Goal: Information Seeking & Learning: Learn about a topic

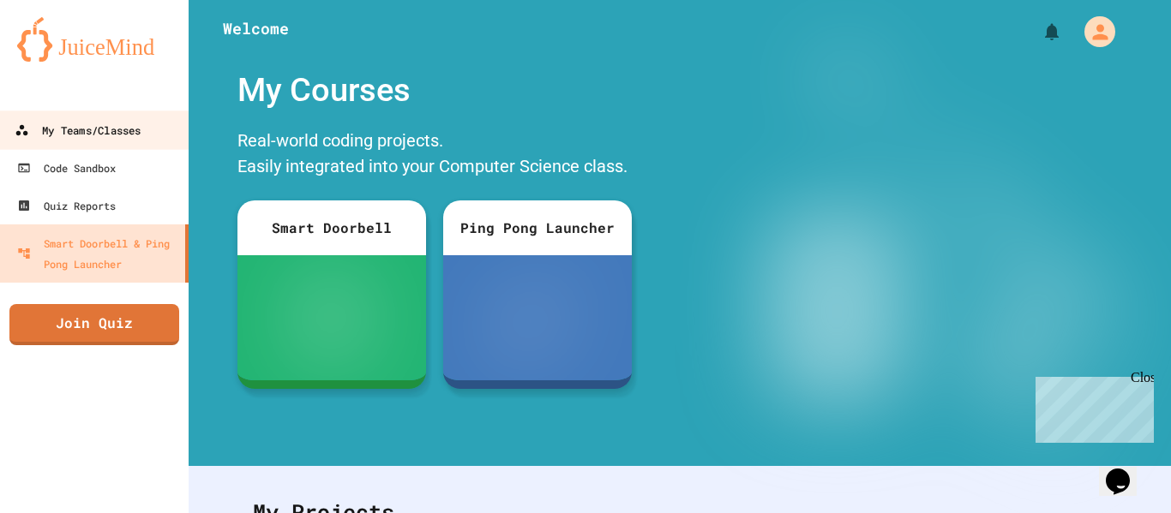
click at [85, 112] on link "My Teams/Classes" at bounding box center [94, 130] width 195 height 39
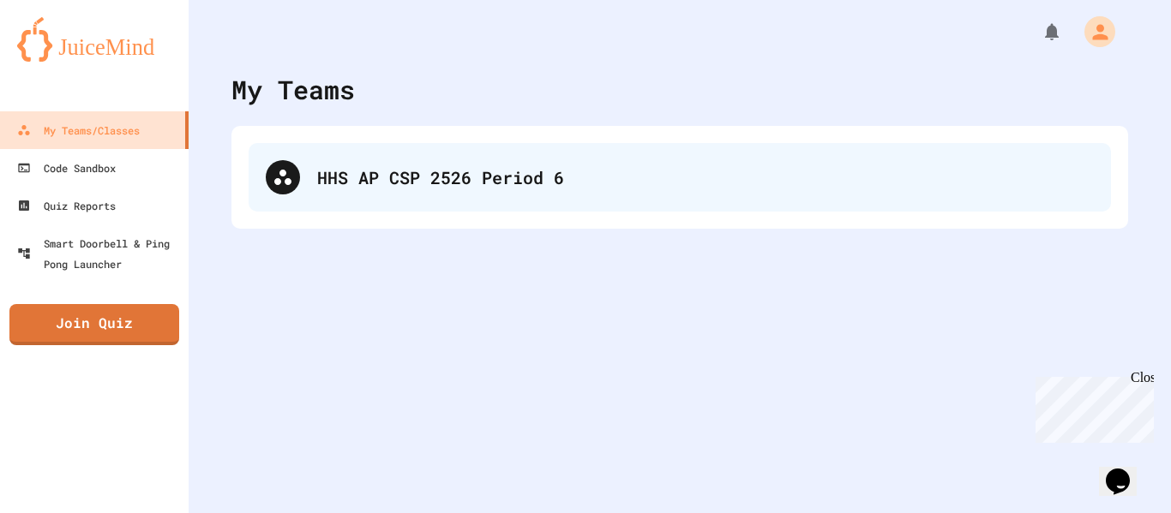
click at [375, 185] on div "HHS AP CSP 2526 Period 6" at bounding box center [705, 178] width 777 height 26
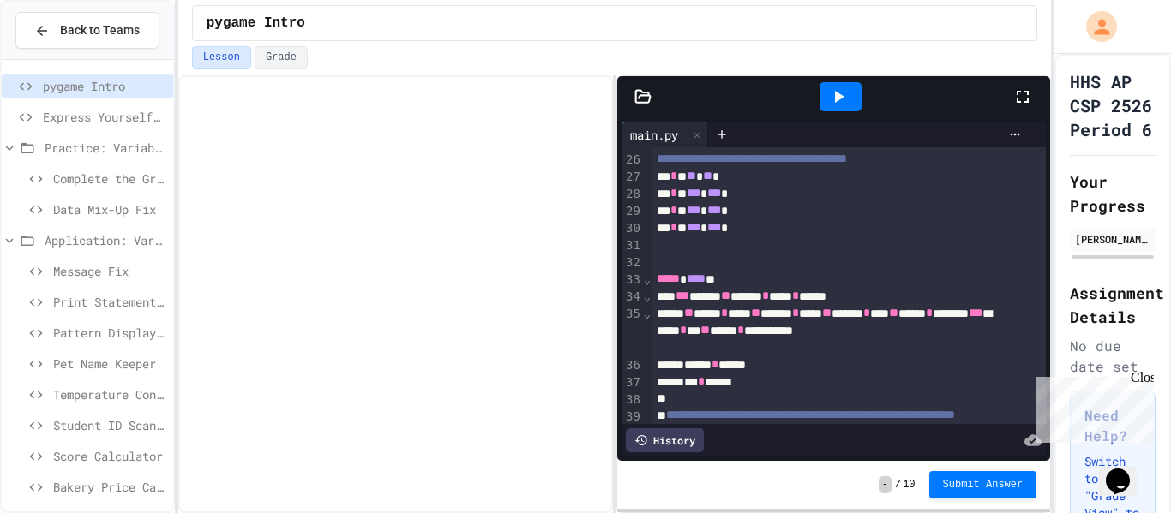
scroll to position [69, 0]
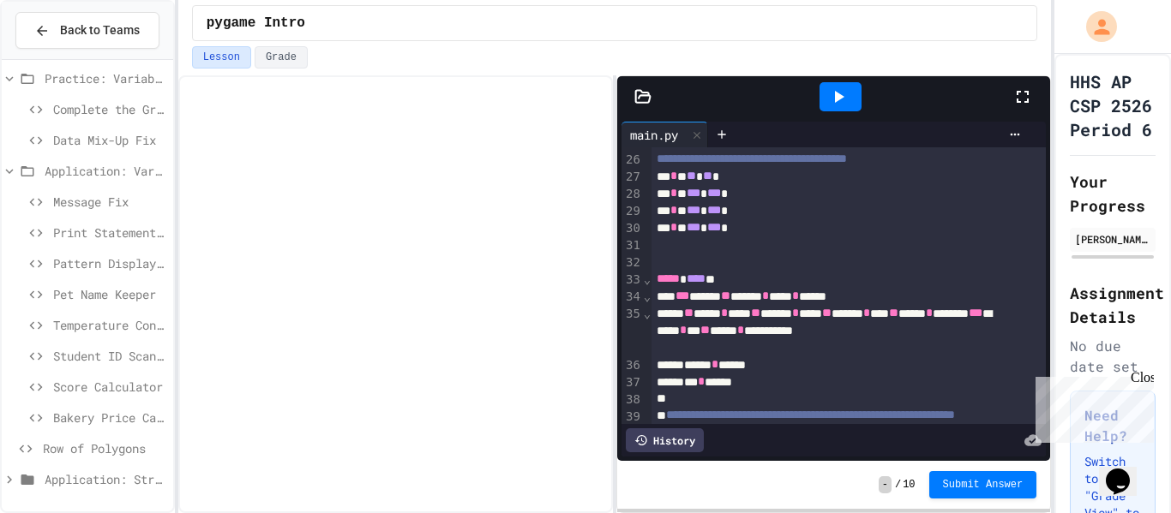
click at [116, 441] on span "Row of Polygons" at bounding box center [104, 449] width 123 height 18
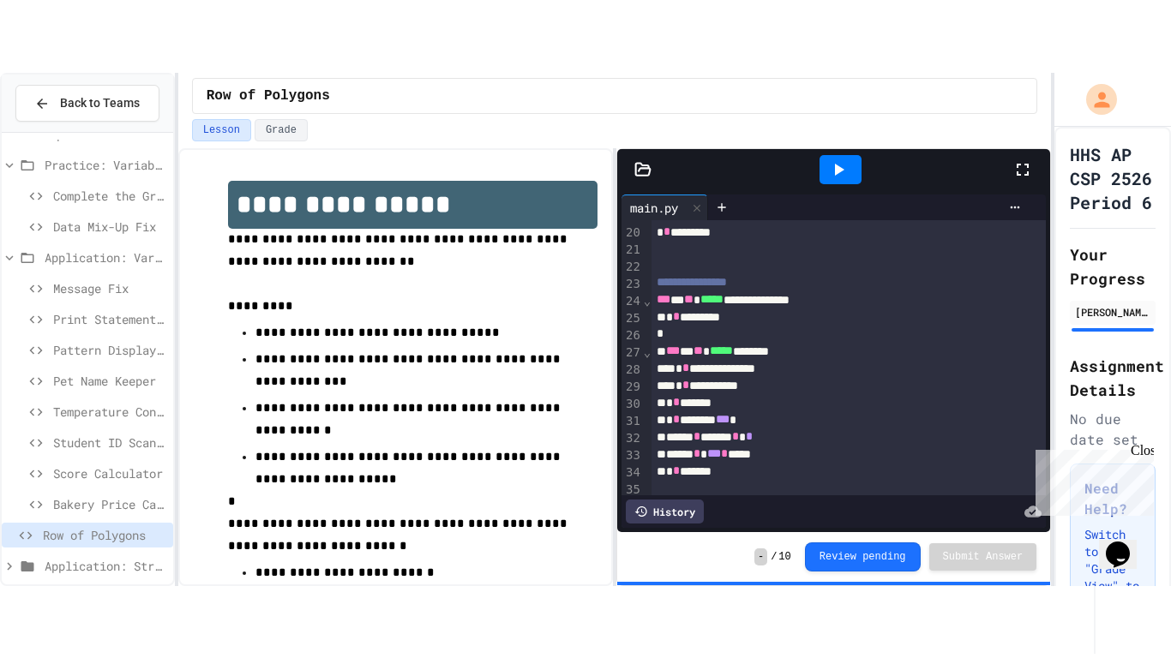
scroll to position [400, 0]
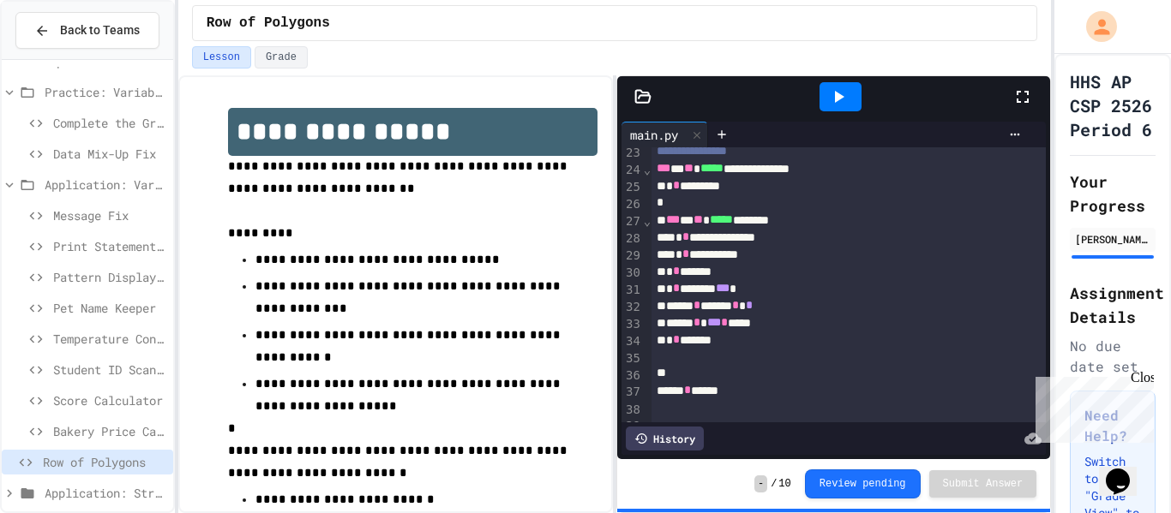
click at [850, 87] on div at bounding box center [840, 96] width 42 height 29
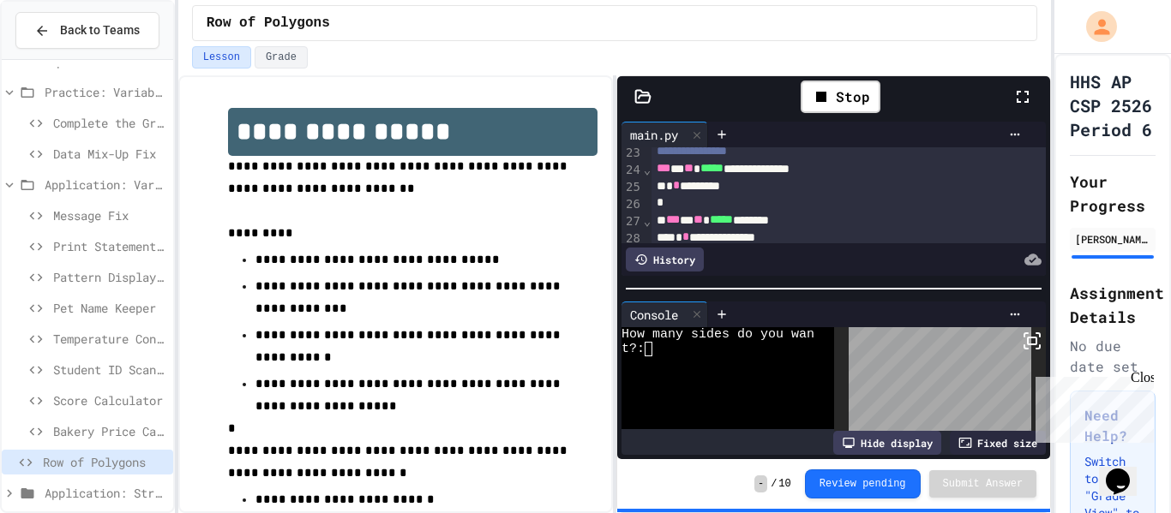
click at [652, 357] on div at bounding box center [717, 364] width 193 height 15
click at [1023, 350] on icon at bounding box center [1032, 341] width 21 height 21
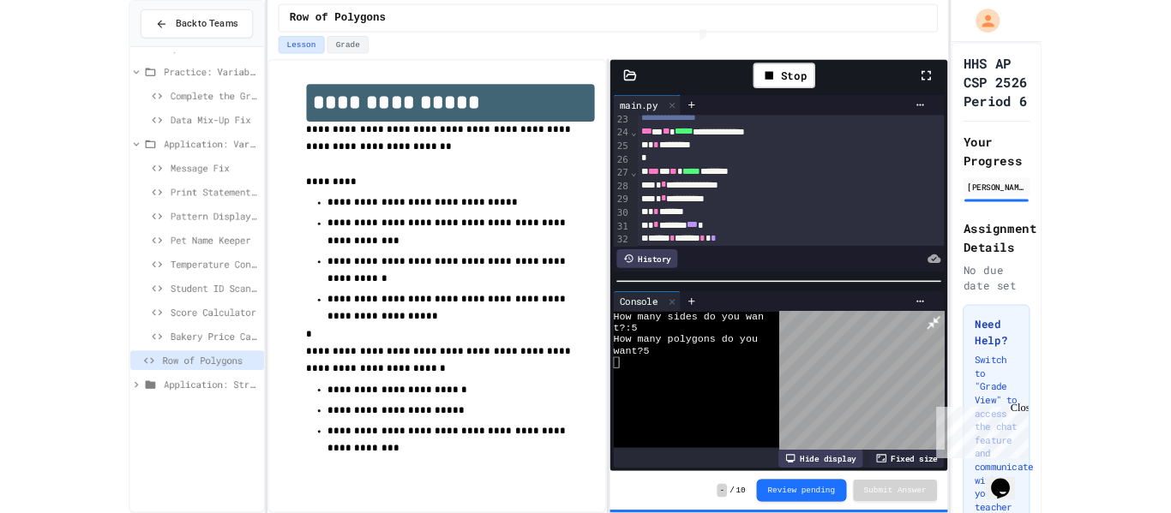
scroll to position [0, 0]
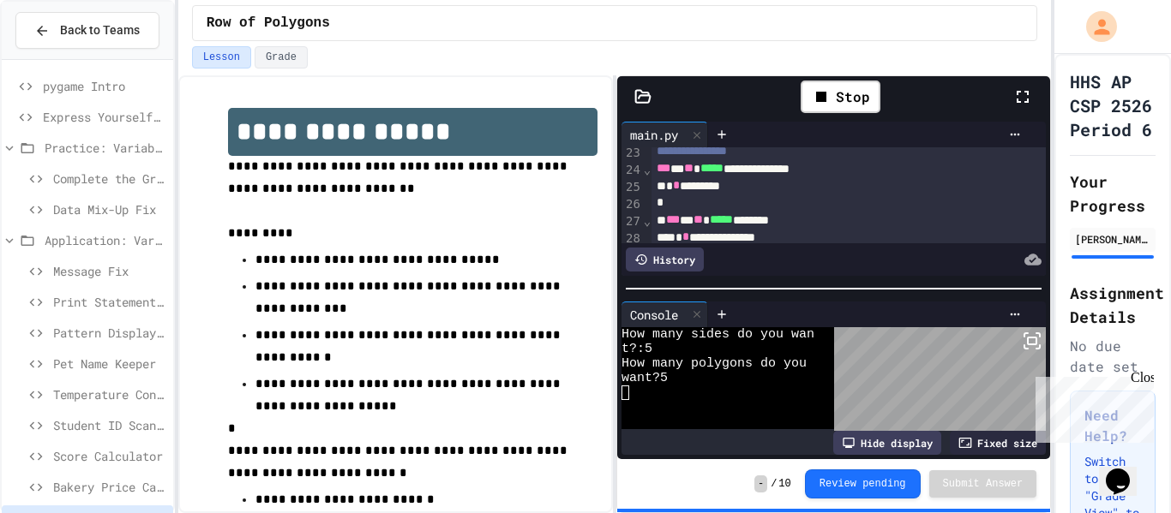
click at [834, 78] on div "Stop" at bounding box center [840, 97] width 97 height 50
click at [823, 97] on icon at bounding box center [821, 97] width 10 height 10
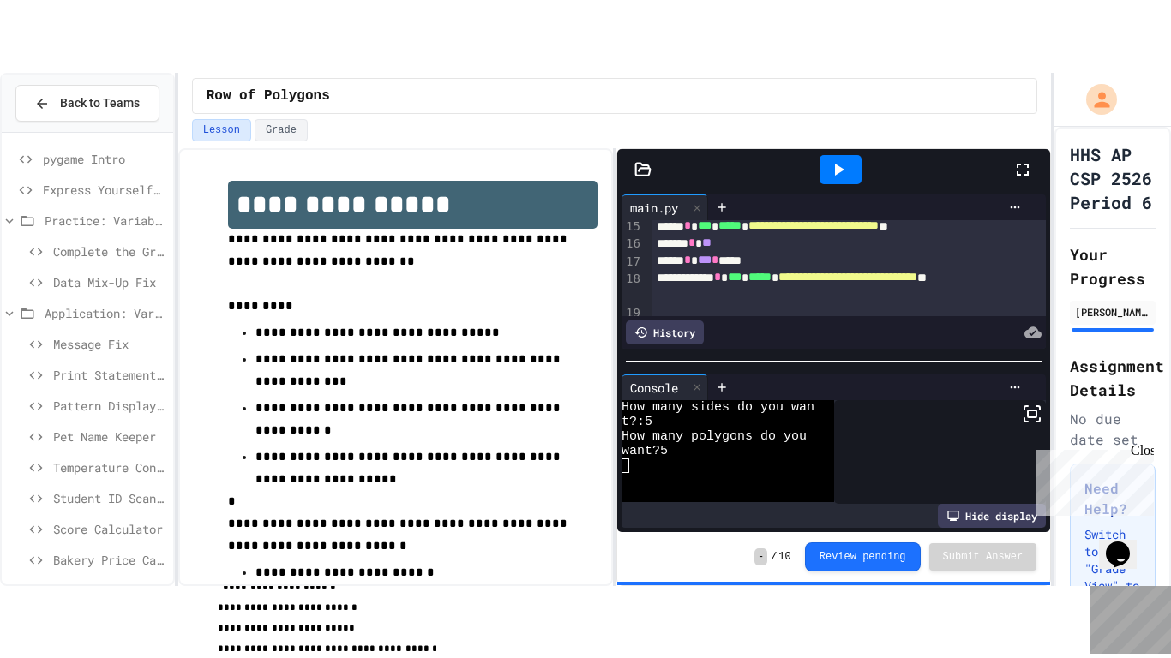
scroll to position [237, 0]
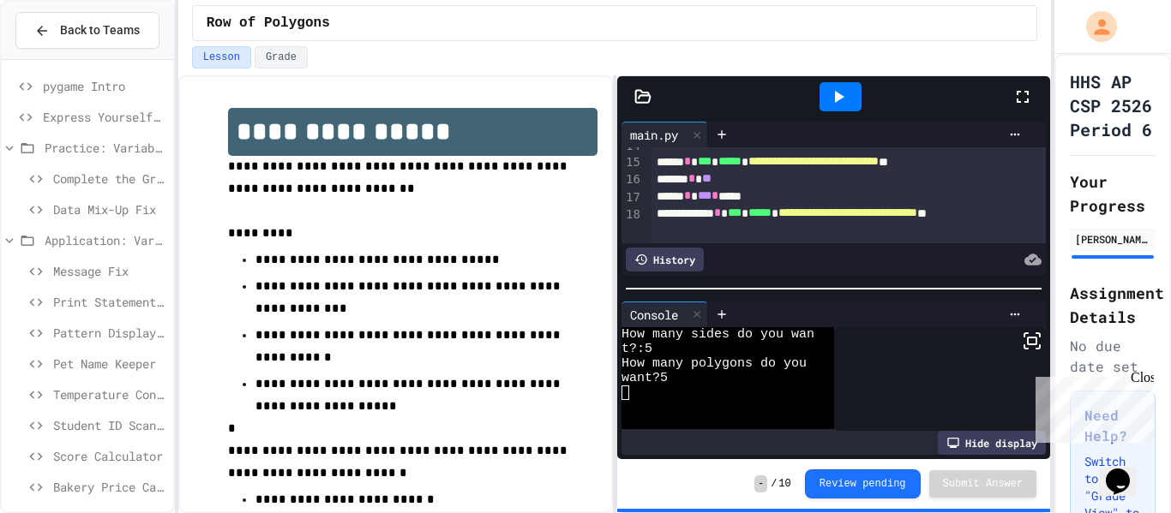
click at [1022, 92] on icon at bounding box center [1022, 97] width 21 height 21
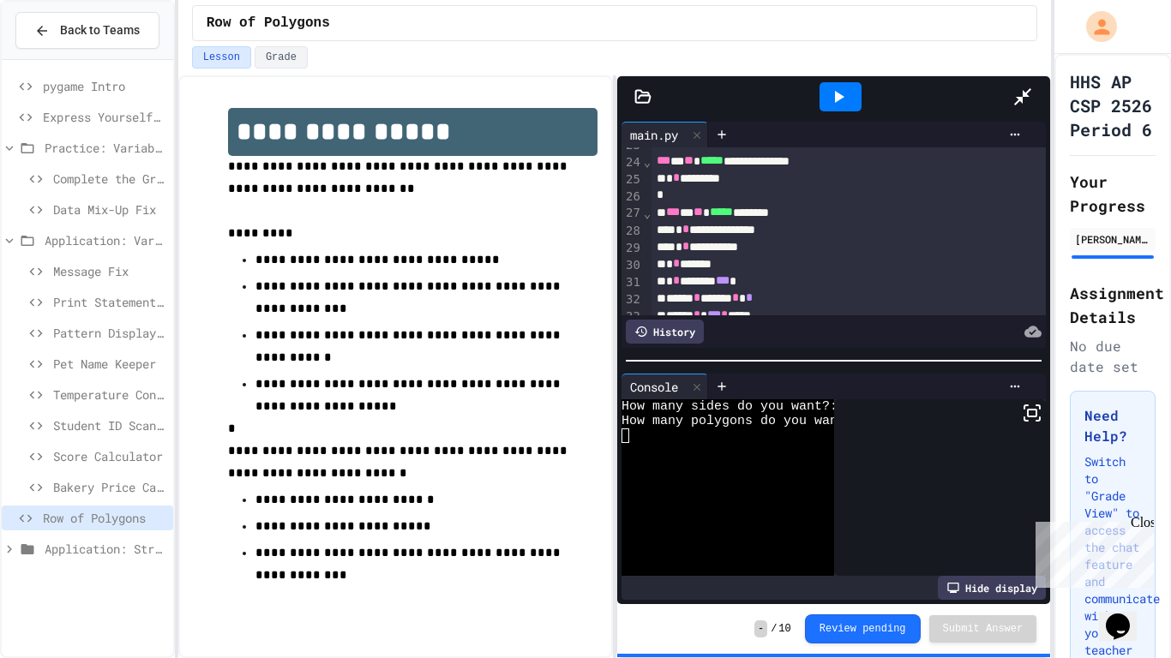
scroll to position [392, 0]
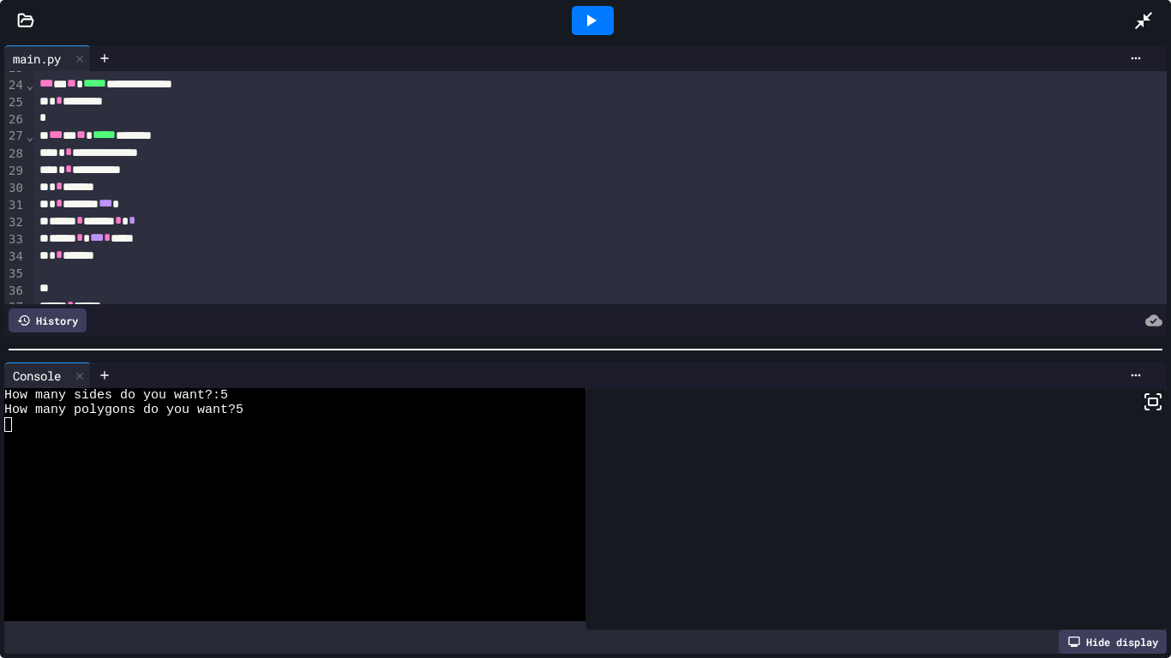
click at [327, 254] on div "* * *******" at bounding box center [600, 255] width 1133 height 17
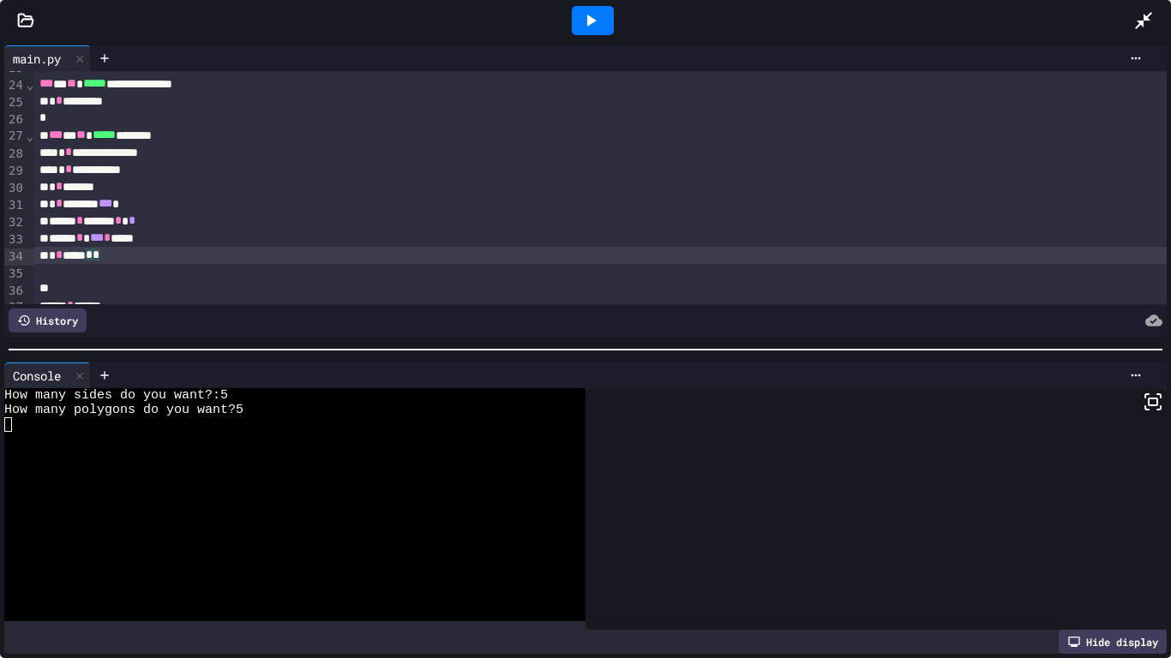
click at [333, 243] on div "***** * *** * *****" at bounding box center [600, 238] width 1133 height 17
click at [594, 16] on icon at bounding box center [590, 20] width 21 height 21
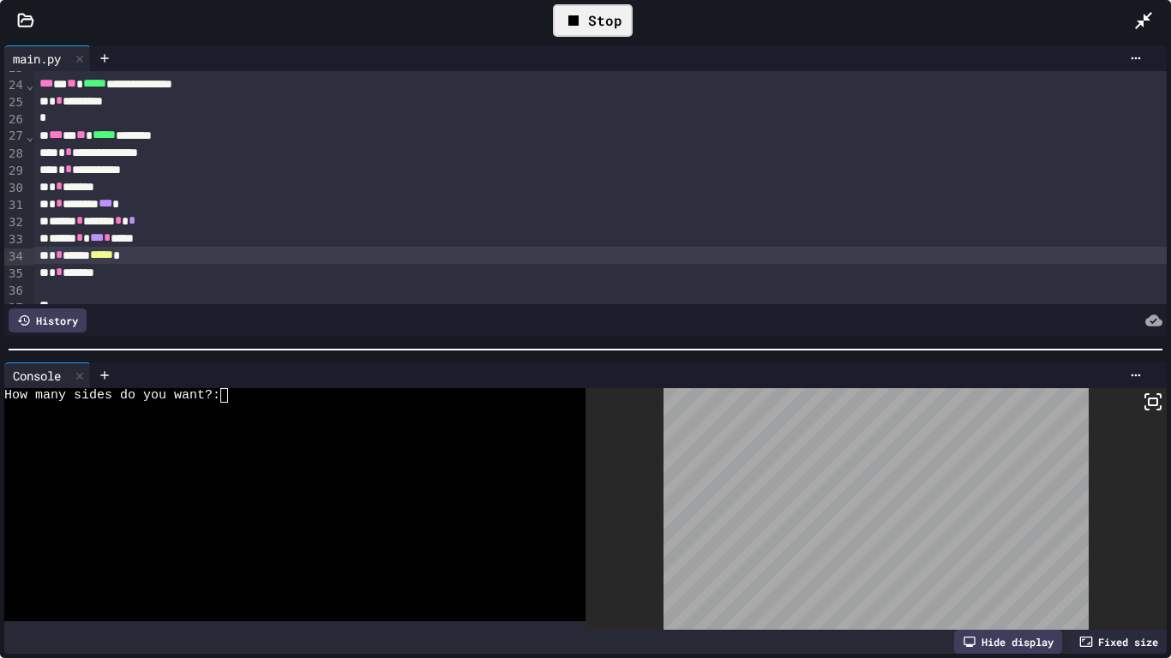
click at [230, 393] on div "How many sides do you want?:" at bounding box center [285, 395] width 563 height 15
click at [1151, 411] on icon at bounding box center [1152, 402] width 21 height 21
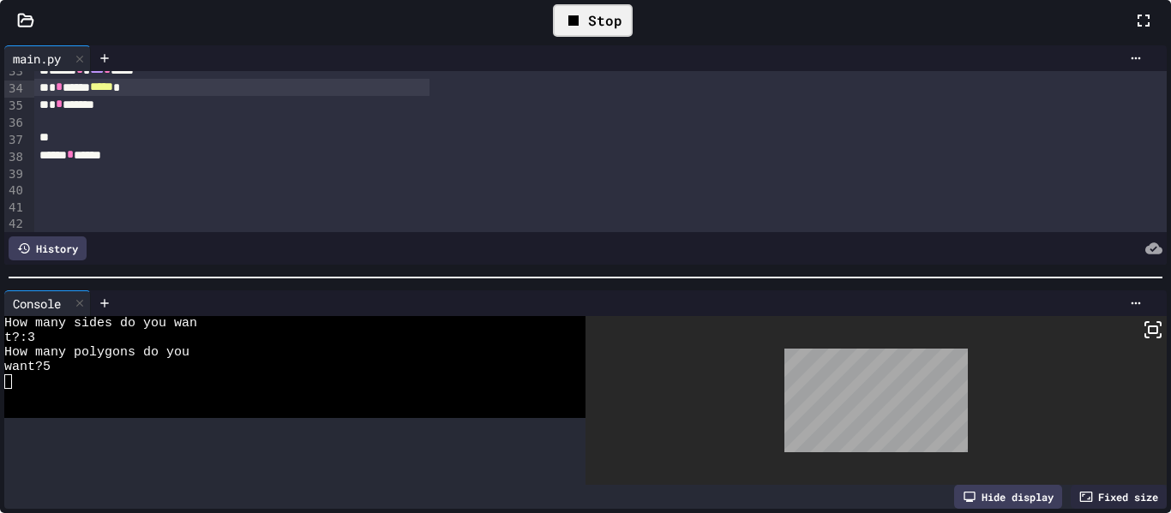
scroll to position [576, 0]
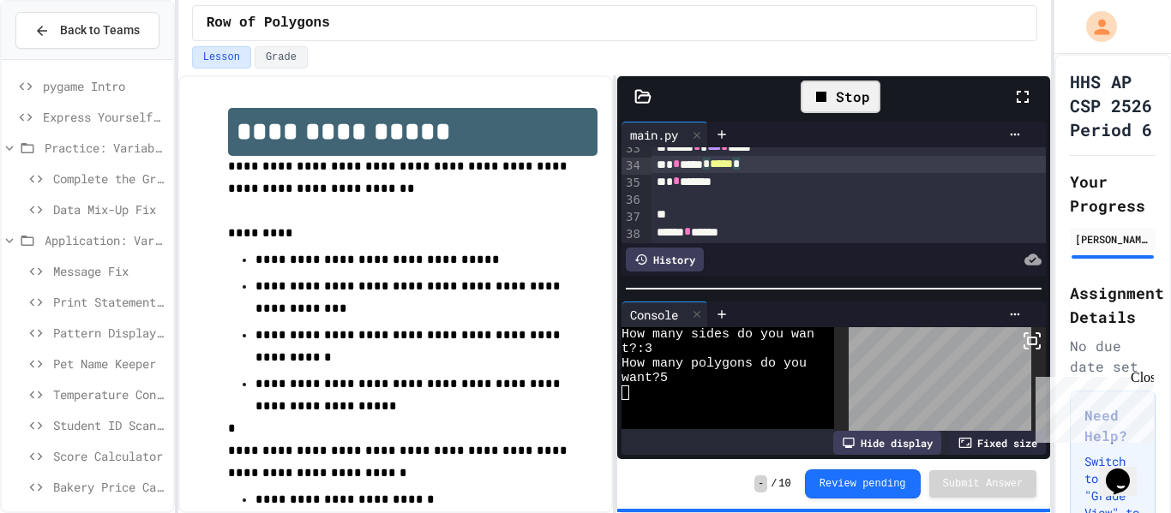
click at [758, 170] on div "* * ***** * ***** *" at bounding box center [848, 164] width 395 height 17
click at [733, 168] on span "*****" at bounding box center [721, 164] width 23 height 12
click at [733, 169] on span "*****" at bounding box center [721, 164] width 23 height 12
click at [740, 167] on span "*" at bounding box center [736, 164] width 7 height 12
click at [845, 93] on div "Stop" at bounding box center [841, 97] width 80 height 33
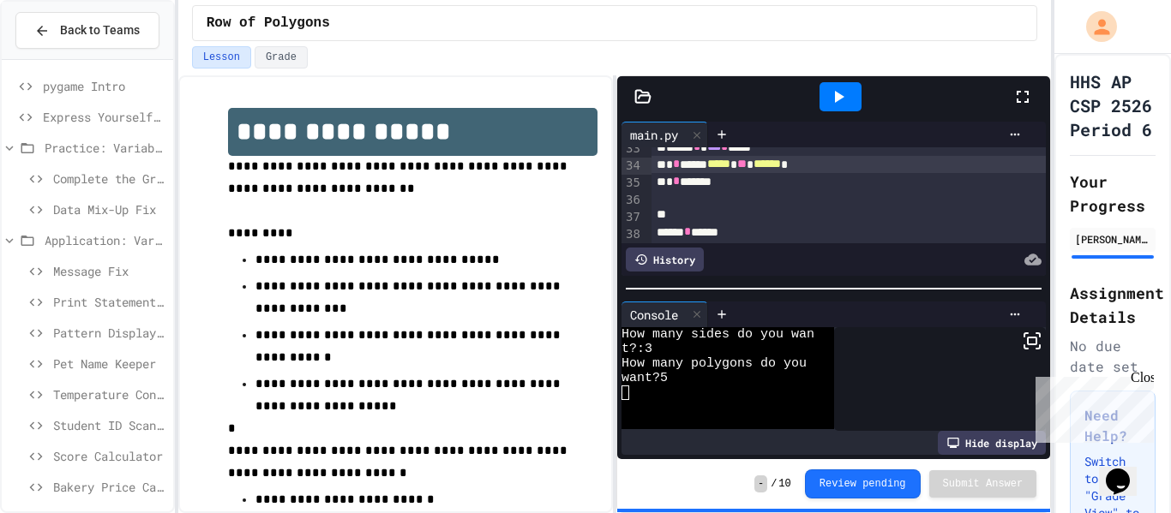
click at [845, 93] on icon at bounding box center [838, 97] width 21 height 21
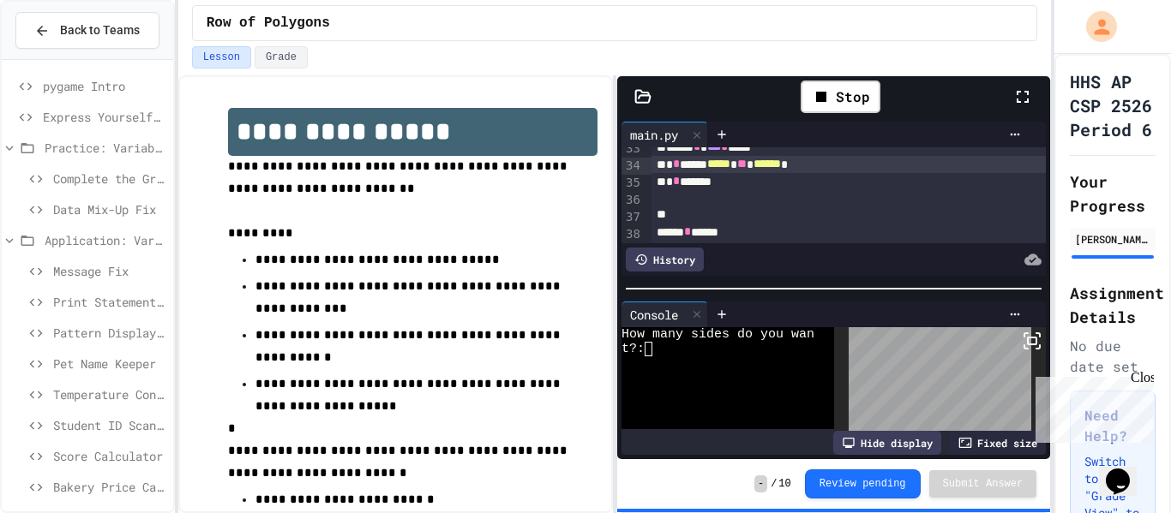
click at [651, 355] on textarea "Terminal input" at bounding box center [649, 349] width 8 height 15
click at [1036, 345] on rect at bounding box center [1032, 341] width 9 height 7
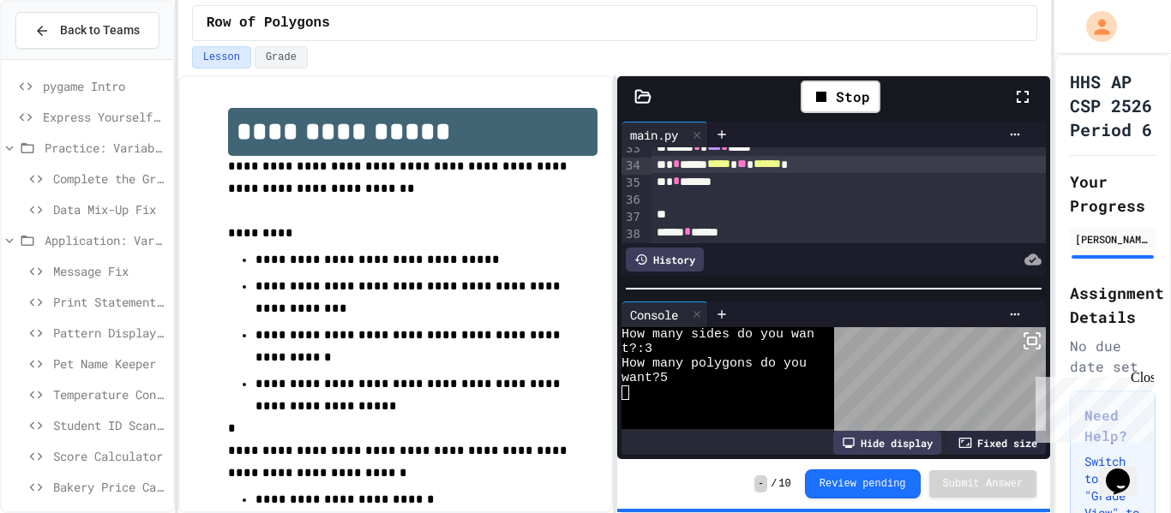
click at [807, 173] on div "* * ****** ***** ** ****** *" at bounding box center [848, 164] width 395 height 17
drag, startPoint x: 825, startPoint y: 169, endPoint x: 801, endPoint y: 171, distance: 24.1
click at [781, 170] on span "******" at bounding box center [766, 164] width 27 height 12
click at [828, 165] on div "* * ****** ***** ** ****** *" at bounding box center [848, 164] width 395 height 17
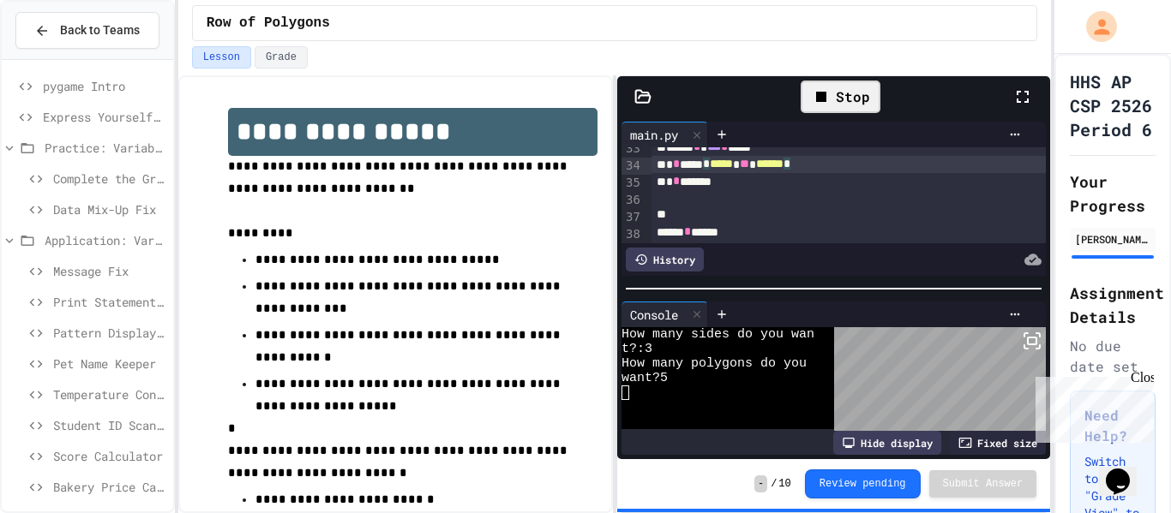
click at [849, 103] on div "Stop" at bounding box center [841, 97] width 80 height 33
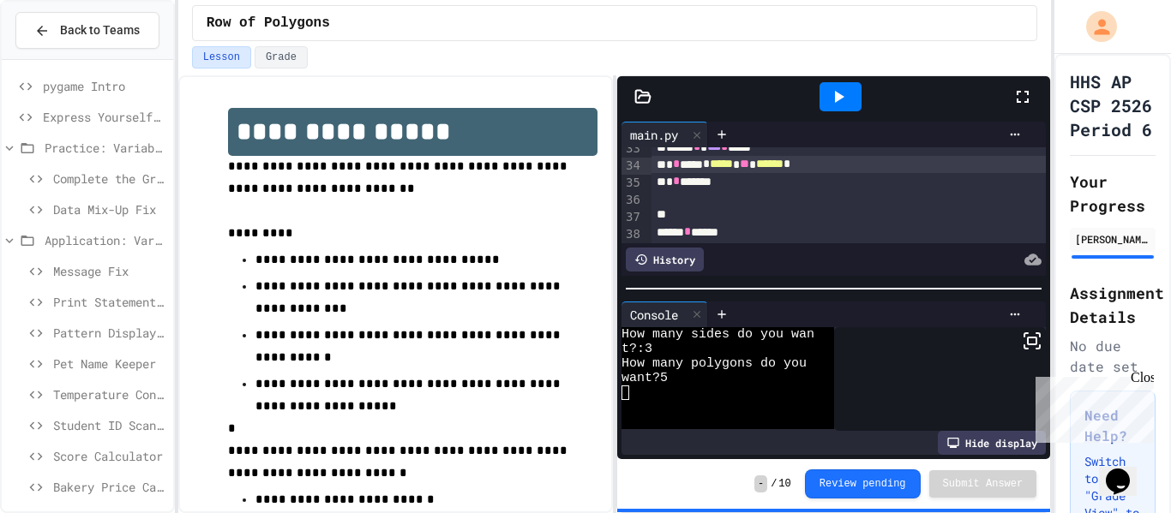
click at [844, 95] on icon at bounding box center [838, 97] width 21 height 21
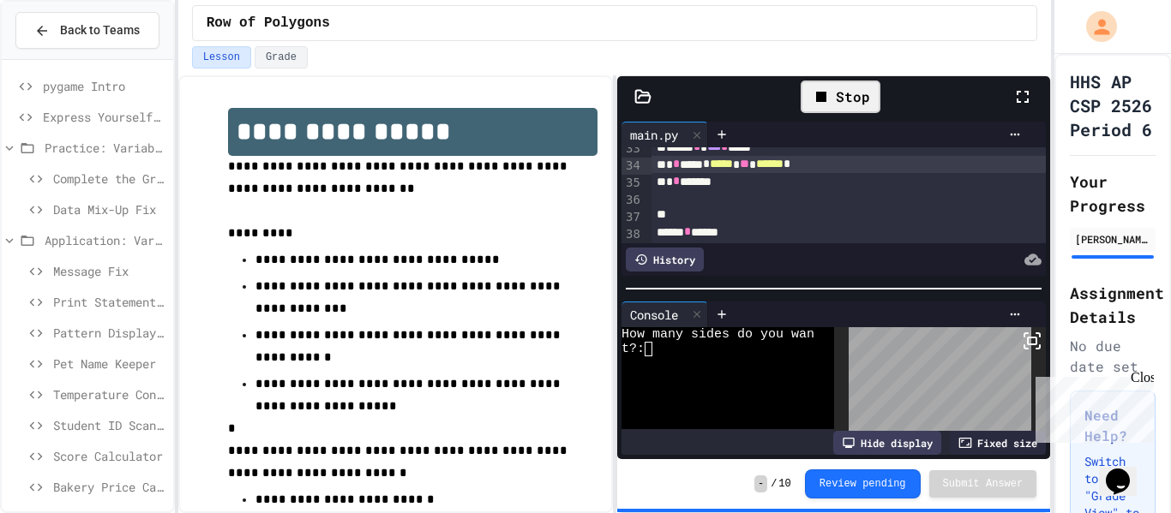
click at [651, 345] on textarea "Terminal input" at bounding box center [649, 349] width 8 height 15
click at [1032, 345] on icon at bounding box center [1032, 341] width 21 height 21
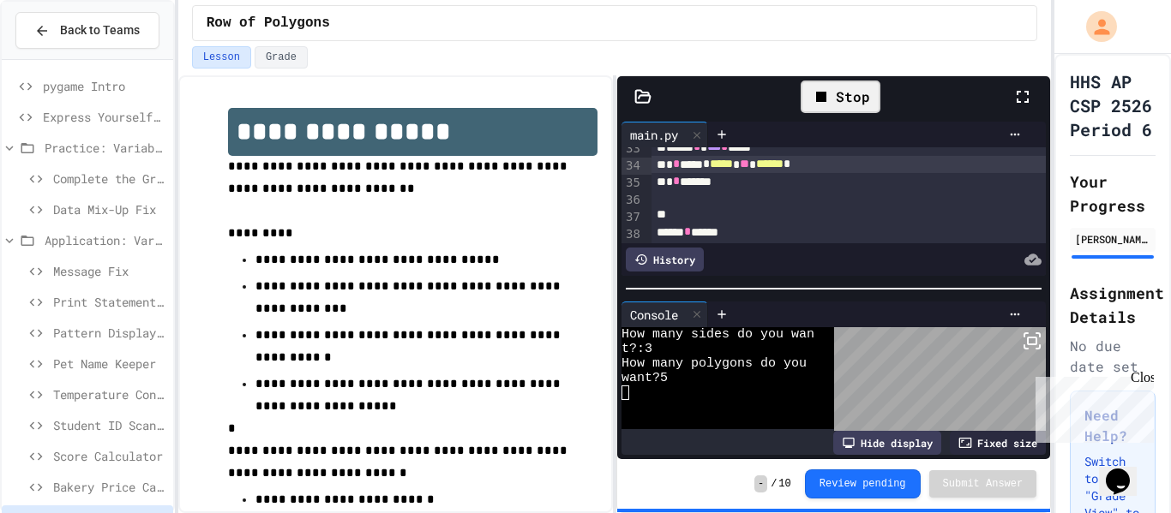
click at [840, 93] on div "Stop" at bounding box center [841, 97] width 80 height 33
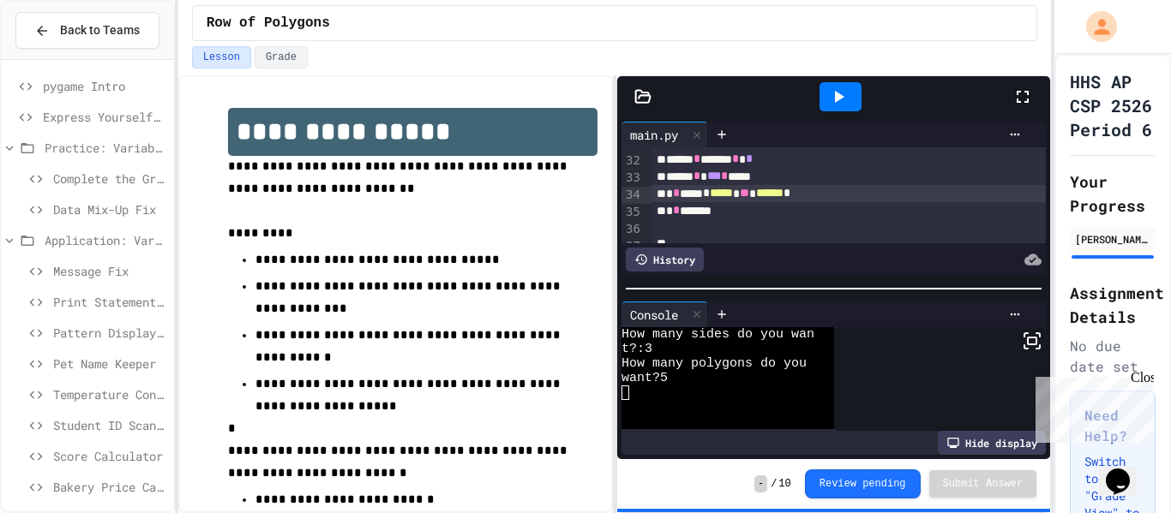
scroll to position [544, 0]
click at [820, 205] on div "* * ***** * ***** ** ****** *" at bounding box center [848, 196] width 395 height 17
click at [826, 114] on div at bounding box center [840, 97] width 59 height 46
click at [839, 90] on icon at bounding box center [838, 97] width 21 height 21
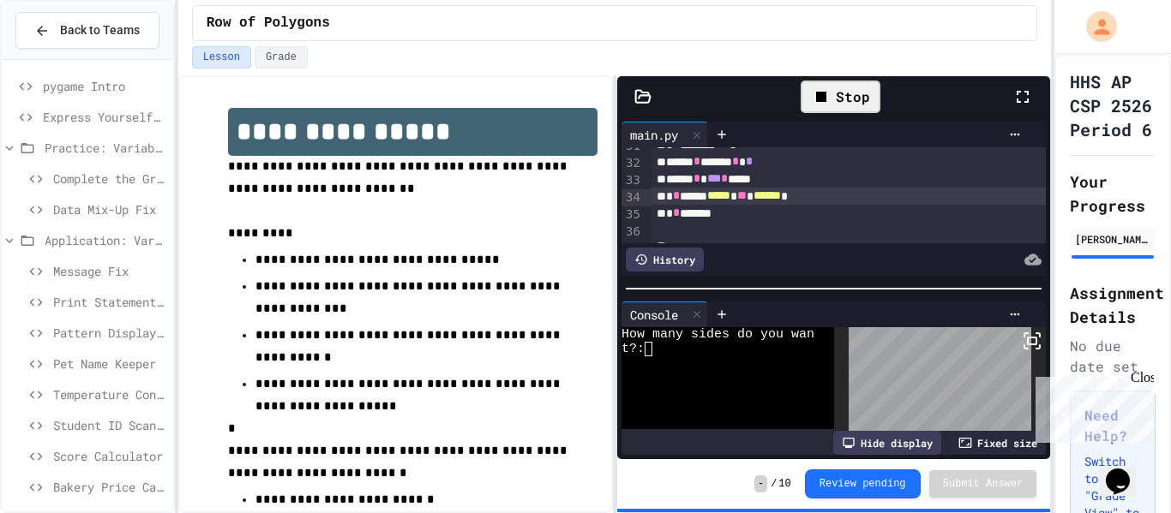
click at [652, 357] on div at bounding box center [717, 364] width 193 height 15
click at [1026, 338] on icon at bounding box center [1032, 341] width 21 height 21
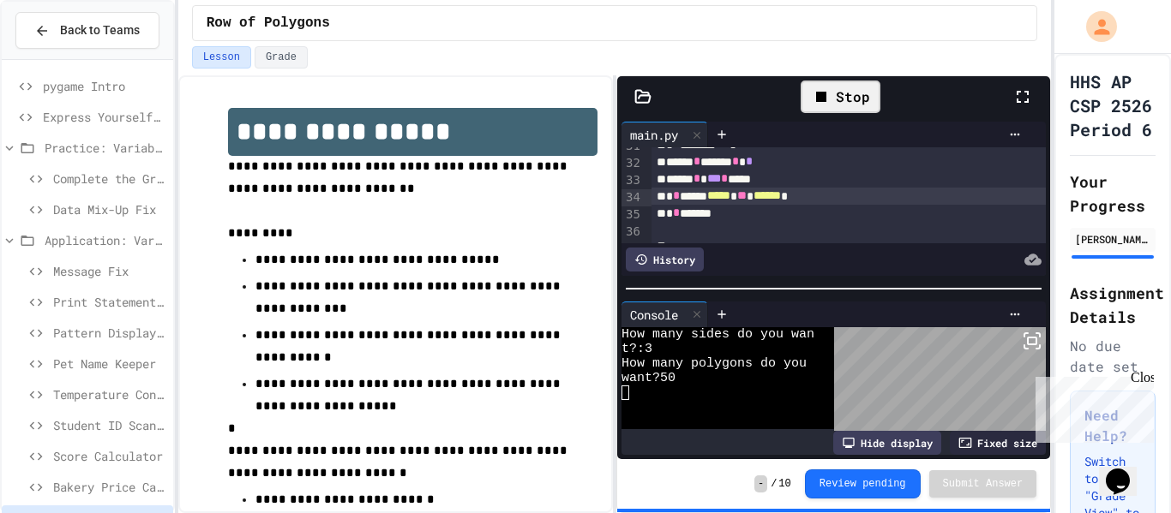
click at [835, 111] on div "Stop" at bounding box center [841, 97] width 80 height 33
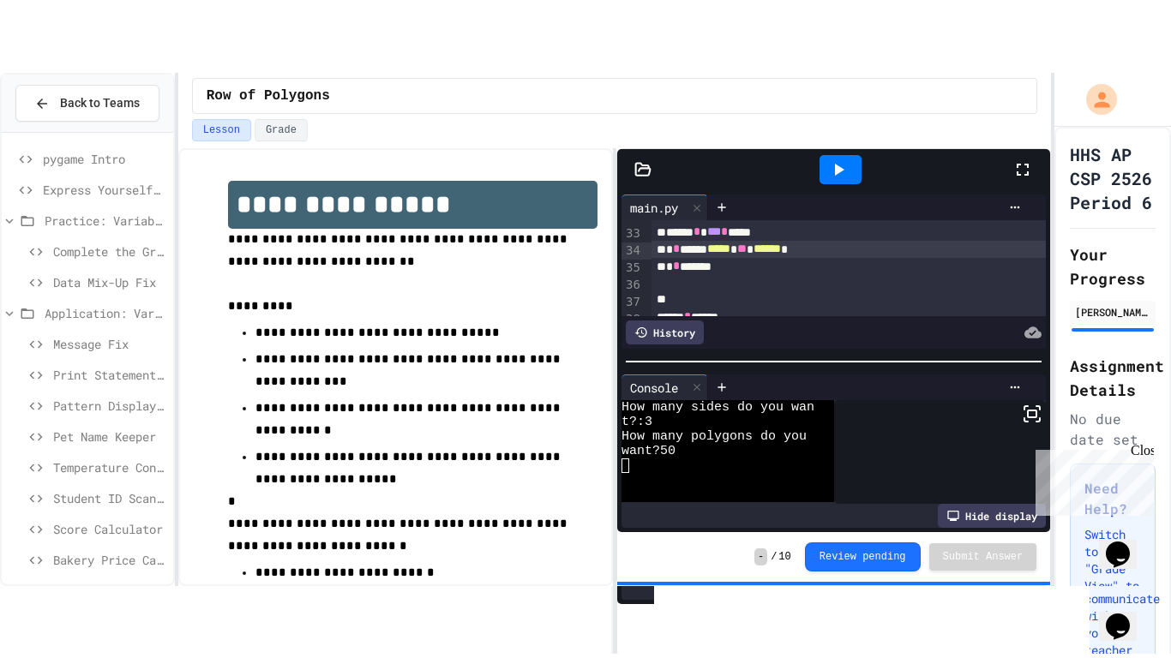
scroll to position [561, 0]
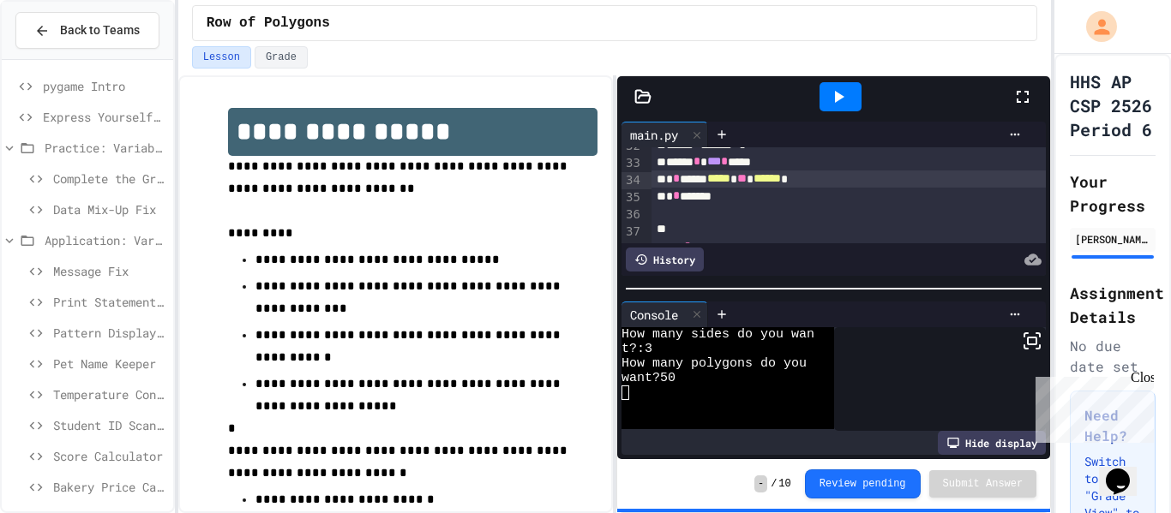
click at [998, 91] on div at bounding box center [841, 97] width 344 height 46
click at [1032, 98] on icon at bounding box center [1022, 97] width 21 height 21
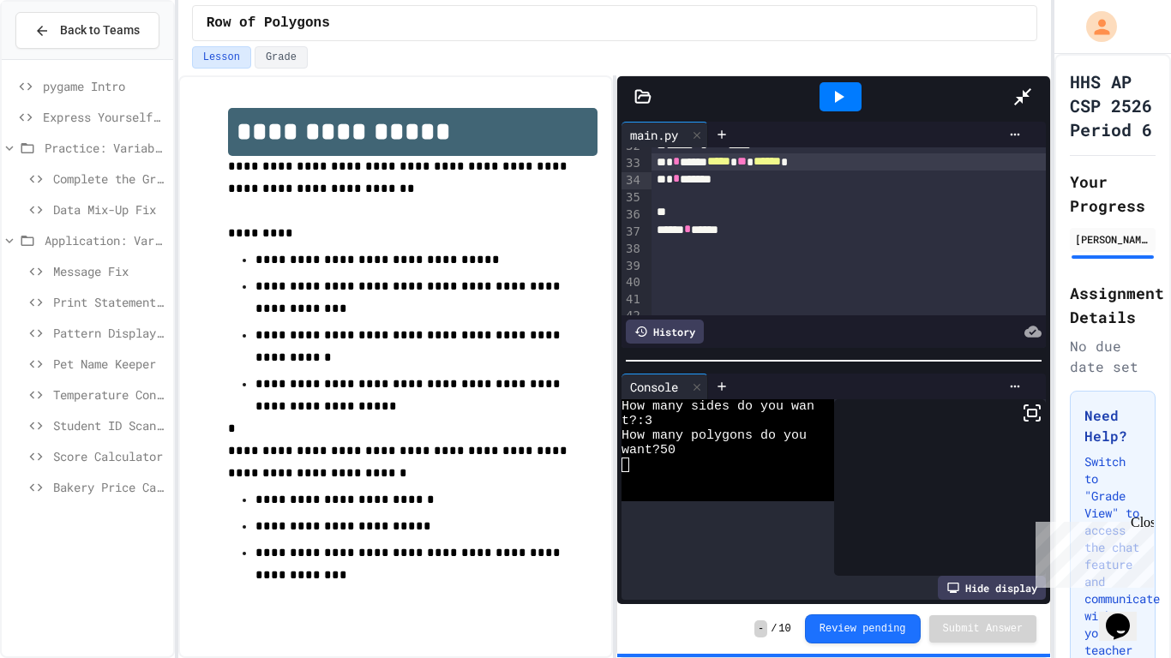
scroll to position [544, 0]
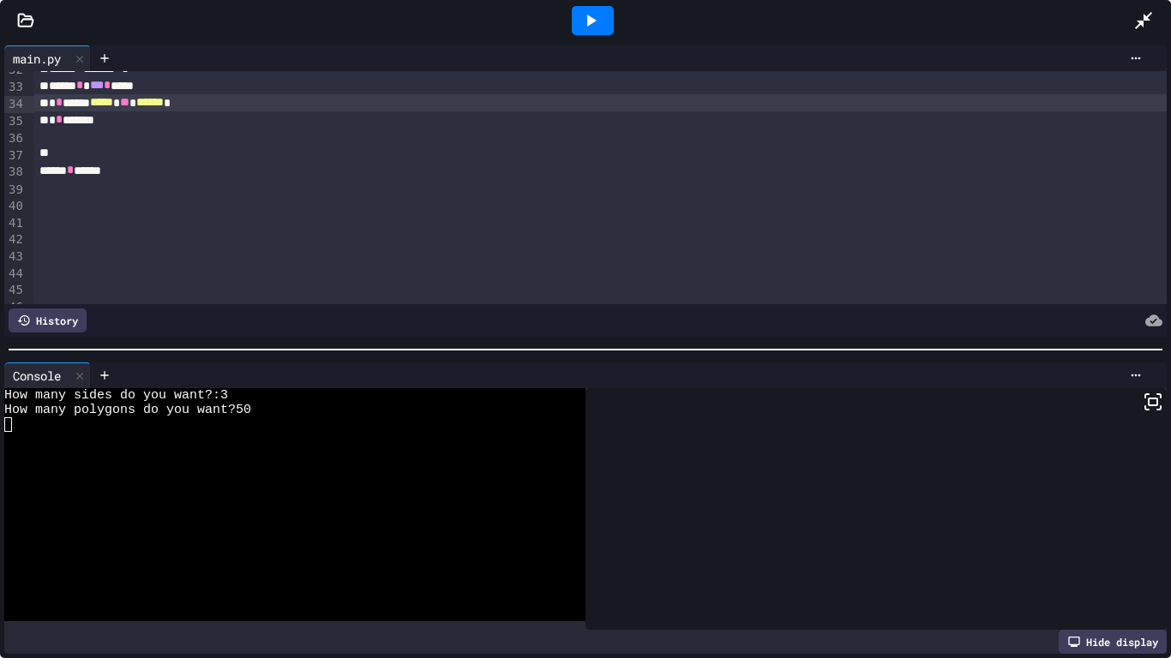
click at [576, 9] on div at bounding box center [593, 20] width 42 height 29
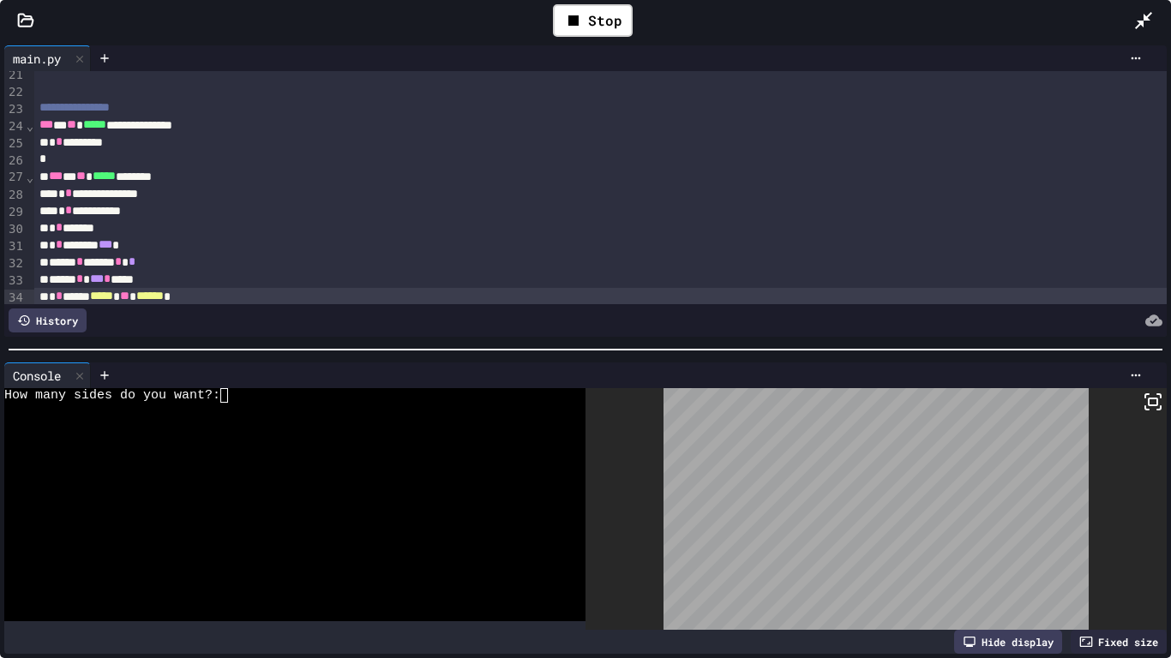
scroll to position [358, 0]
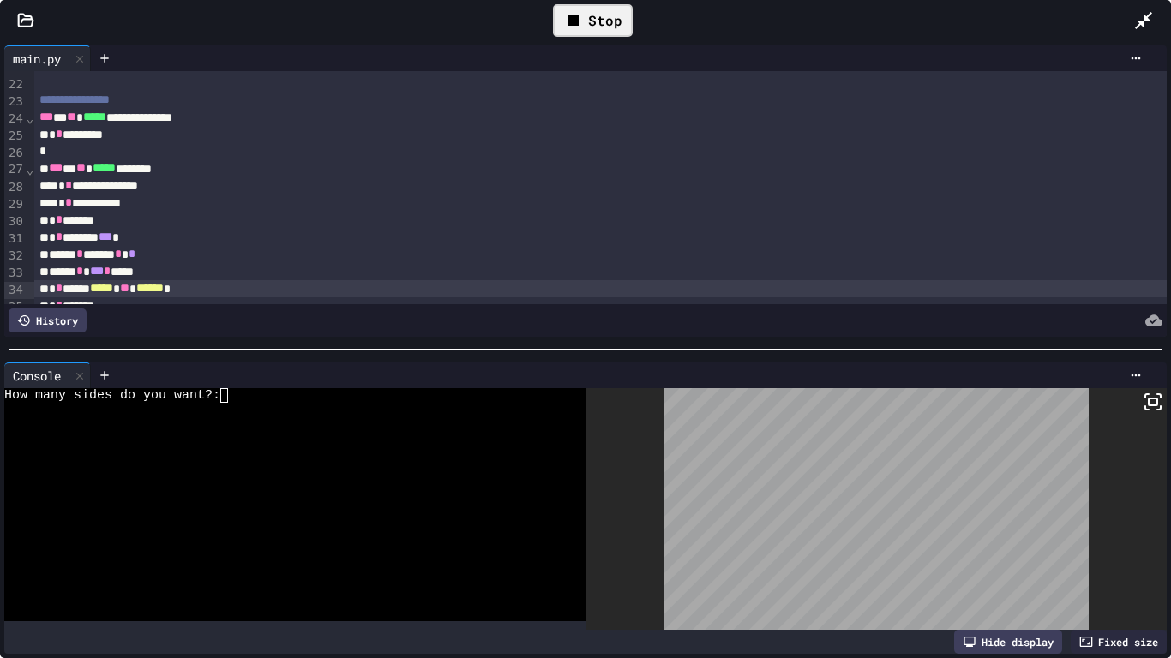
click at [622, 19] on div "Stop" at bounding box center [593, 20] width 80 height 33
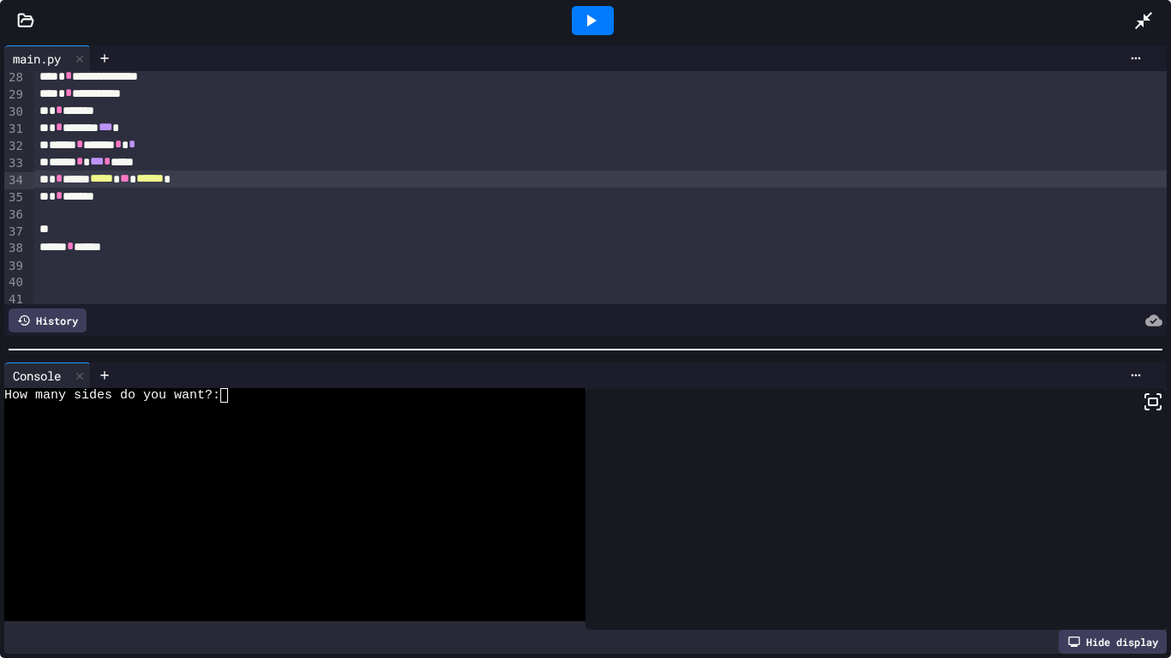
scroll to position [472, 0]
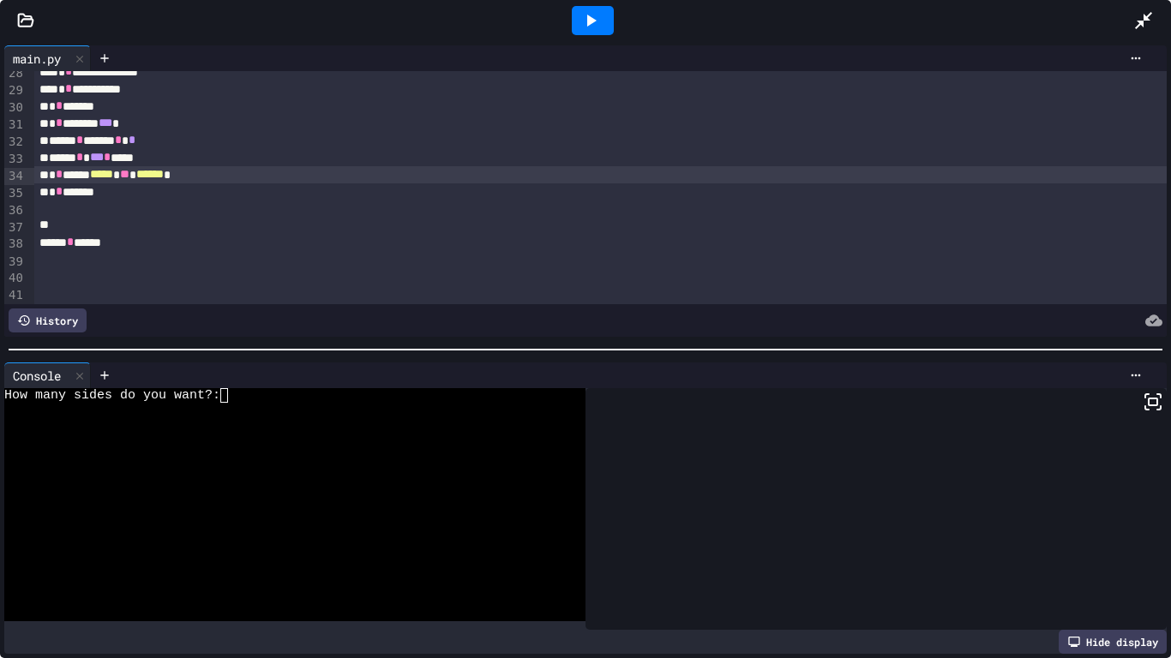
click at [113, 174] on span "*****" at bounding box center [101, 174] width 23 height 12
click at [136, 182] on div "* * ***** * **** ** ****** *" at bounding box center [600, 174] width 1133 height 17
click at [151, 175] on span "******" at bounding box center [136, 174] width 27 height 12
click at [190, 177] on div "* * ********* ** ******" at bounding box center [600, 174] width 1133 height 17
click at [621, 14] on div at bounding box center [592, 20] width 59 height 46
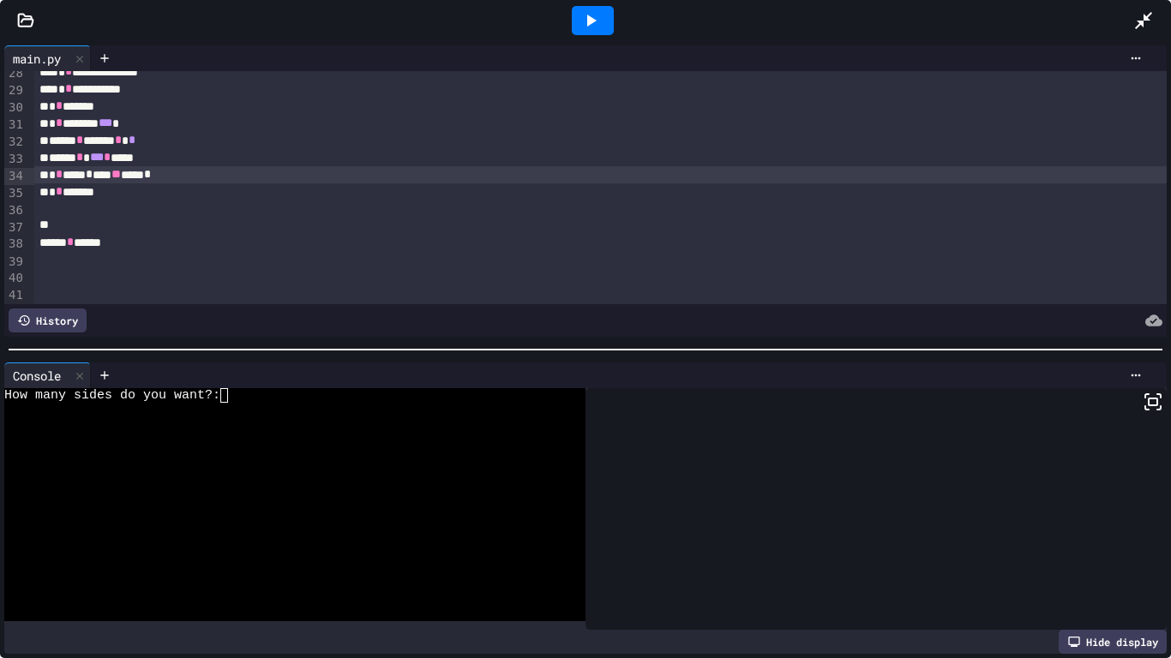
click at [609, 21] on div at bounding box center [593, 20] width 42 height 29
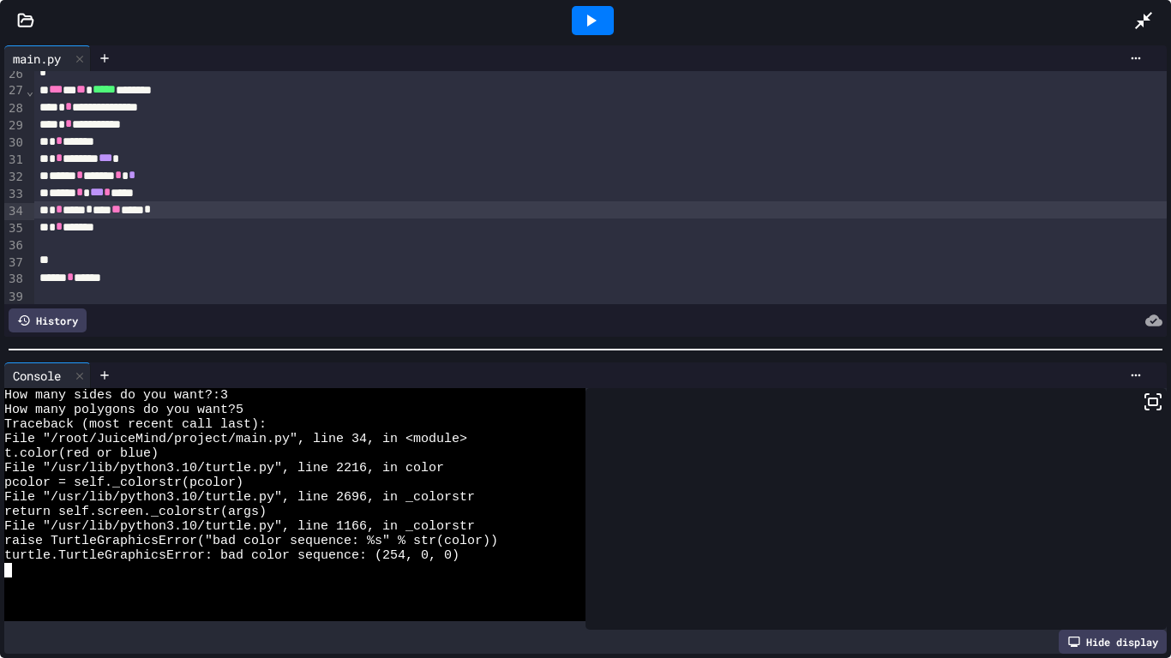
scroll to position [429, 0]
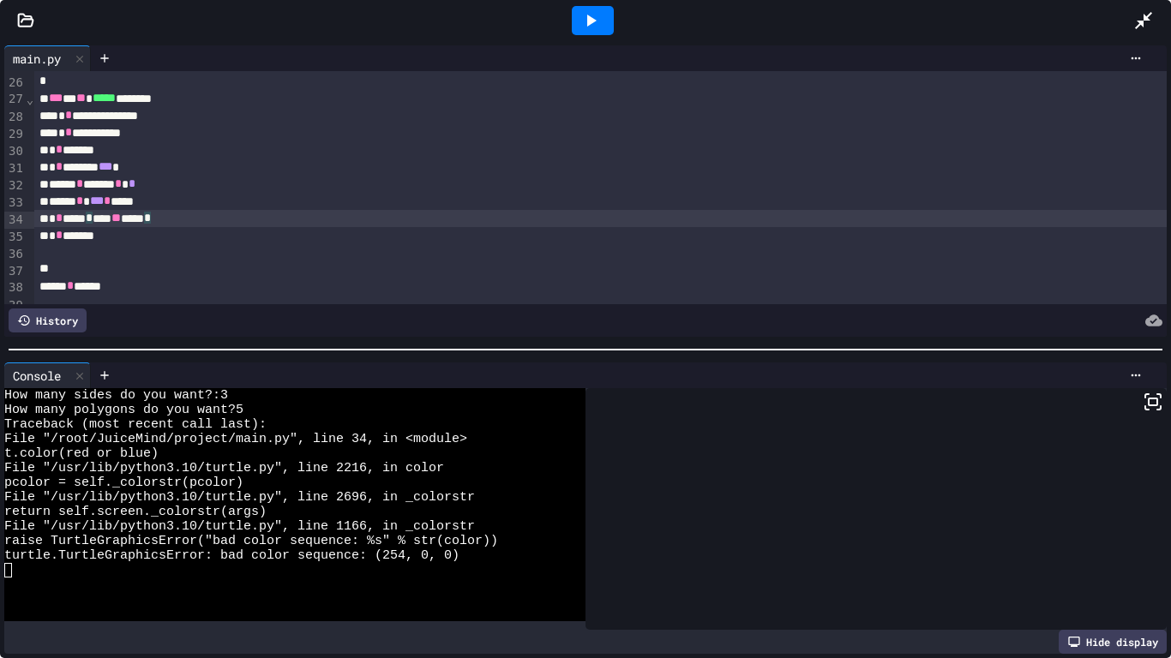
click at [108, 221] on div "* * ***** * *** ** **** *" at bounding box center [600, 218] width 1133 height 17
click at [190, 223] on div "**********" at bounding box center [600, 218] width 1133 height 17
click at [137, 217] on span "**********" at bounding box center [116, 218] width 53 height 12
click at [203, 219] on div "* * ****** ***** ** *****" at bounding box center [600, 218] width 1133 height 17
click at [162, 222] on span "*" at bounding box center [158, 218] width 7 height 12
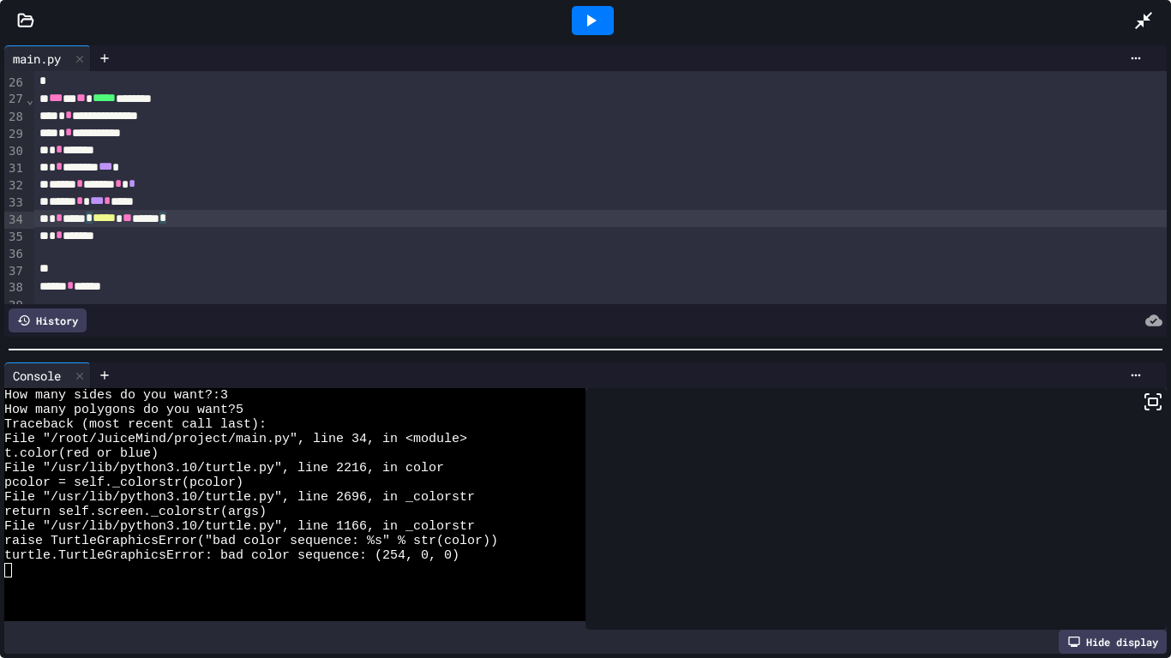
click at [168, 225] on div "* * ***** * ***** ** ***** *" at bounding box center [600, 218] width 1133 height 17
click at [591, 17] on icon at bounding box center [591, 21] width 9 height 12
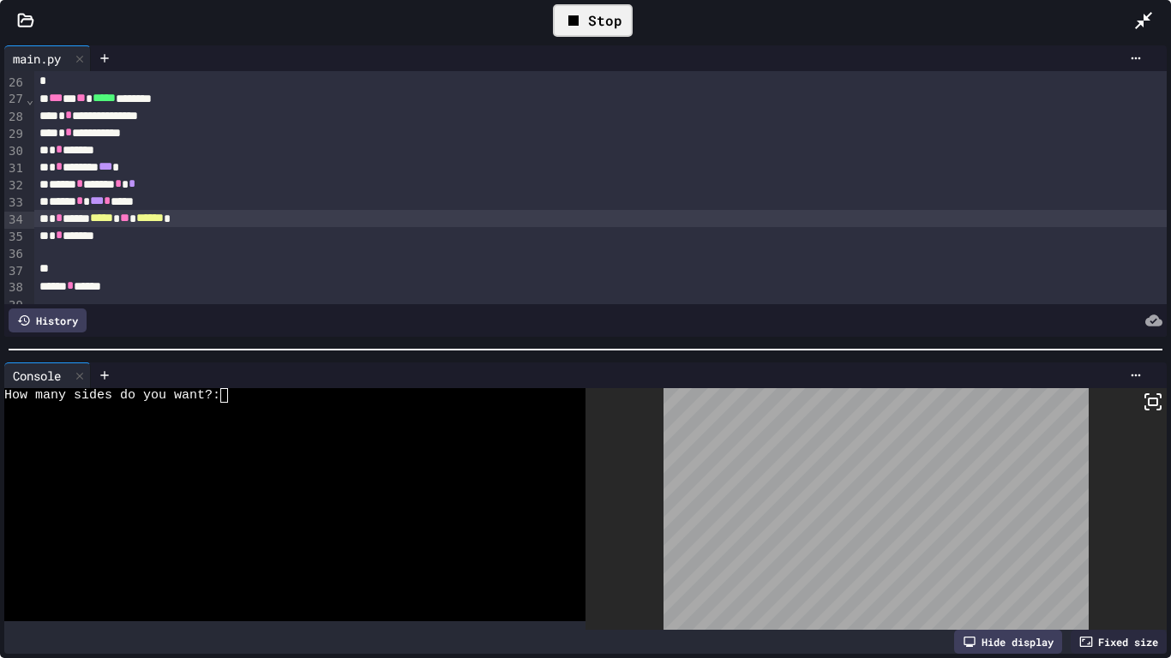
click at [225, 402] on textarea "Terminal input" at bounding box center [224, 395] width 8 height 15
click at [590, 28] on div "Stop" at bounding box center [593, 20] width 80 height 33
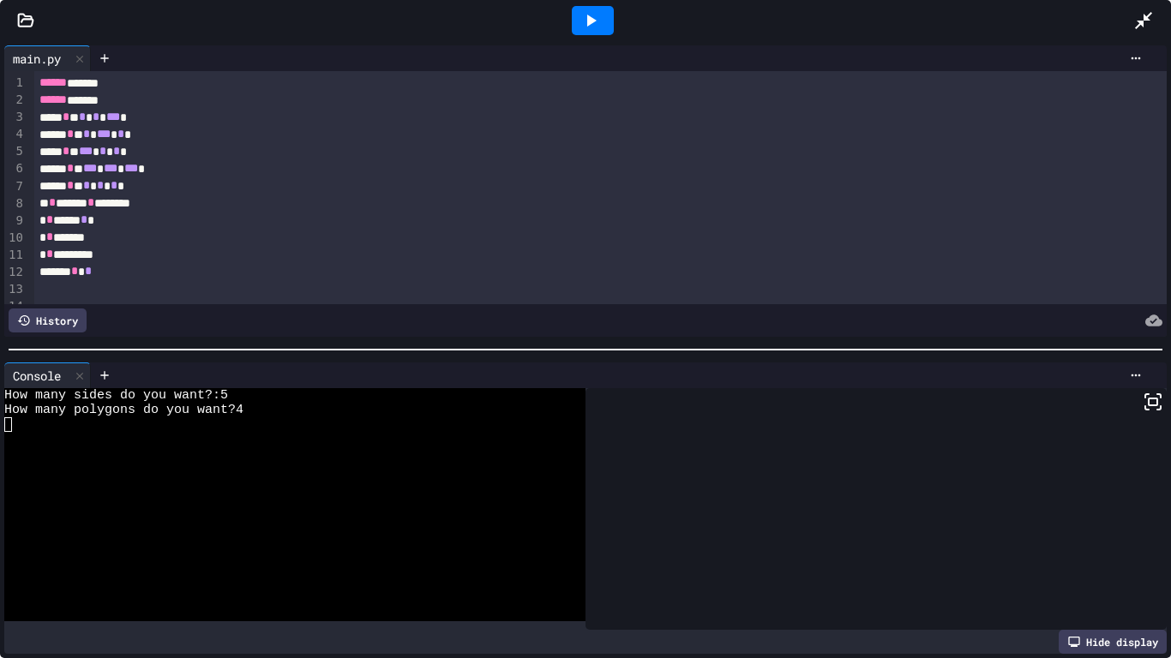
scroll to position [14, 0]
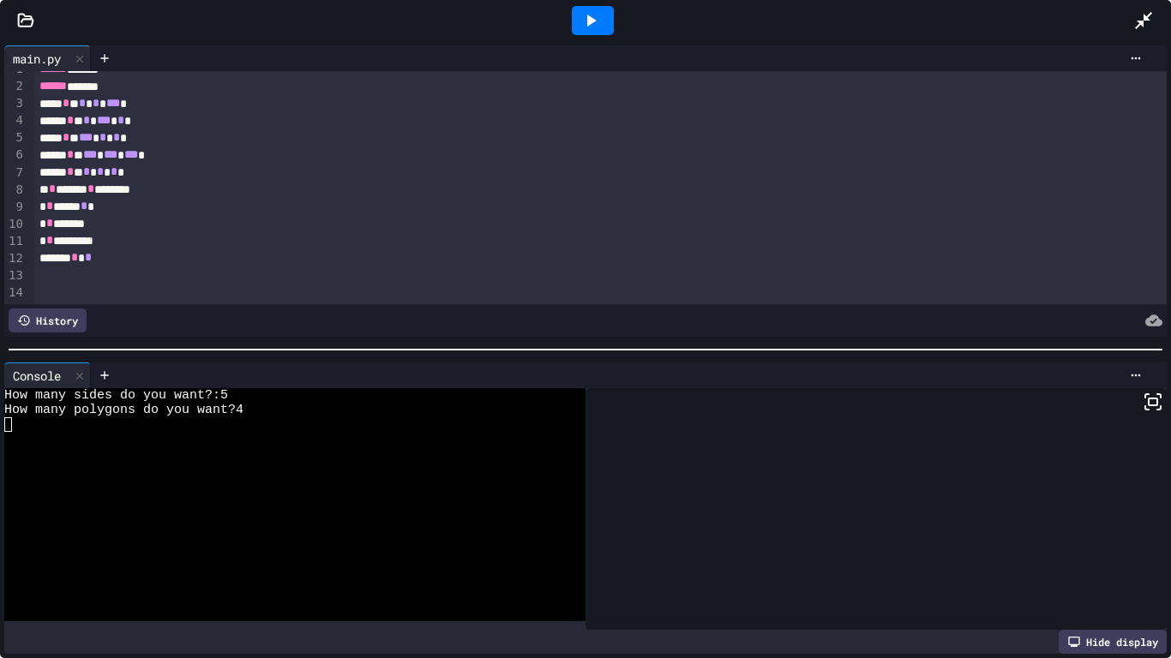
click at [114, 141] on div "*** * * *** * * * * *" at bounding box center [600, 137] width 1133 height 17
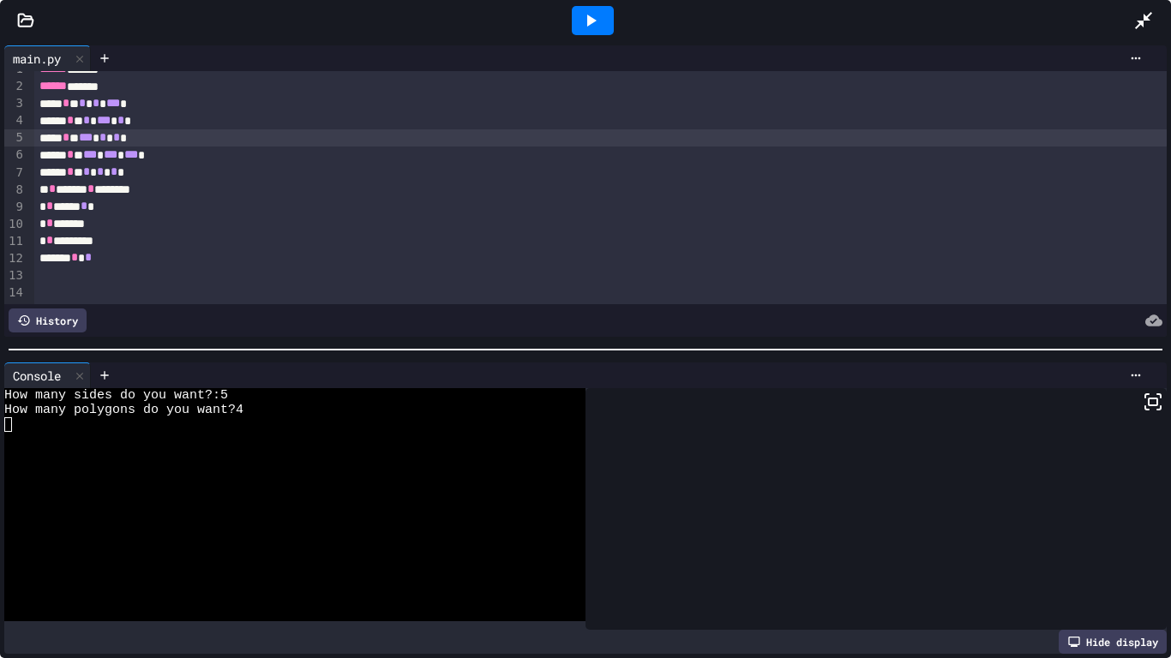
click at [603, 12] on div at bounding box center [593, 20] width 42 height 29
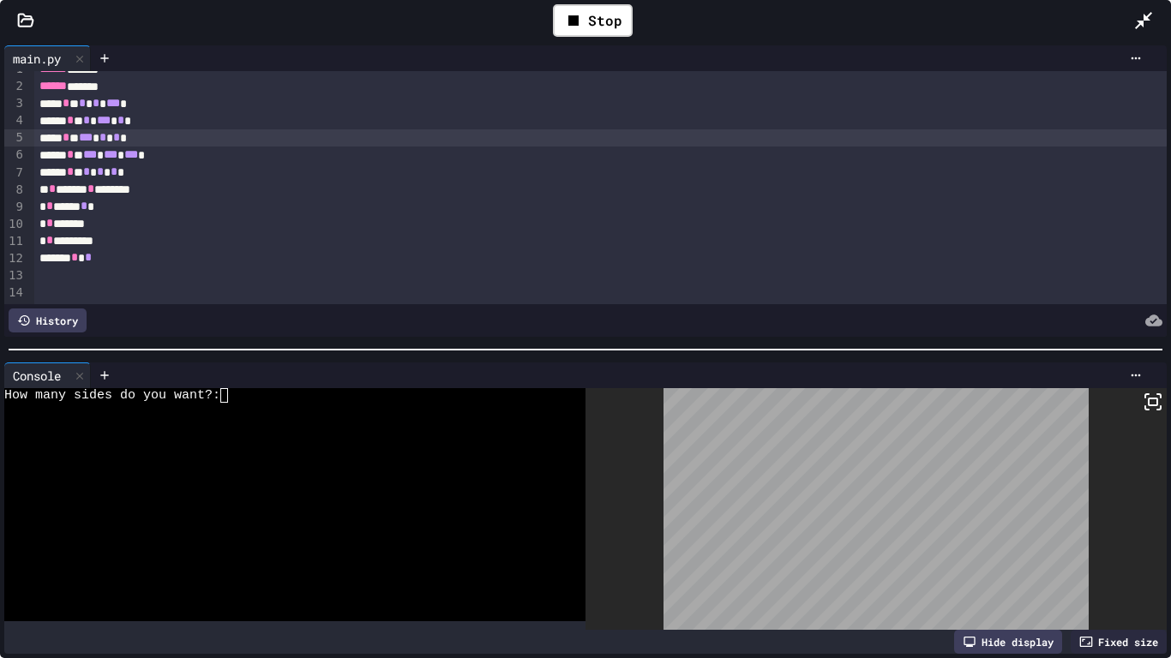
click at [224, 399] on textarea "Terminal input" at bounding box center [224, 395] width 8 height 15
click at [67, 427] on div at bounding box center [285, 424] width 563 height 15
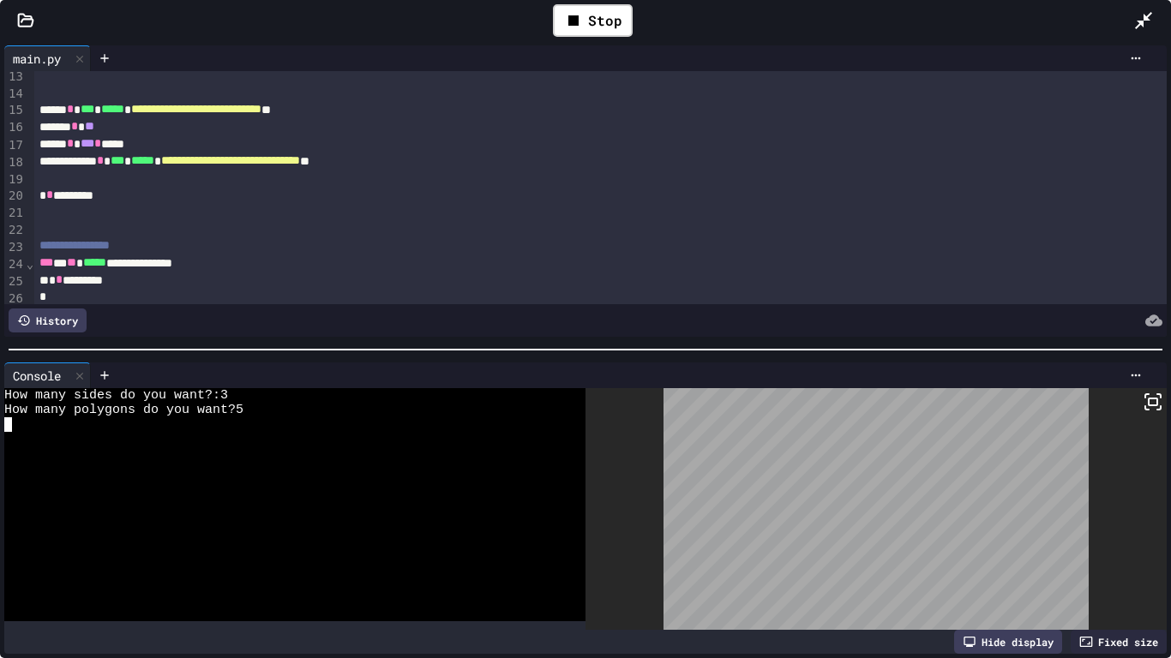
scroll to position [213, 0]
click at [608, 18] on div "Stop" at bounding box center [593, 20] width 80 height 33
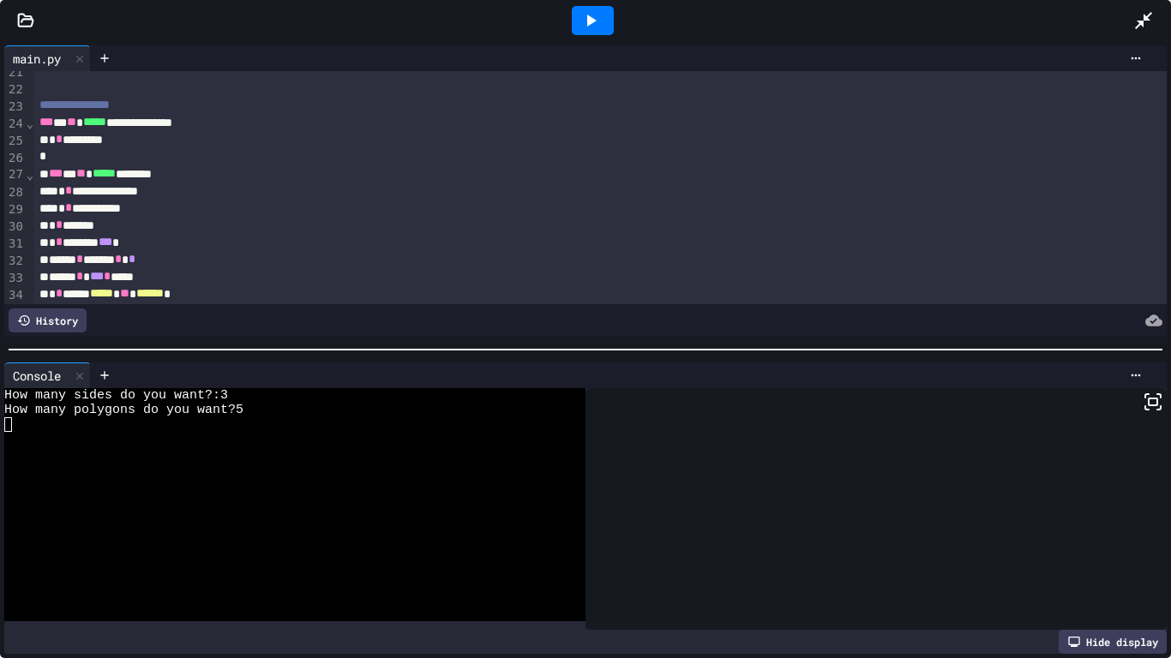
scroll to position [381, 0]
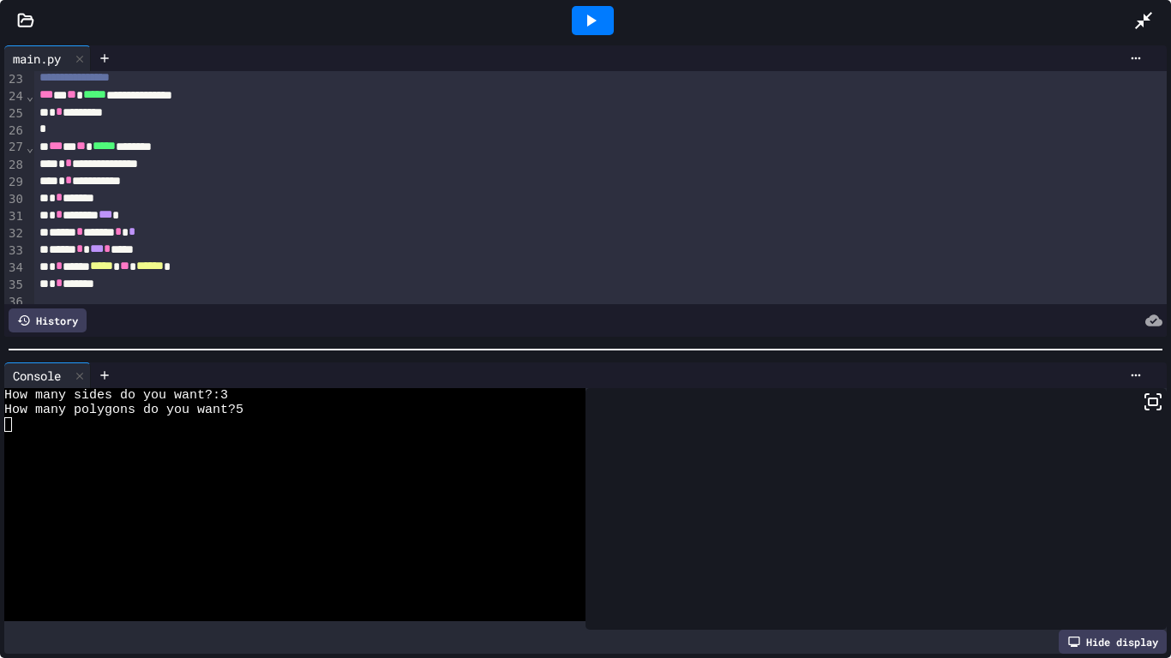
click at [112, 215] on span "***" at bounding box center [106, 214] width 14 height 12
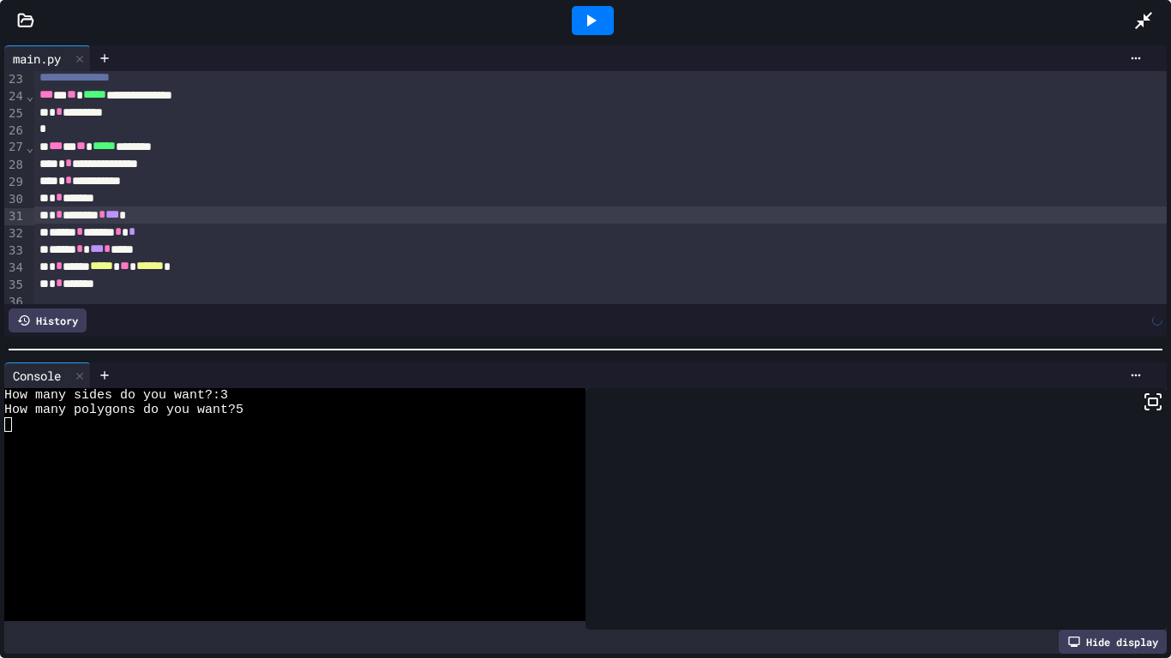
click at [585, 18] on icon at bounding box center [590, 20] width 21 height 21
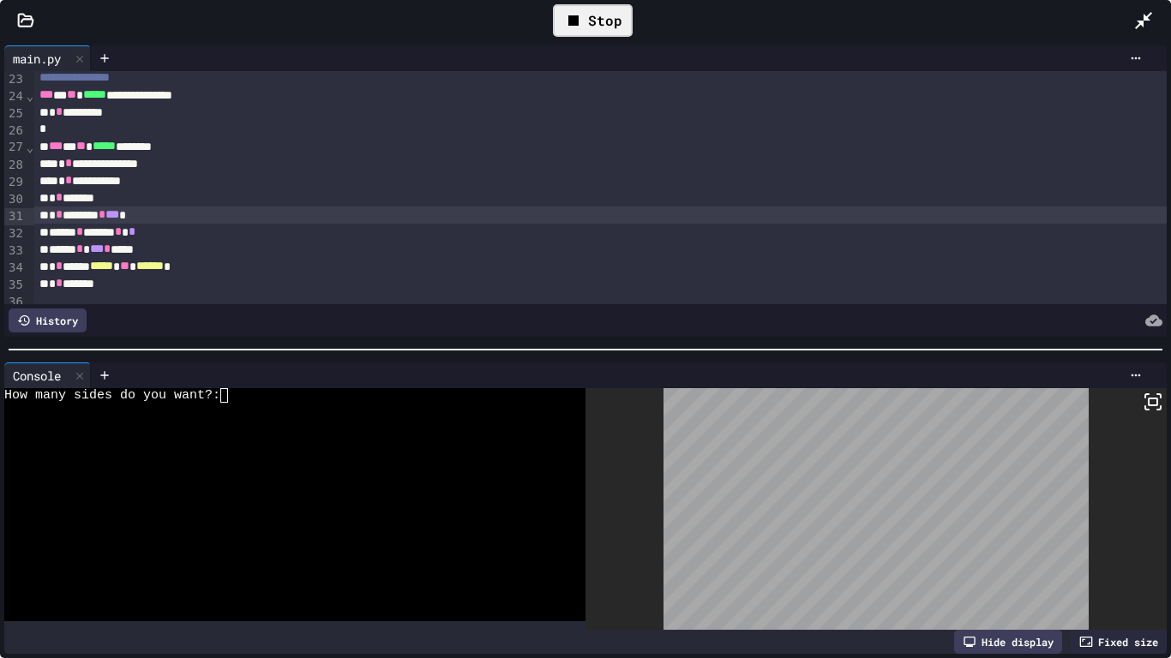
click at [227, 388] on textarea "Terminal input" at bounding box center [224, 395] width 8 height 15
click at [1150, 397] on icon at bounding box center [1152, 402] width 21 height 21
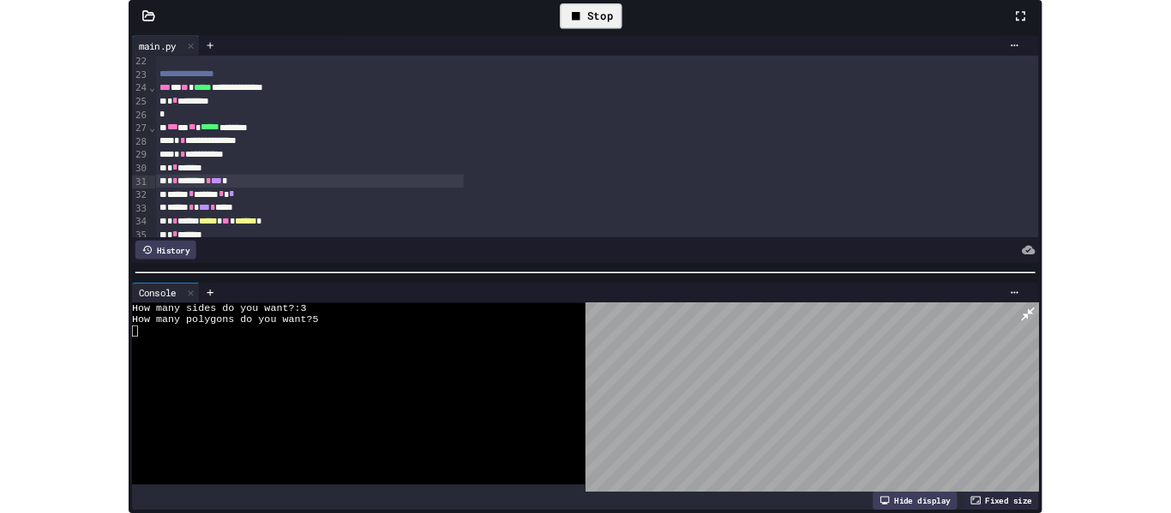
scroll to position [398, 0]
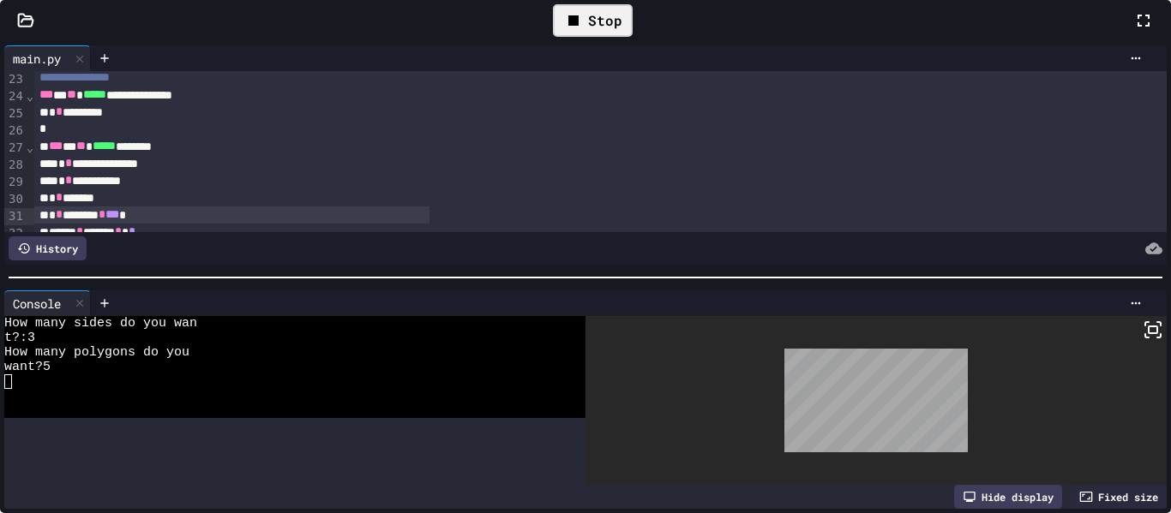
click at [633, 37] on div "Stop" at bounding box center [593, 20] width 80 height 33
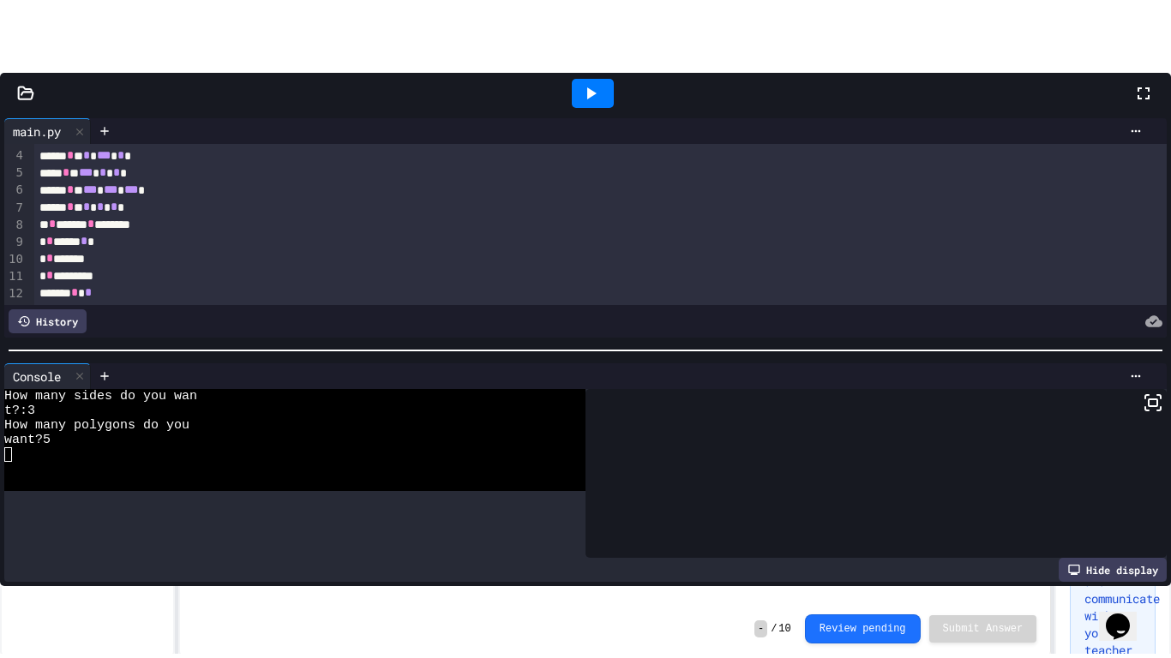
scroll to position [58, 0]
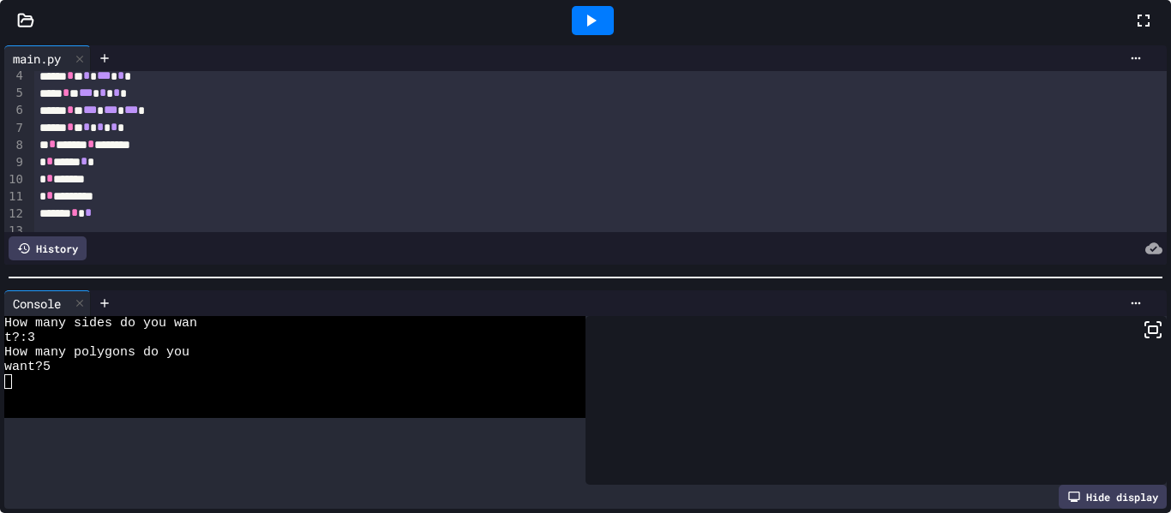
click at [1133, 31] on icon at bounding box center [1143, 20] width 21 height 21
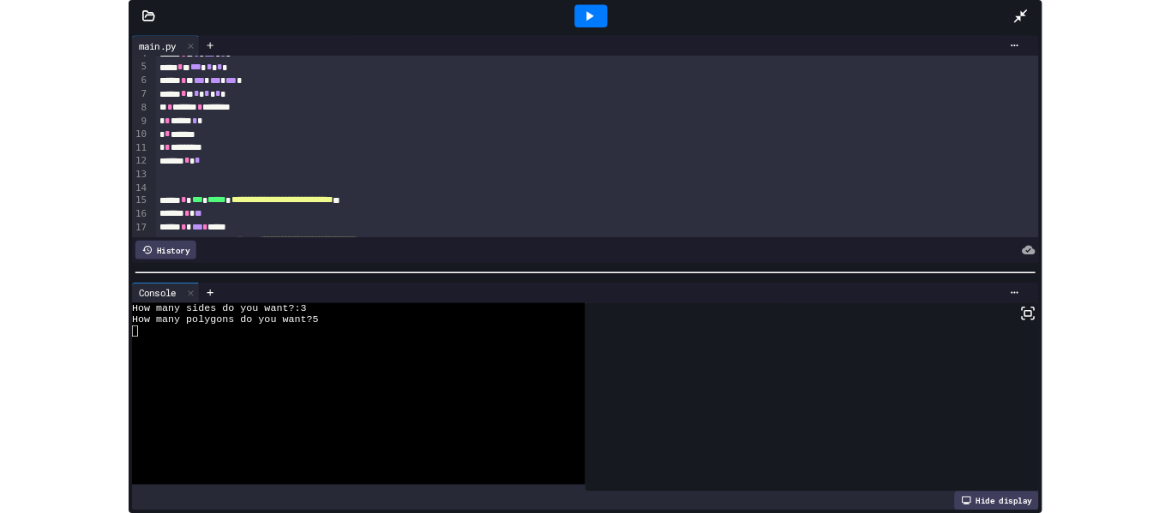
scroll to position [63, 0]
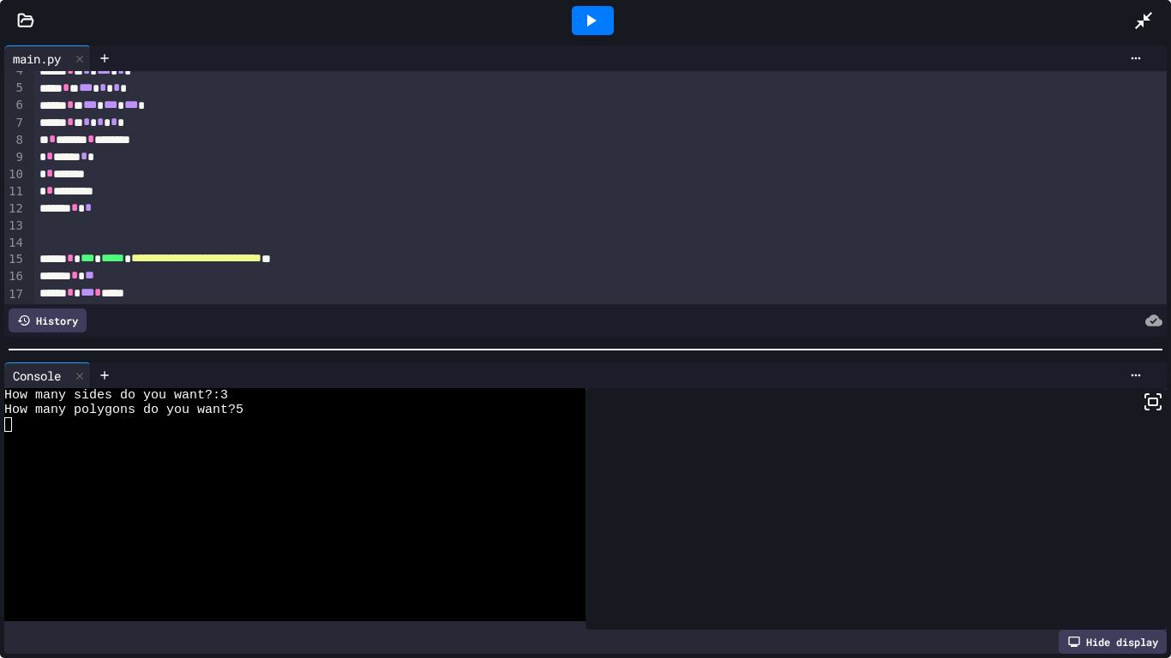
click at [589, 19] on icon at bounding box center [591, 21] width 9 height 12
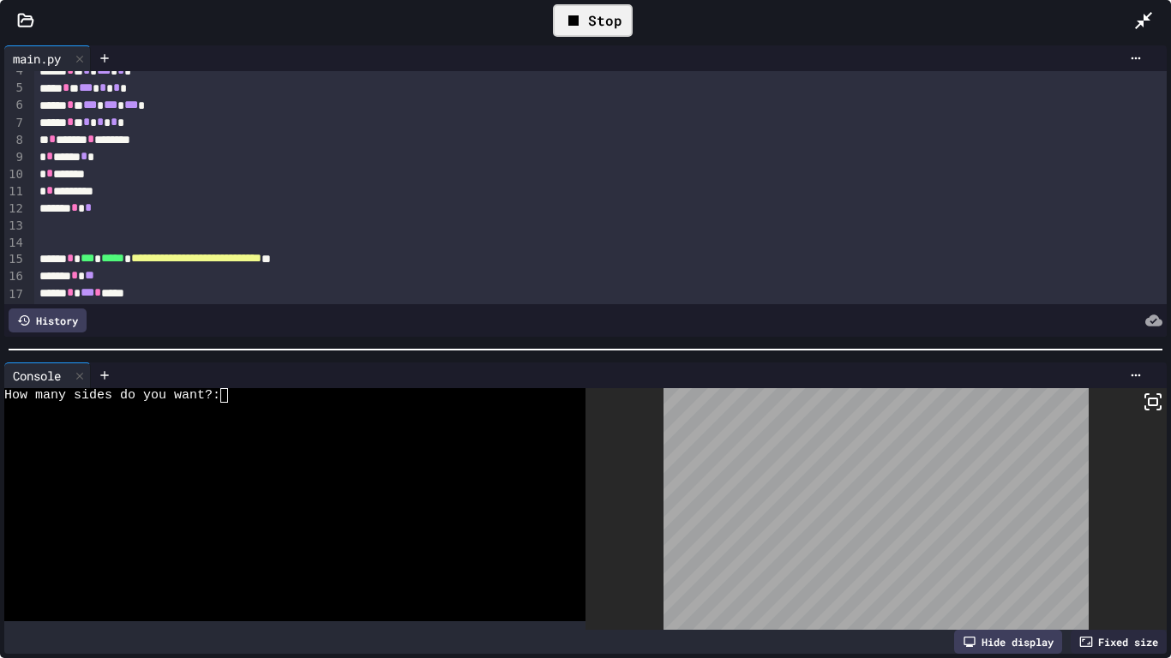
click at [225, 392] on textarea "Terminal input" at bounding box center [224, 395] width 8 height 15
click at [1154, 393] on icon at bounding box center [1152, 402] width 21 height 21
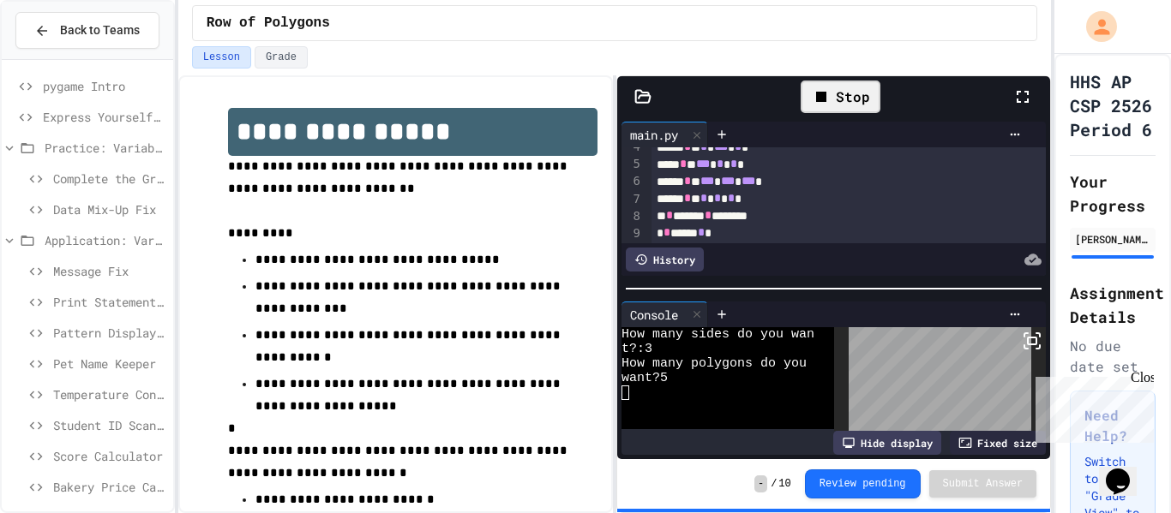
click at [858, 105] on div "Stop" at bounding box center [841, 97] width 80 height 33
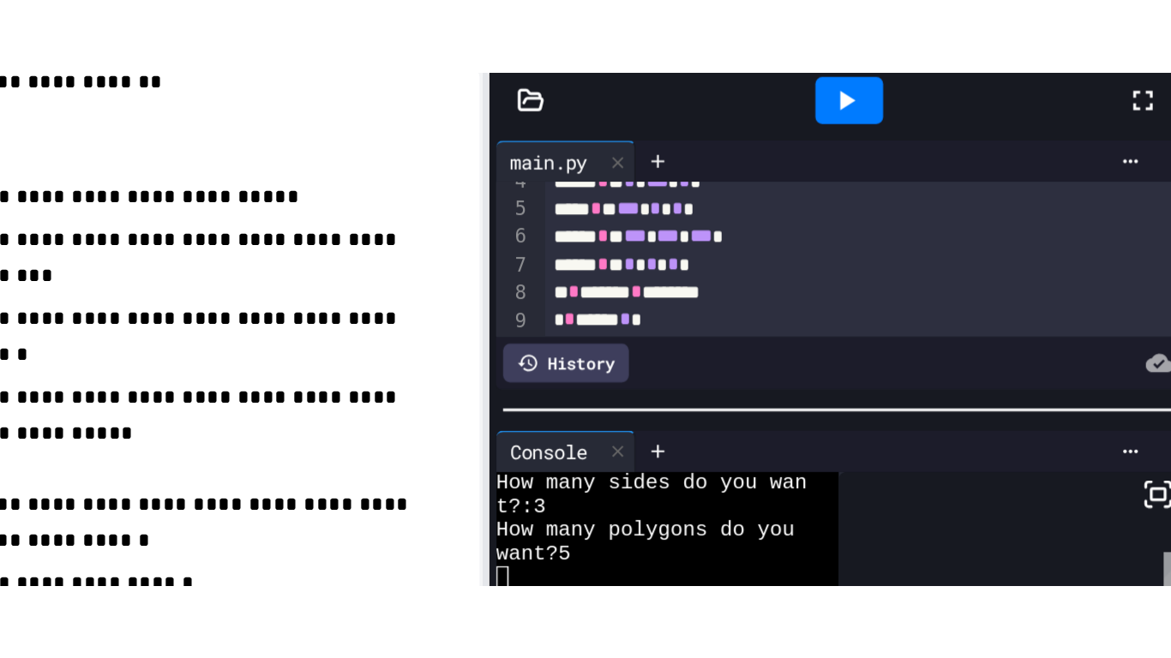
scroll to position [106, 0]
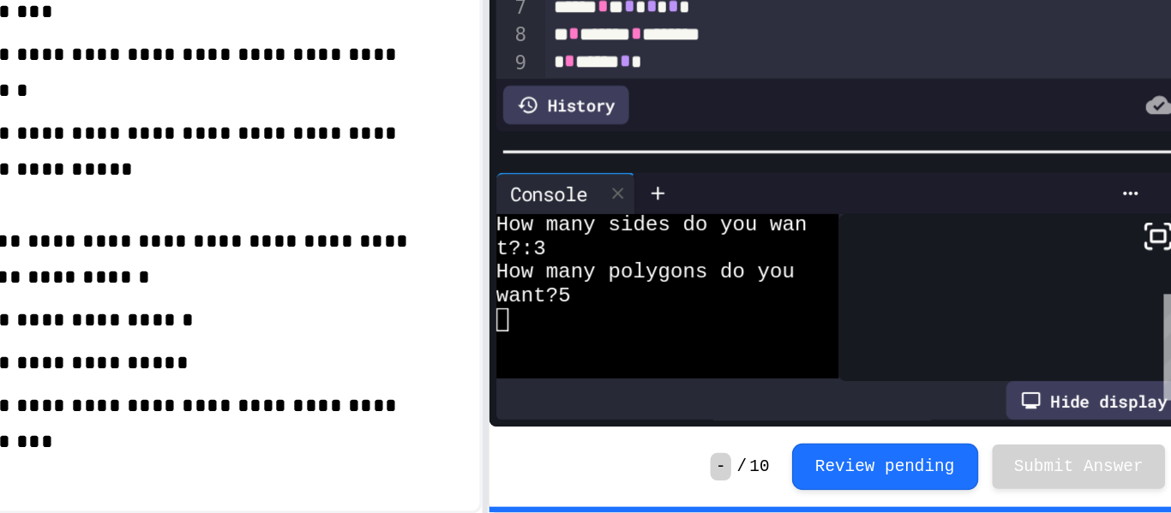
click at [826, 325] on div at bounding box center [868, 315] width 321 height 26
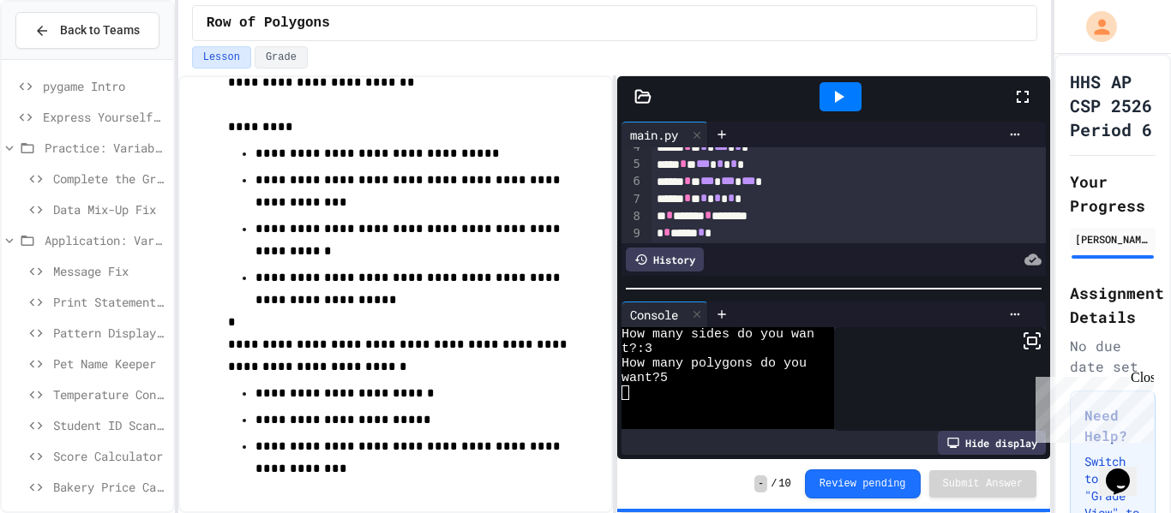
click at [1029, 95] on icon at bounding box center [1022, 97] width 21 height 21
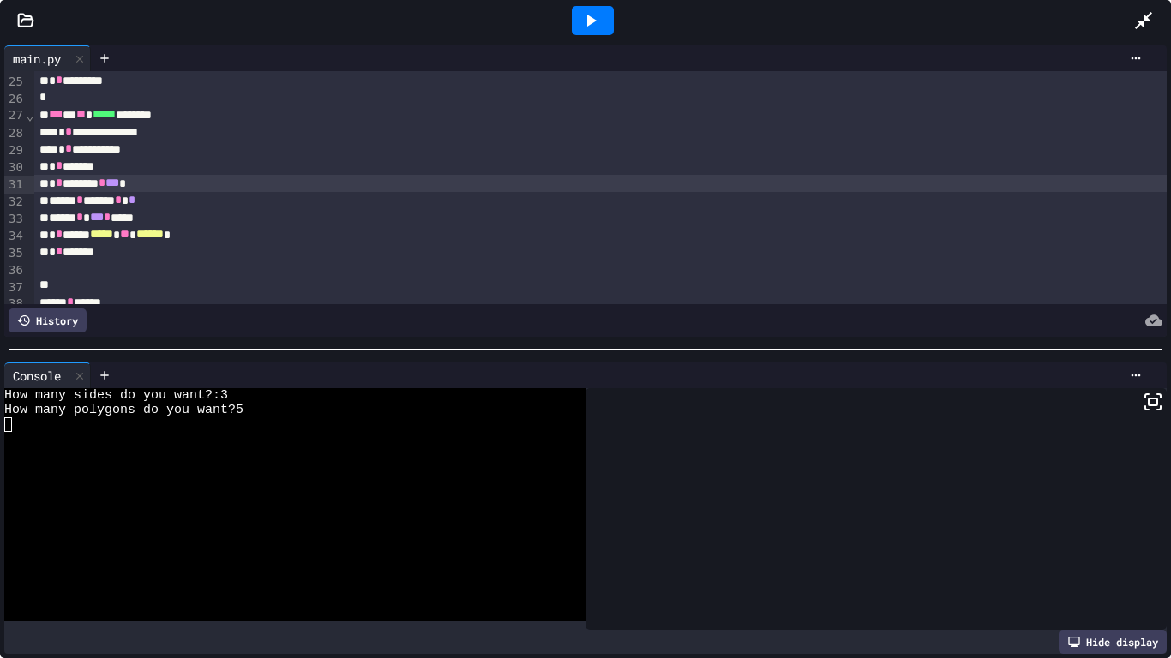
scroll to position [423, 0]
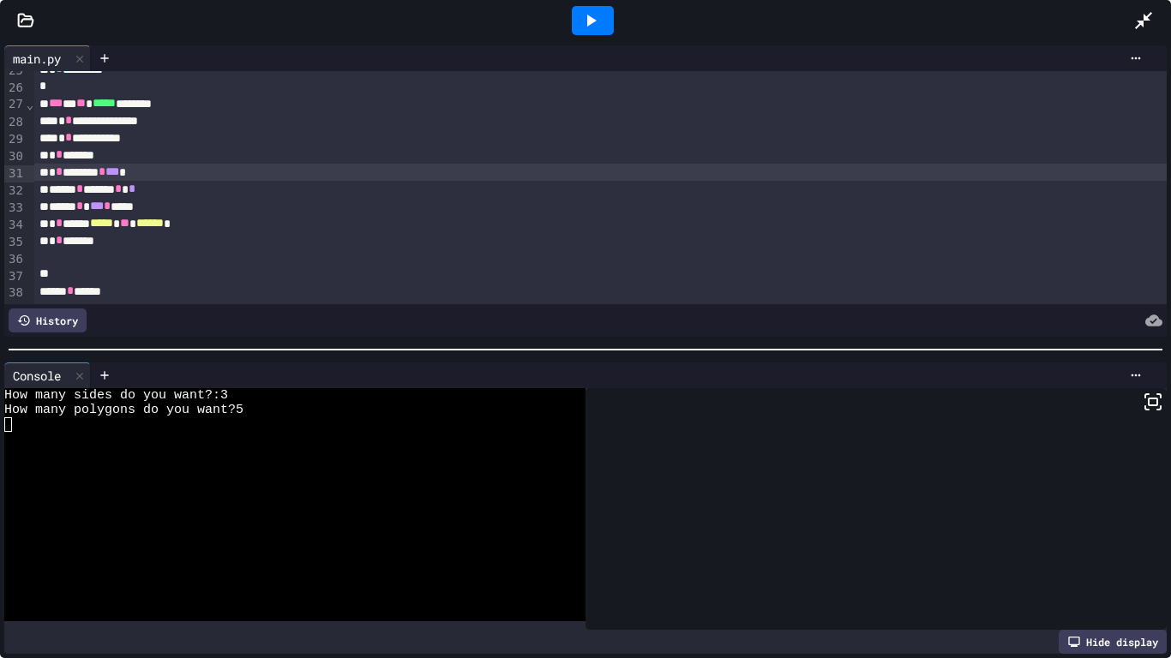
click at [599, 21] on icon at bounding box center [590, 20] width 21 height 21
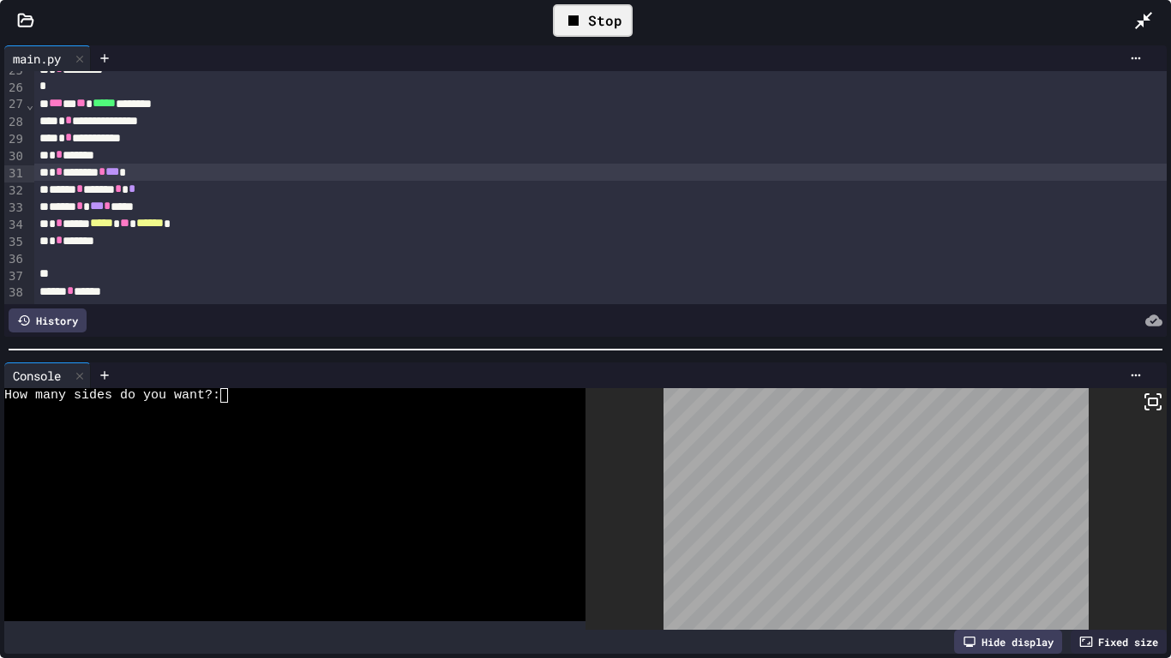
click at [223, 396] on textarea "Terminal input" at bounding box center [224, 395] width 8 height 15
click at [578, 20] on icon at bounding box center [573, 20] width 10 height 10
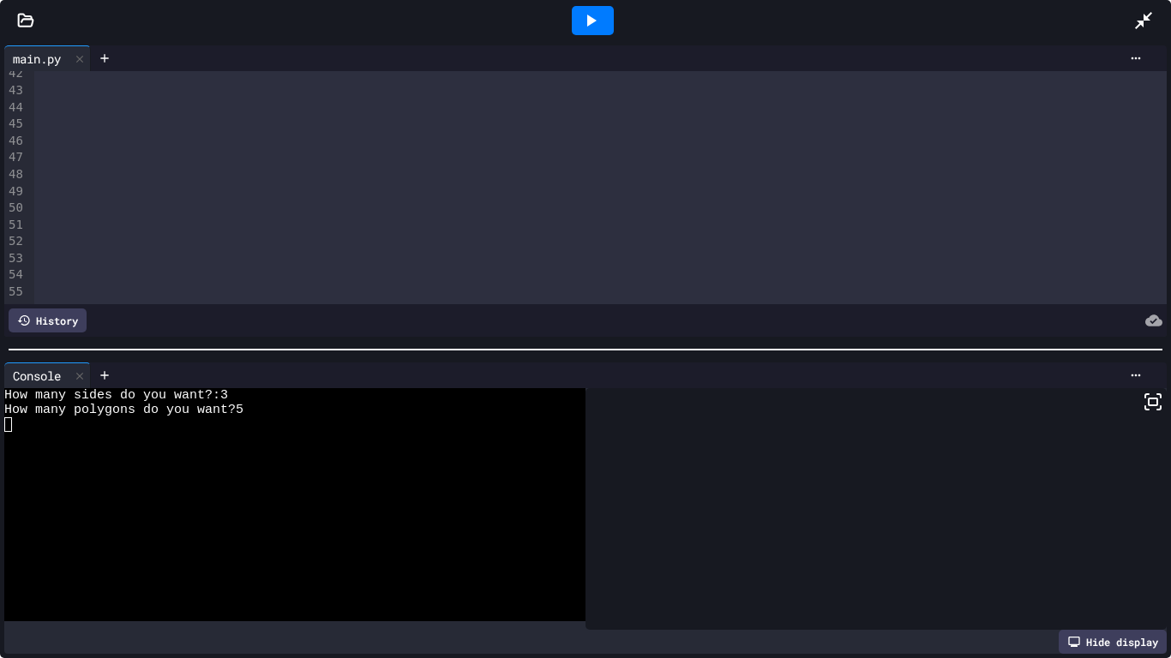
scroll to position [0, 0]
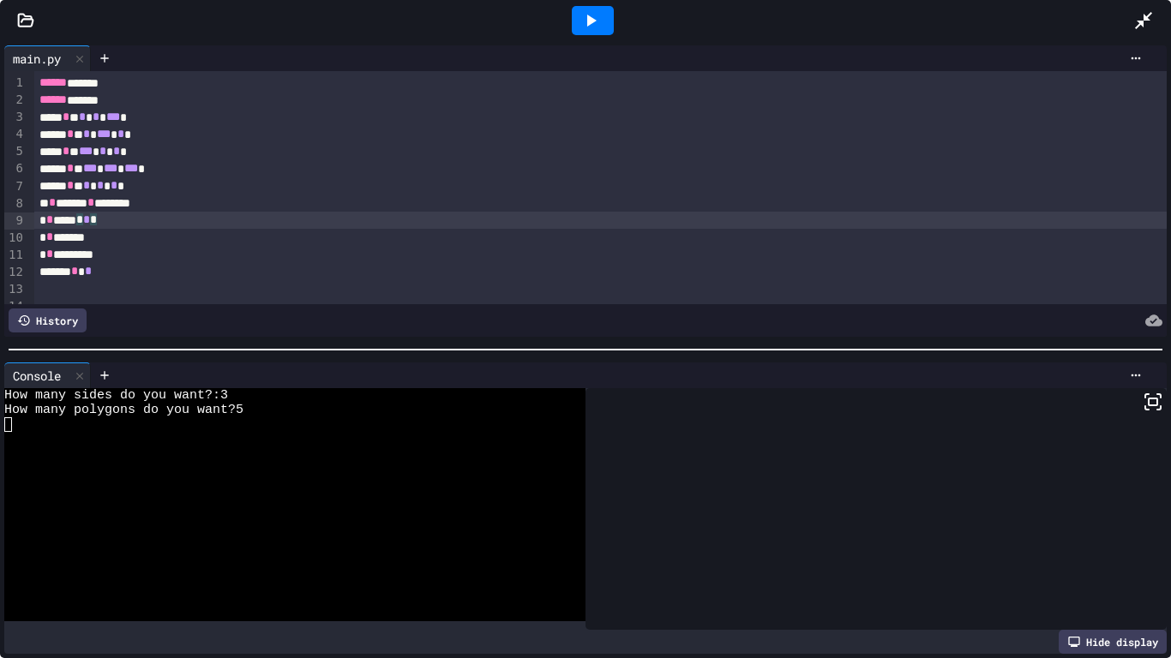
click at [301, 226] on div "* * ***** * * *" at bounding box center [600, 220] width 1133 height 17
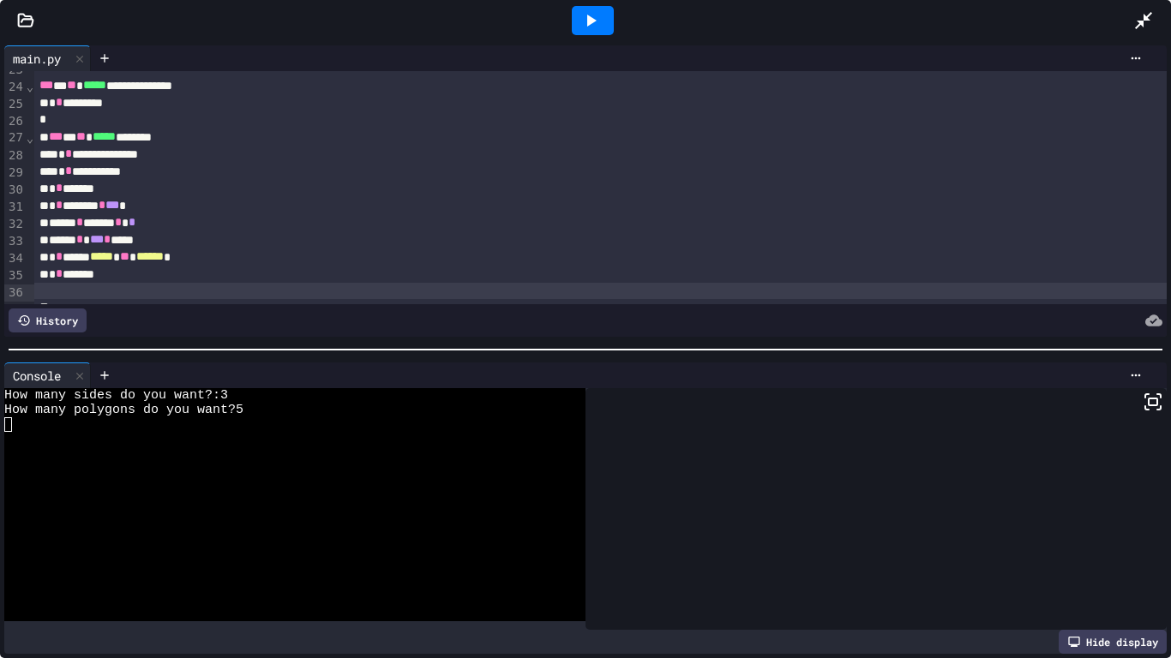
scroll to position [407, 0]
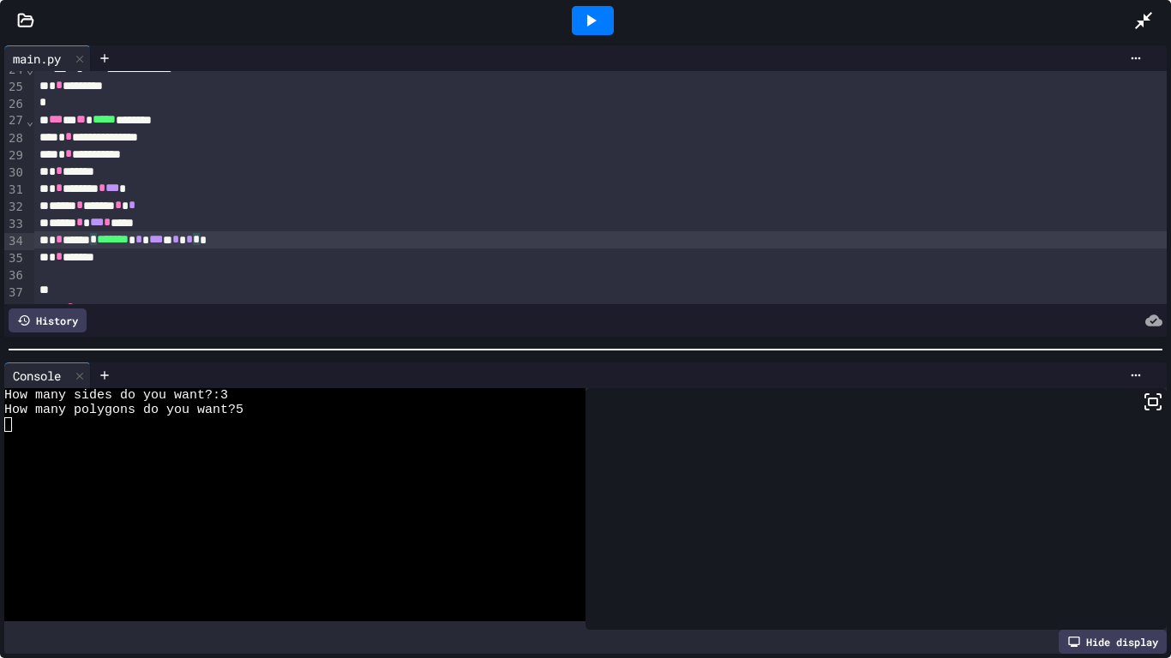
click at [591, 25] on icon at bounding box center [590, 20] width 21 height 21
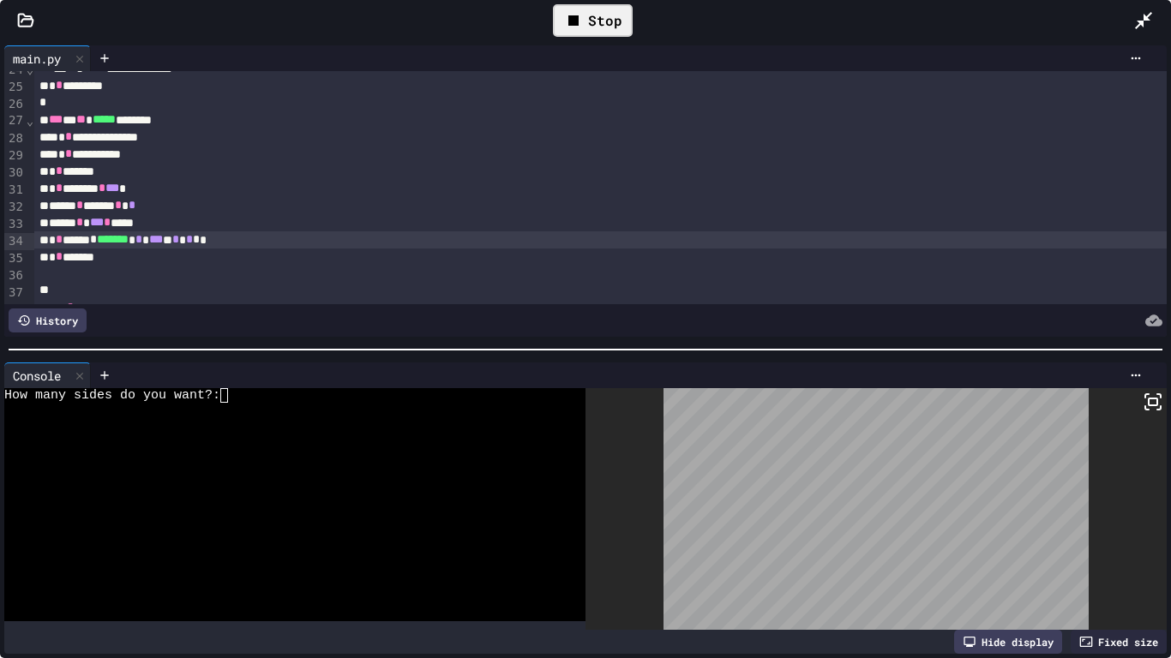
click at [292, 429] on div at bounding box center [285, 424] width 563 height 15
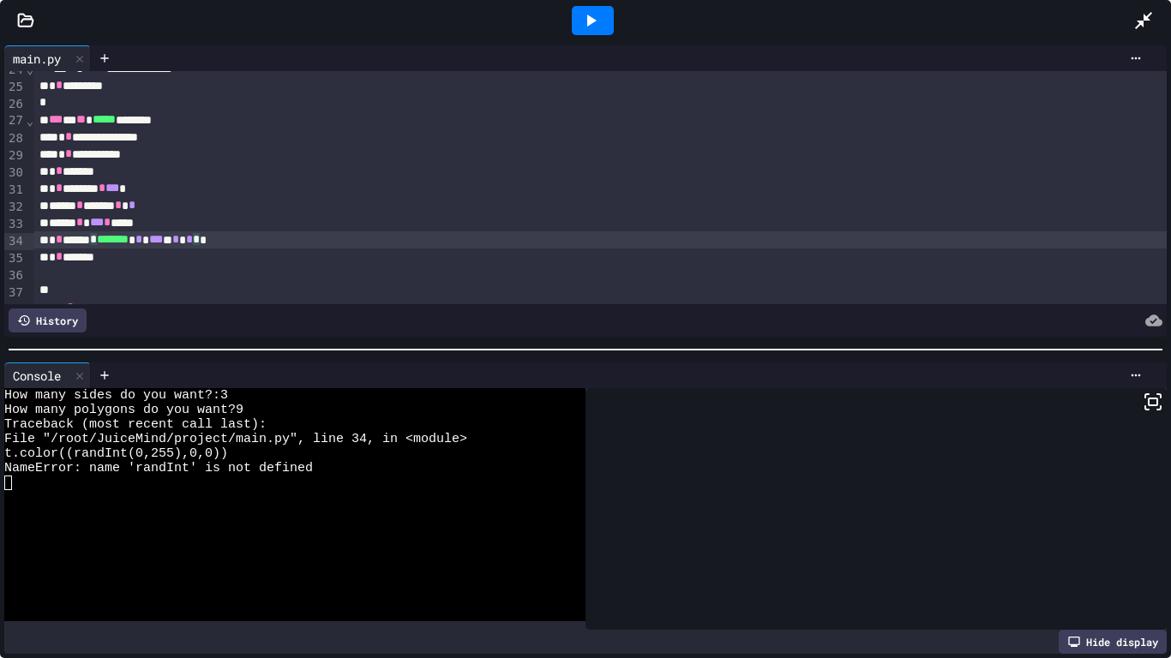
click at [116, 240] on span "*******" at bounding box center [113, 239] width 32 height 12
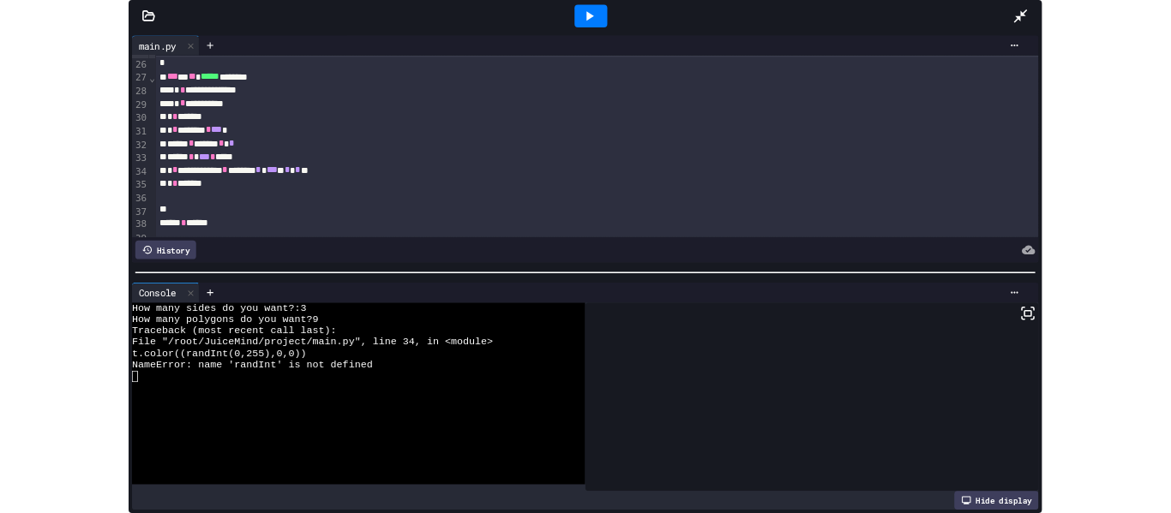
scroll to position [394, 0]
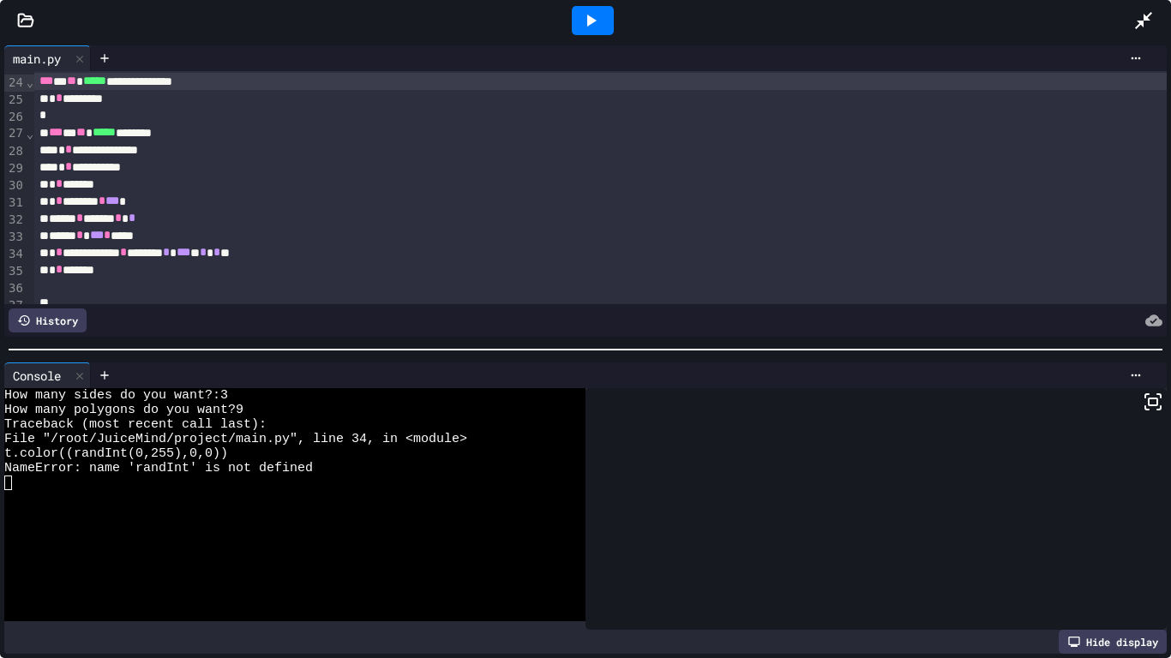
click at [602, 18] on div at bounding box center [593, 20] width 42 height 29
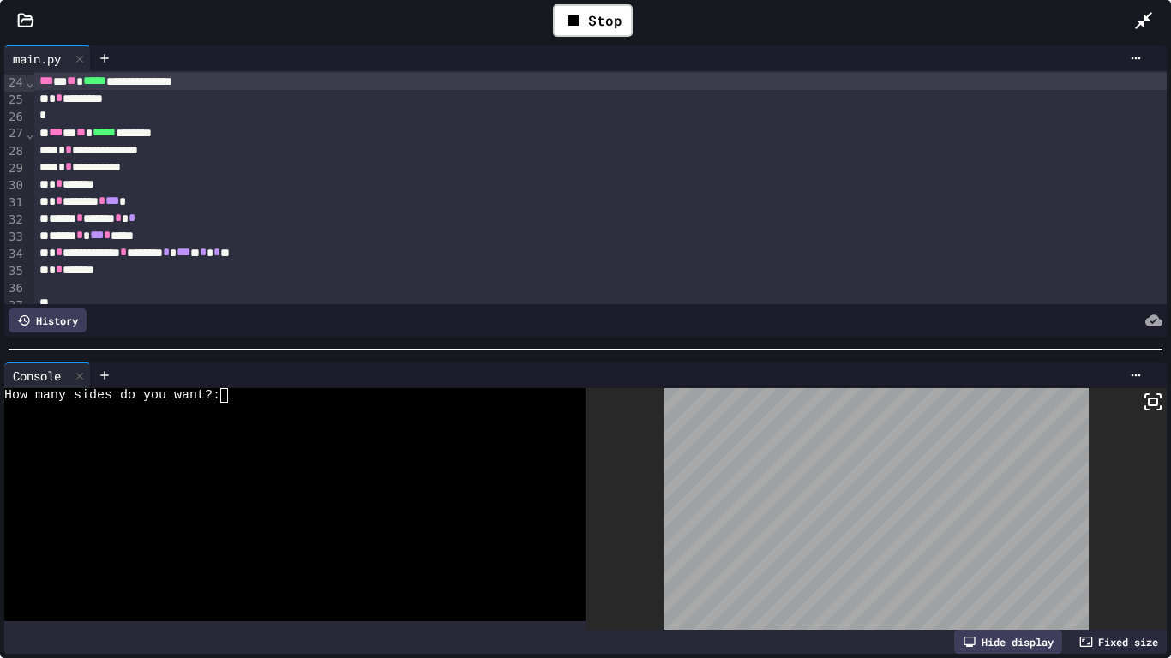
click at [254, 507] on div at bounding box center [285, 512] width 563 height 15
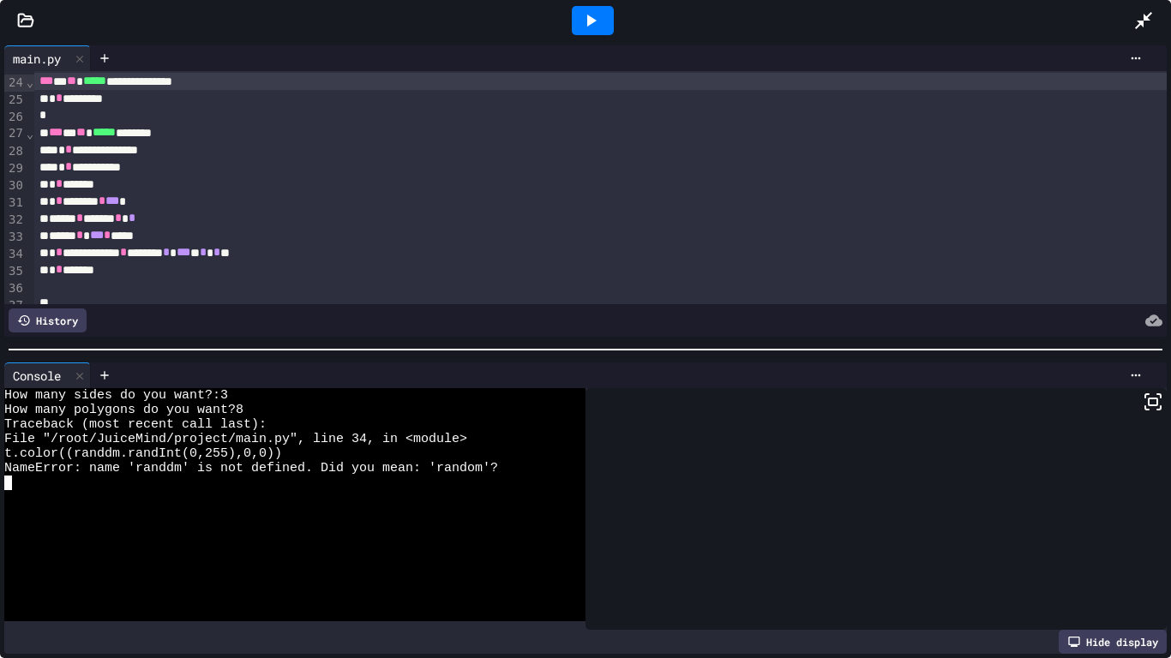
click at [153, 255] on div "**********" at bounding box center [600, 252] width 1133 height 17
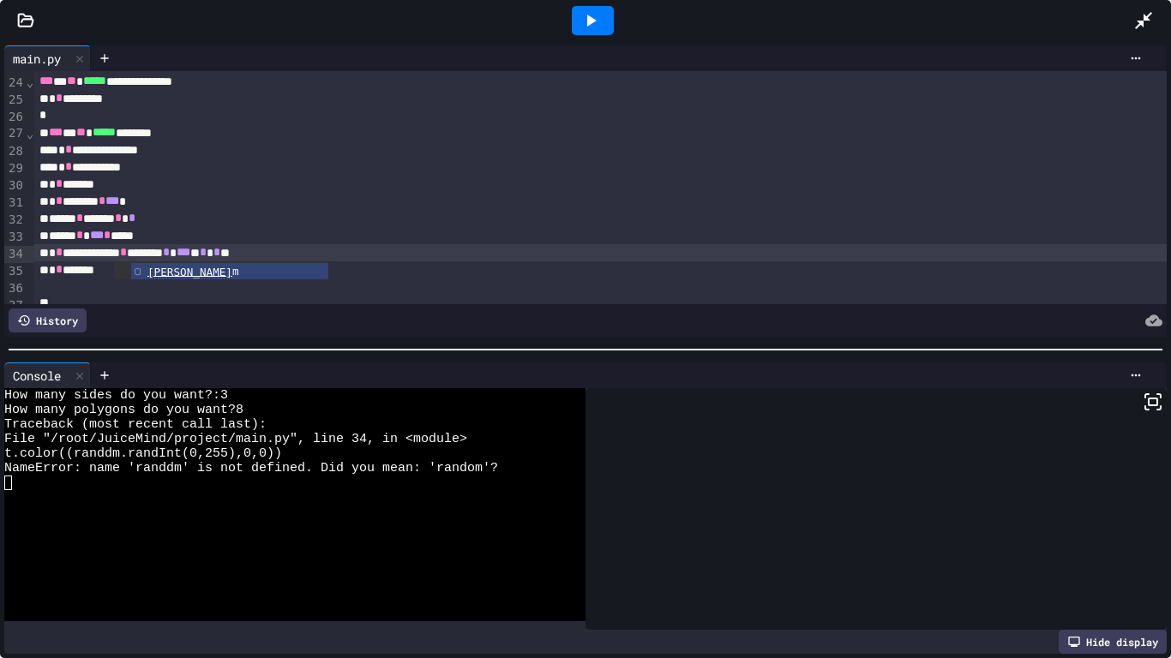
click at [589, 15] on icon at bounding box center [590, 20] width 21 height 21
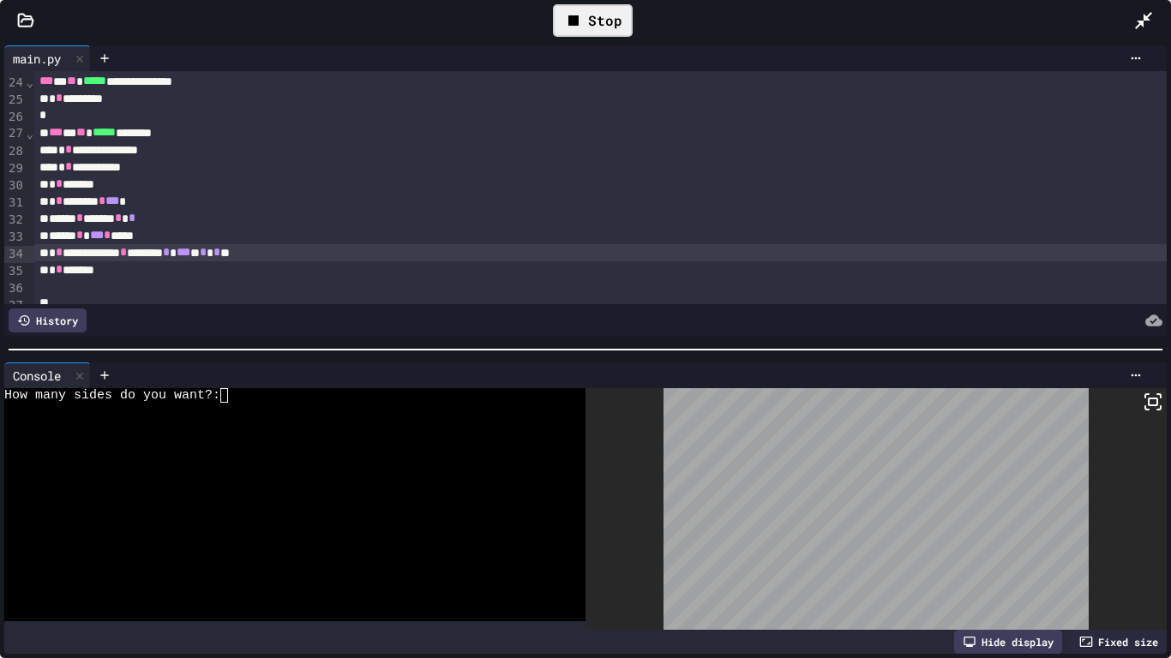
click at [281, 513] on div at bounding box center [285, 526] width 563 height 15
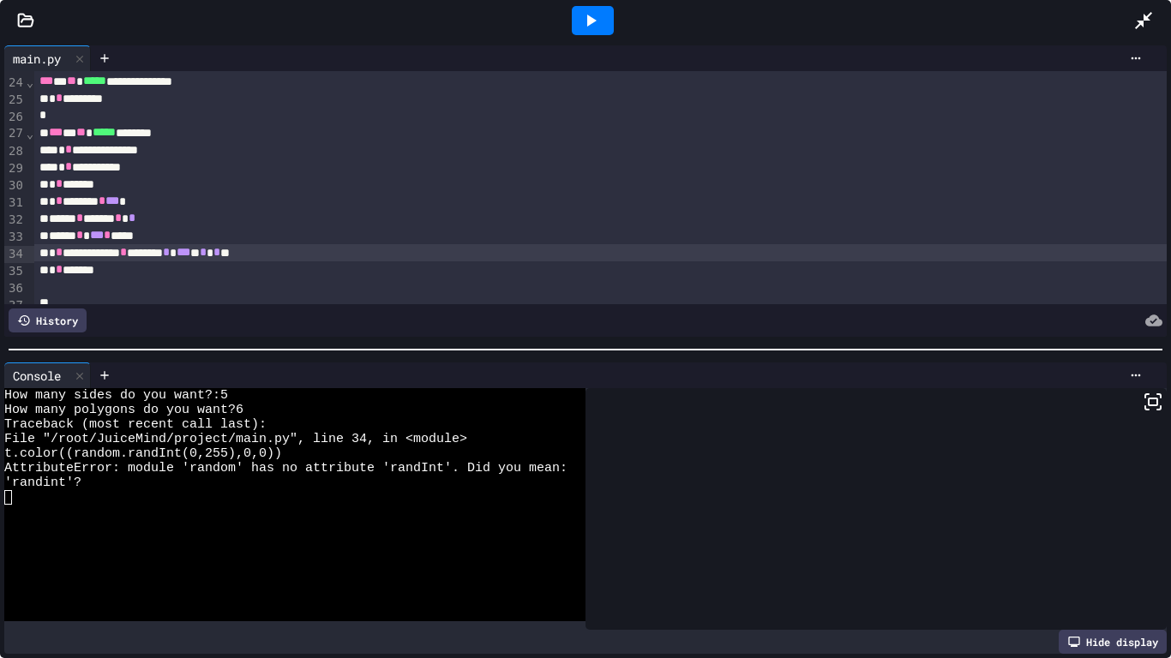
click at [1138, 21] on icon at bounding box center [1143, 20] width 17 height 17
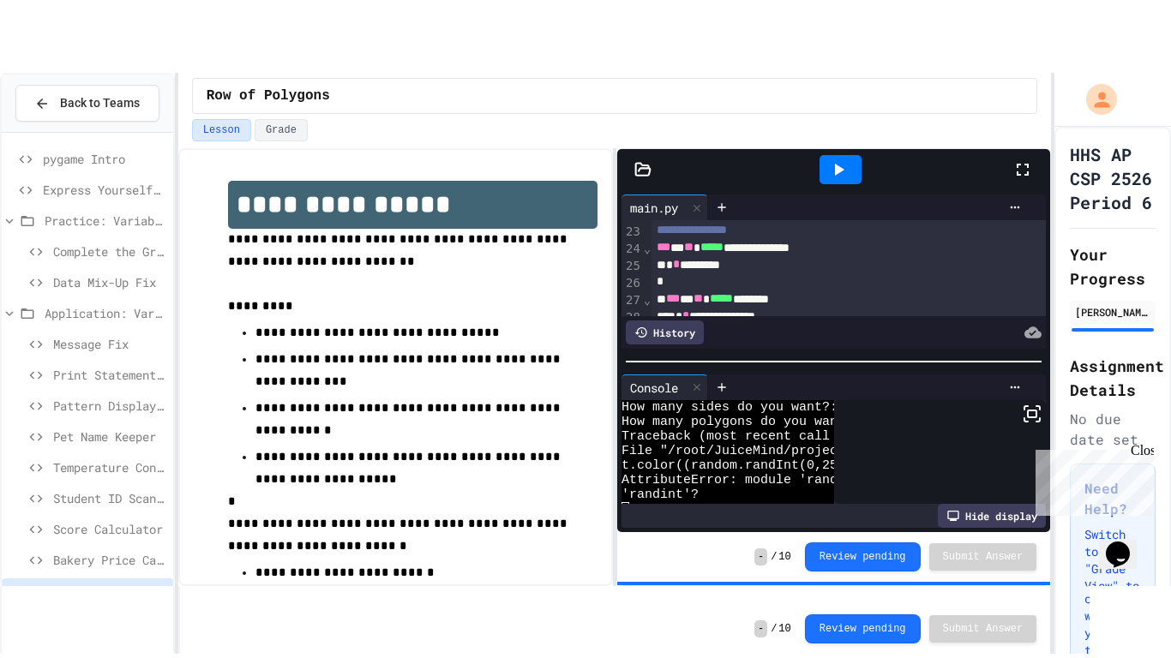
scroll to position [131, 0]
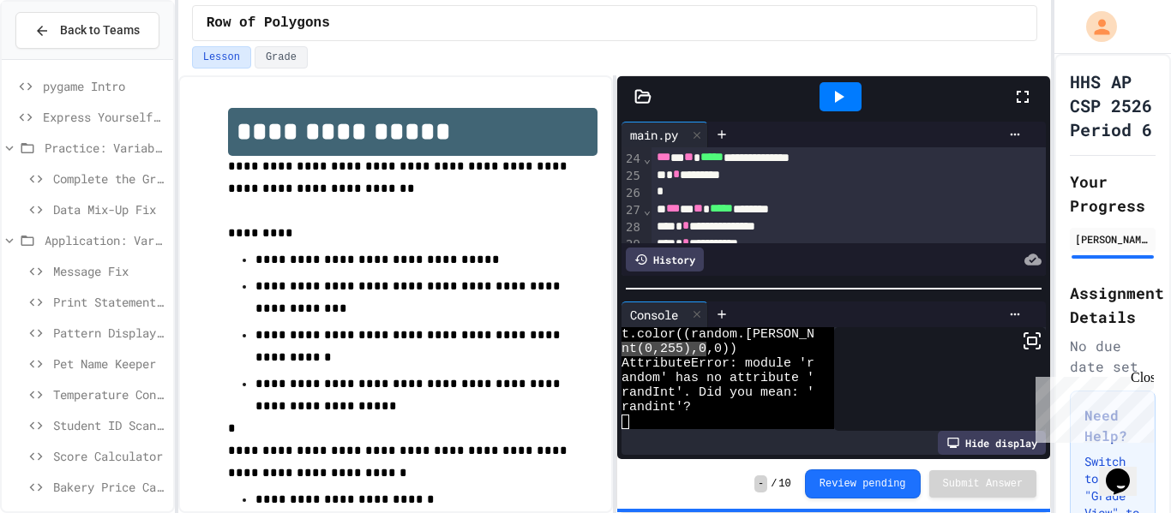
click at [1026, 99] on icon at bounding box center [1022, 97] width 21 height 21
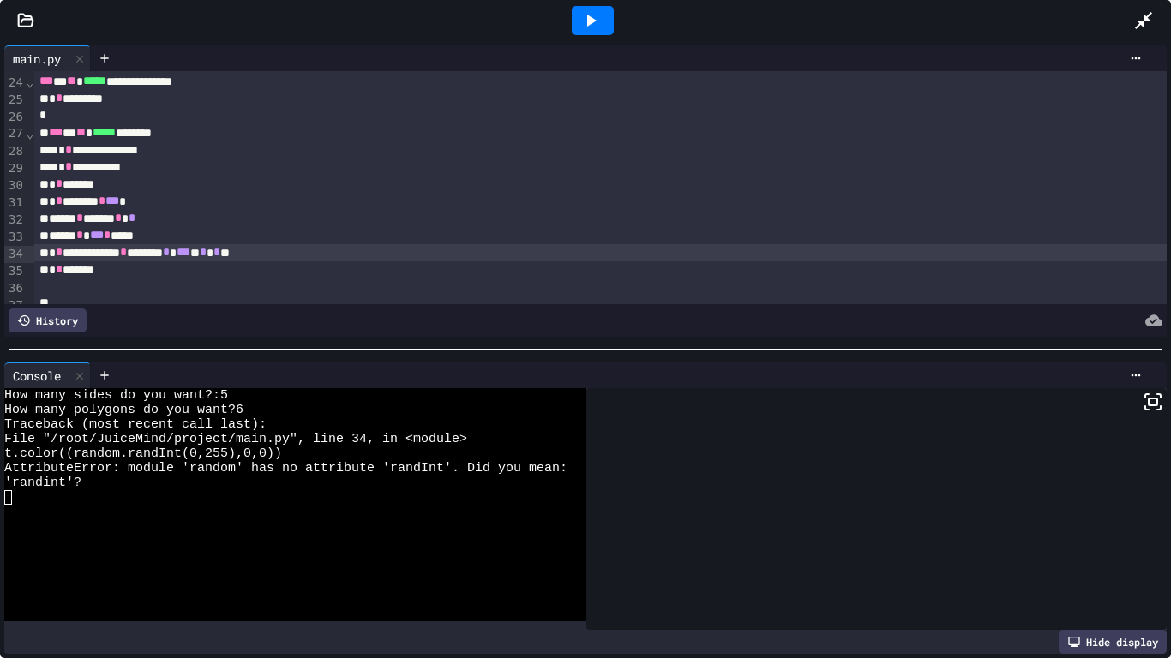
scroll to position [0, 0]
click at [197, 249] on div "**********" at bounding box center [600, 252] width 1133 height 17
click at [602, 15] on div at bounding box center [593, 20] width 42 height 29
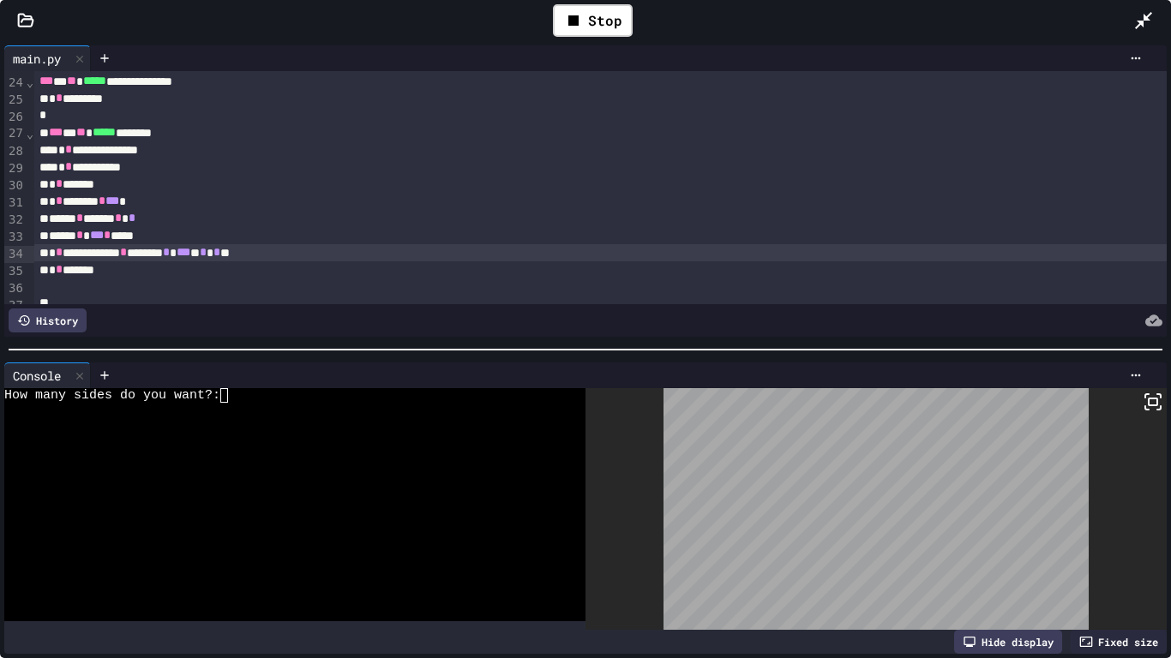
click at [424, 476] on div at bounding box center [285, 483] width 563 height 15
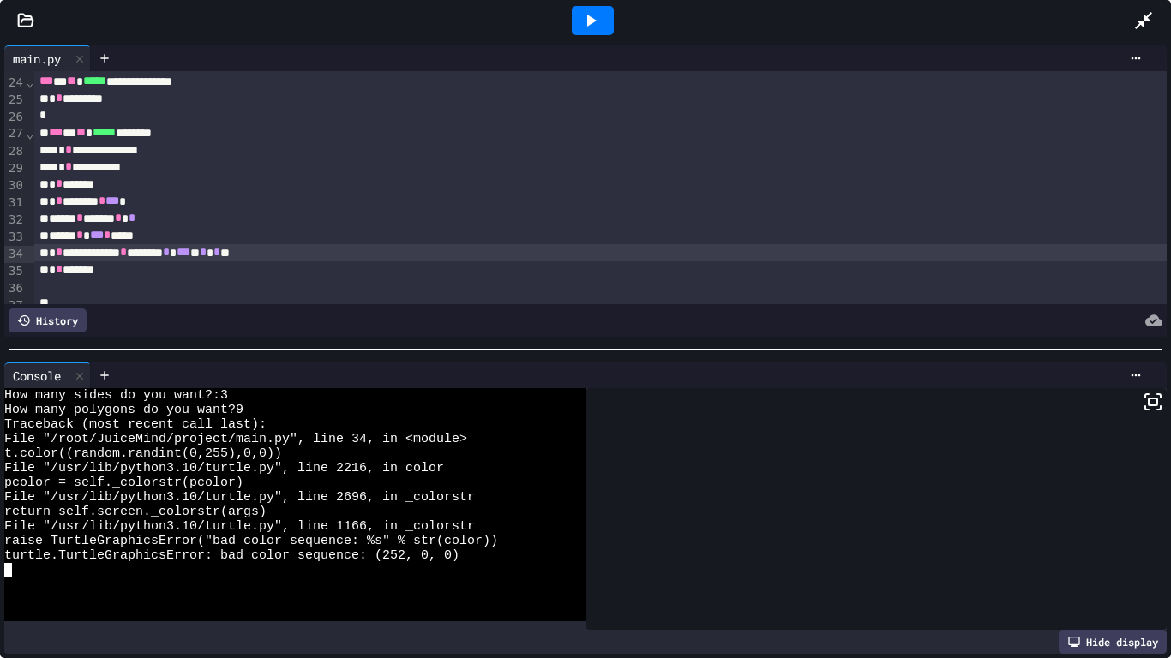
click at [278, 177] on div "* * *******" at bounding box center [600, 184] width 1133 height 17
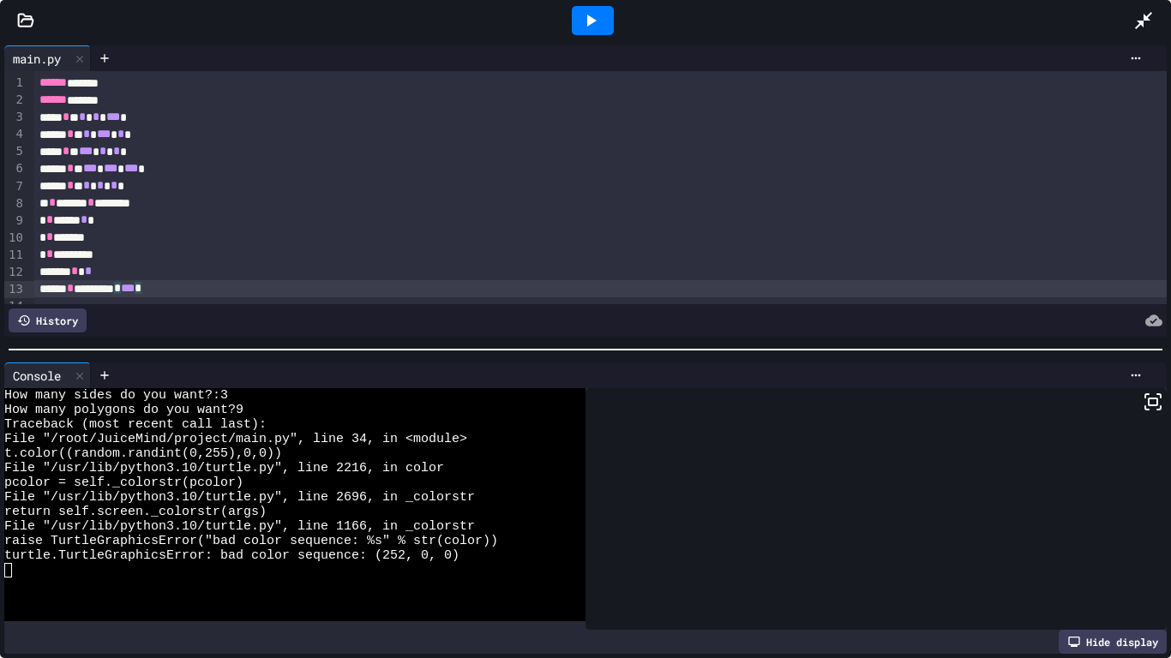
click at [585, 9] on div at bounding box center [593, 20] width 42 height 29
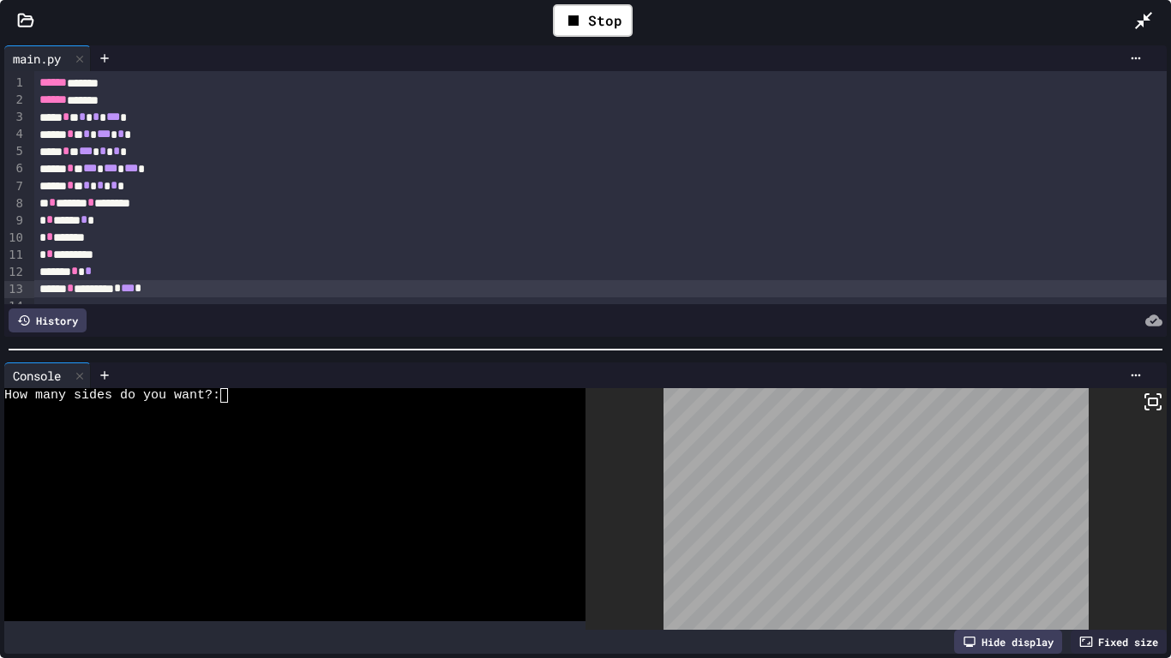
click at [438, 488] on div at bounding box center [285, 483] width 563 height 15
click at [223, 296] on div "****** * ********* * *** *" at bounding box center [600, 288] width 1133 height 17
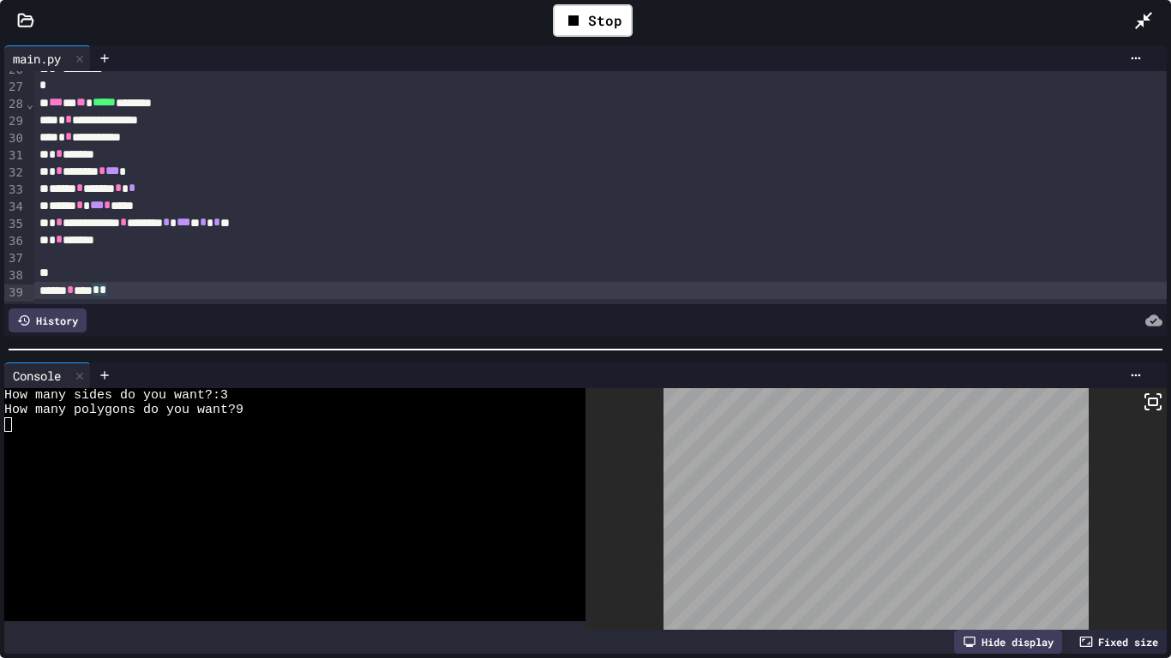
scroll to position [492, 0]
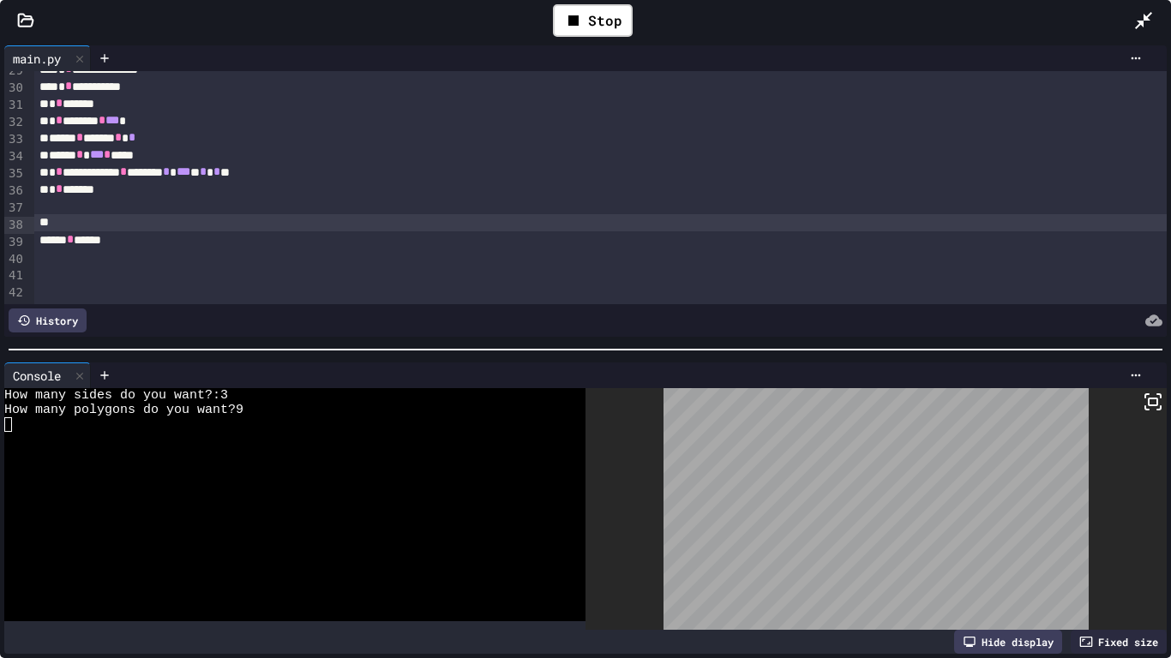
click at [1157, 401] on rect at bounding box center [1152, 402] width 9 height 7
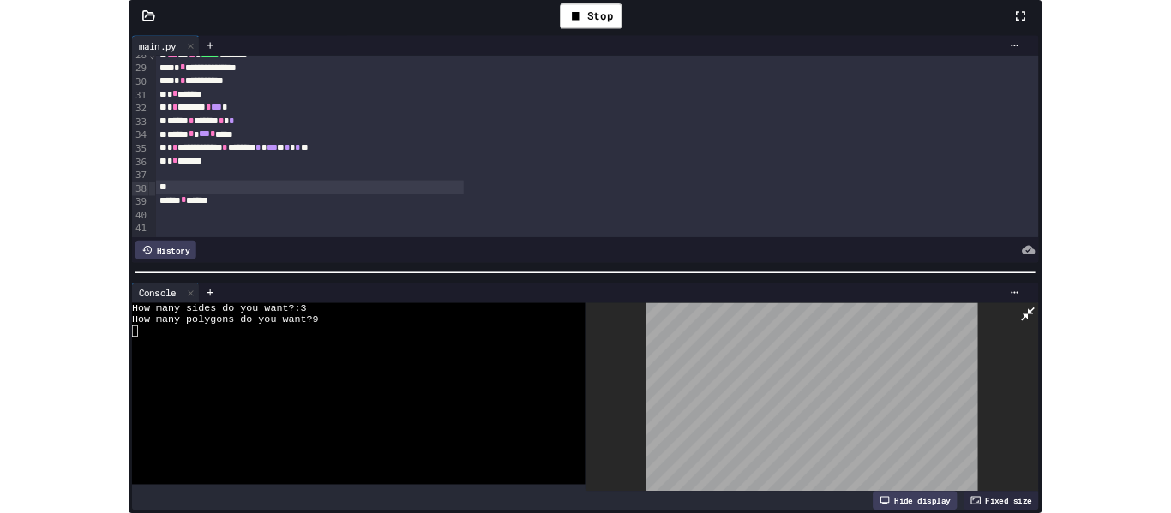
scroll to position [509, 0]
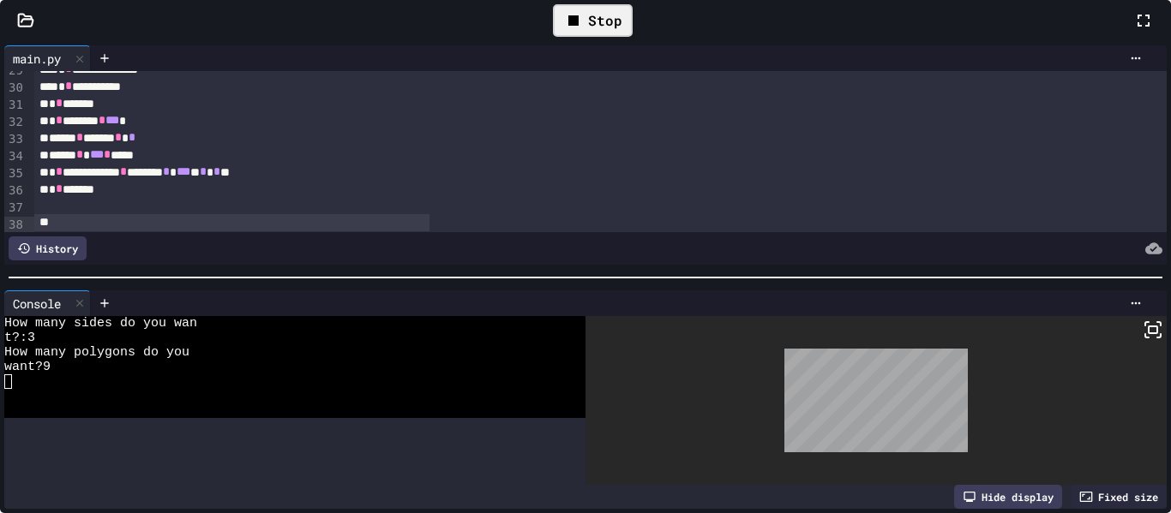
click at [633, 37] on div "Stop" at bounding box center [593, 20] width 80 height 33
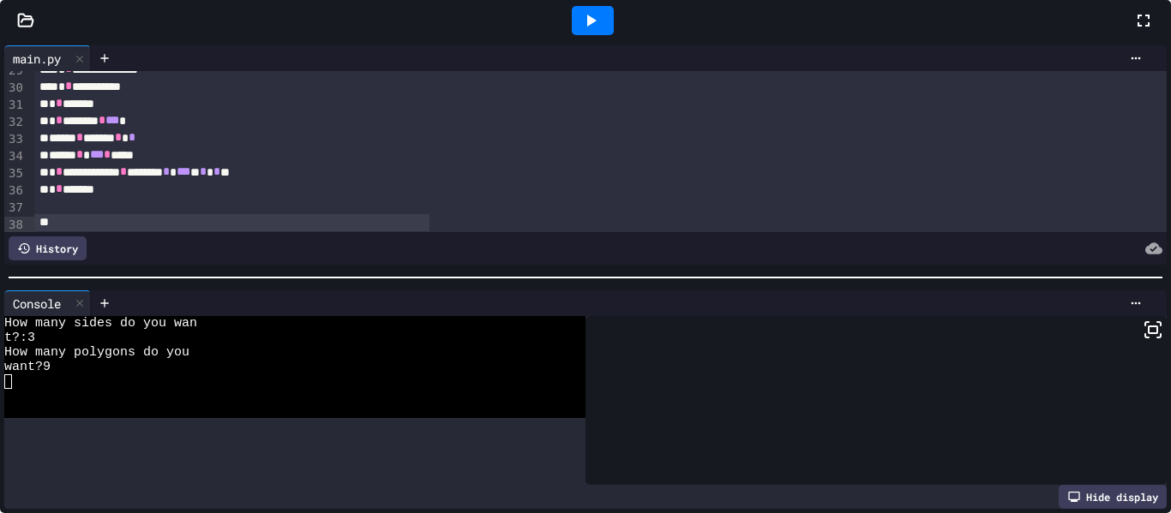
scroll to position [69, 0]
click at [126, 484] on span "Application: Strings, Inputs, Math" at bounding box center [106, 480] width 122 height 18
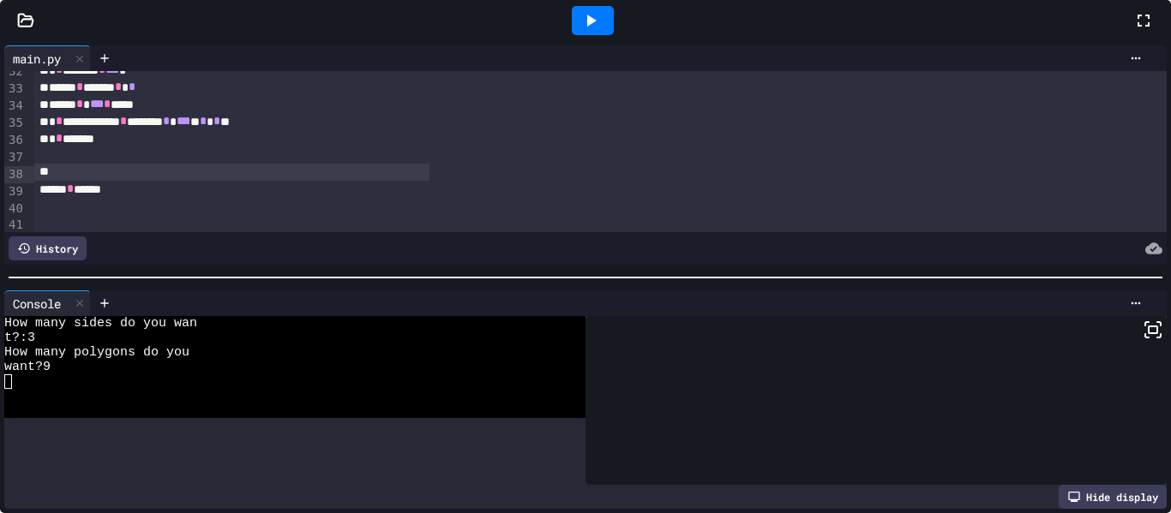
scroll to position [561, 0]
click at [85, 357] on div "Application: Strings, Inputs, Math" at bounding box center [87, 369] width 171 height 25
click at [1133, 44] on div at bounding box center [1152, 20] width 38 height 46
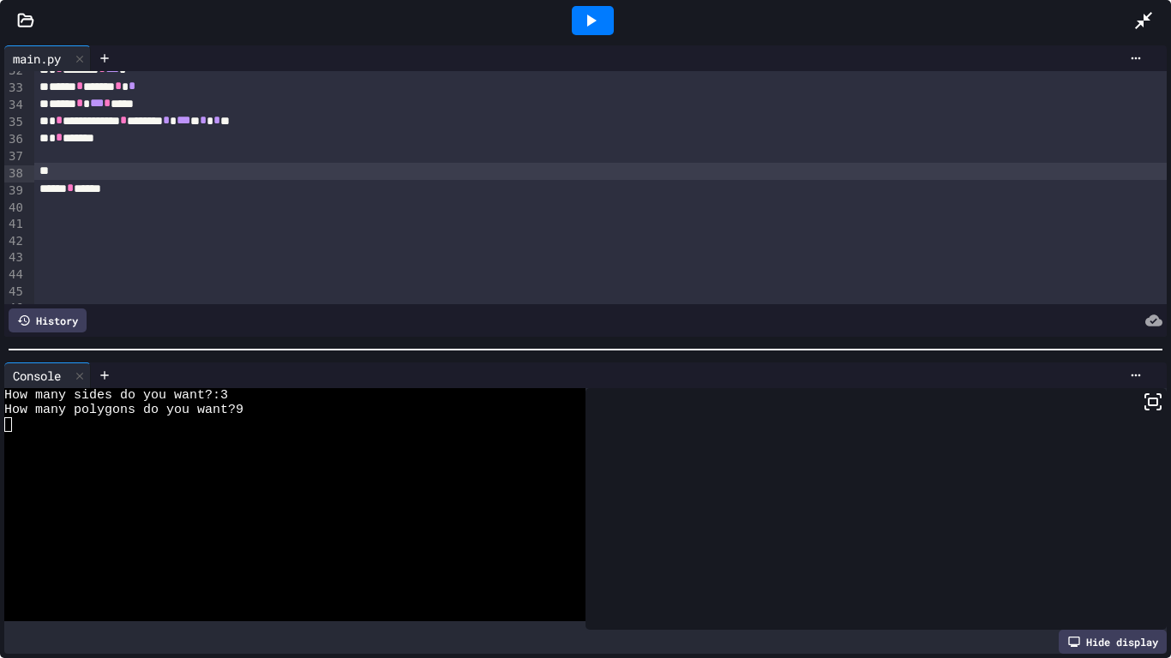
scroll to position [51, 0]
click at [279, 18] on div at bounding box center [592, 20] width 1082 height 46
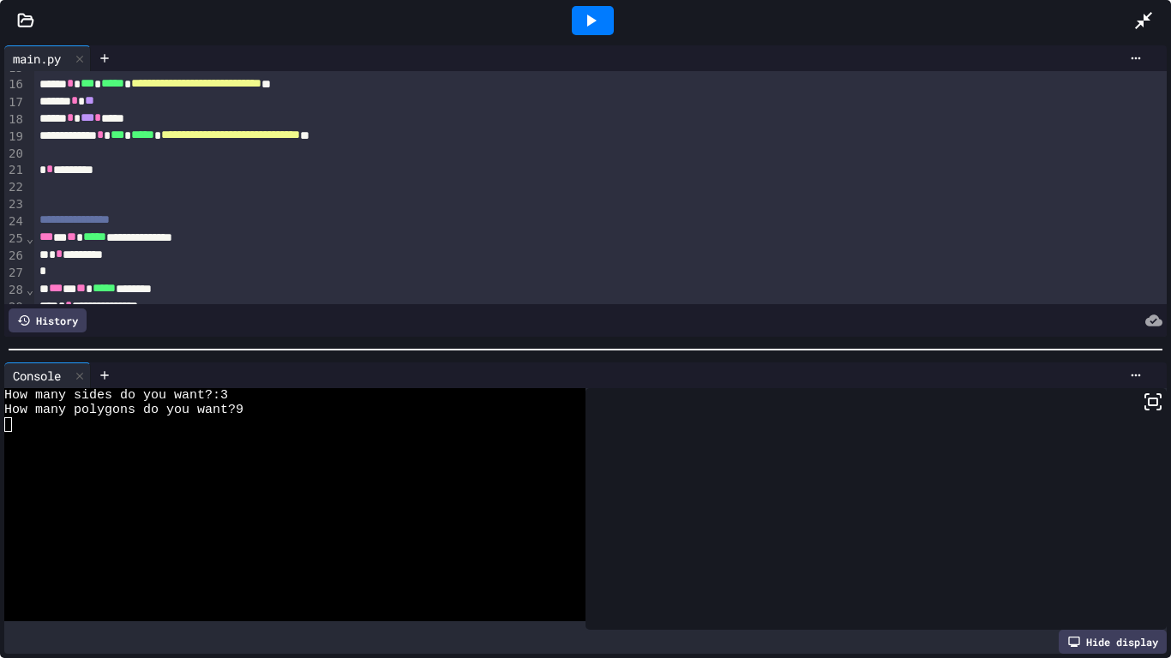
scroll to position [252, 0]
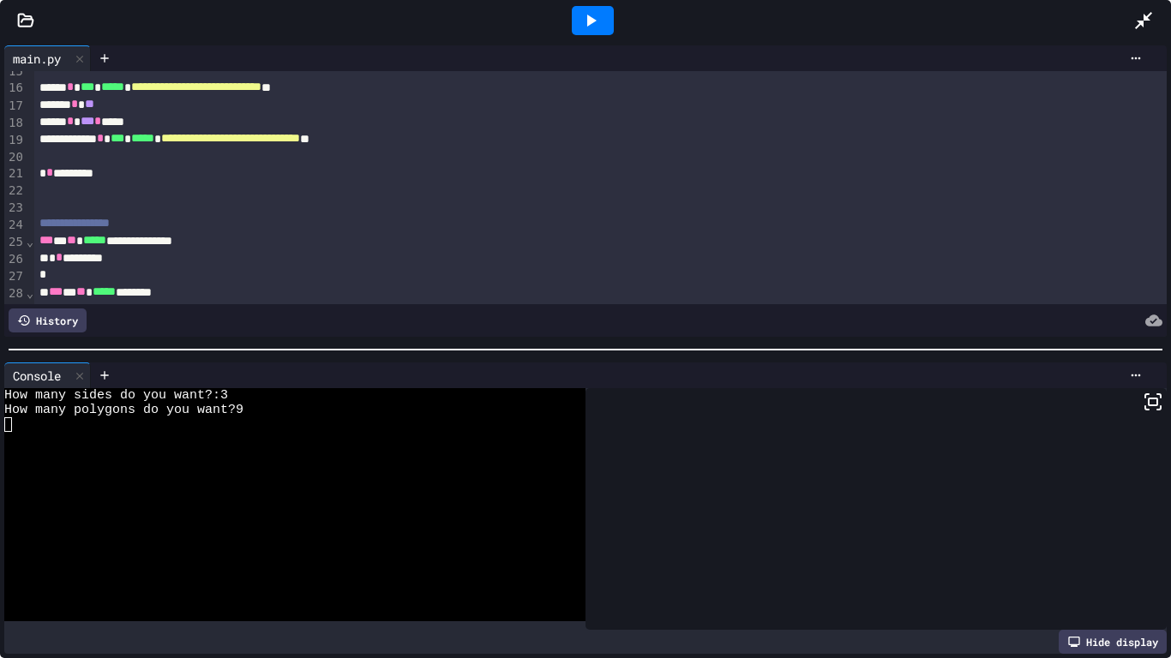
click at [593, 20] on icon at bounding box center [591, 21] width 9 height 12
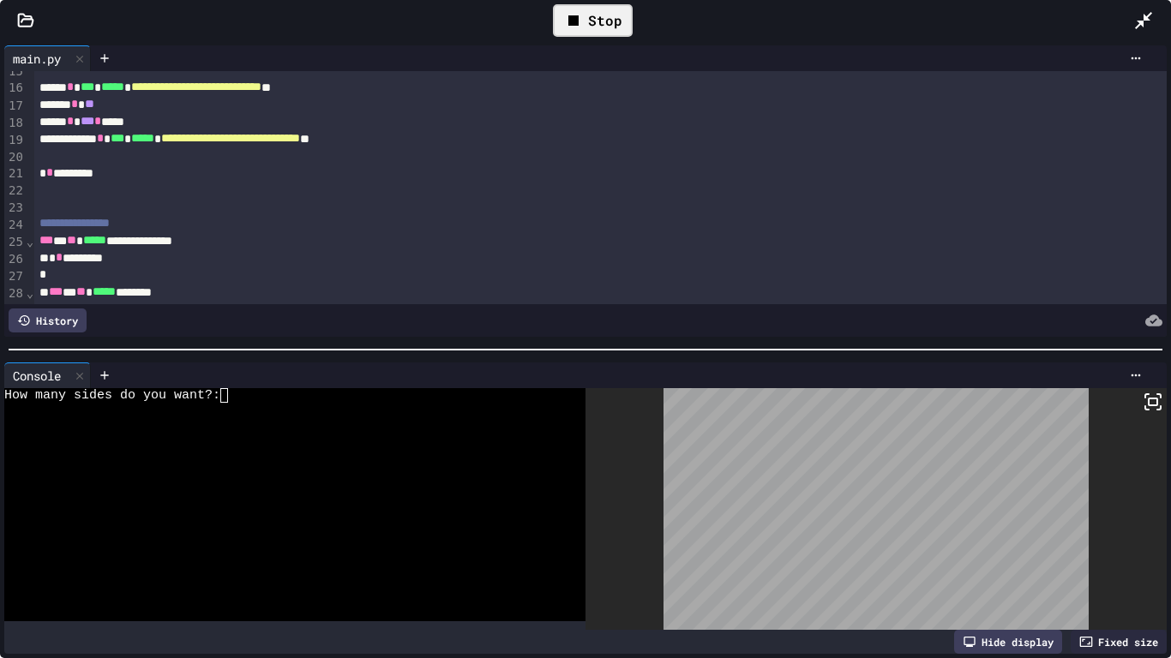
click at [602, 20] on div "Stop" at bounding box center [593, 20] width 80 height 33
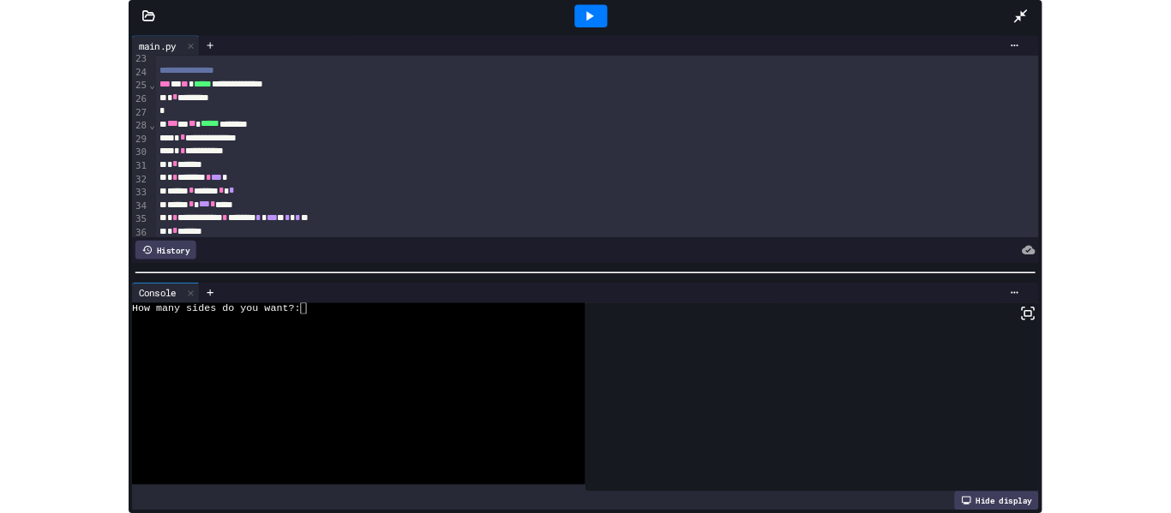
scroll to position [382, 0]
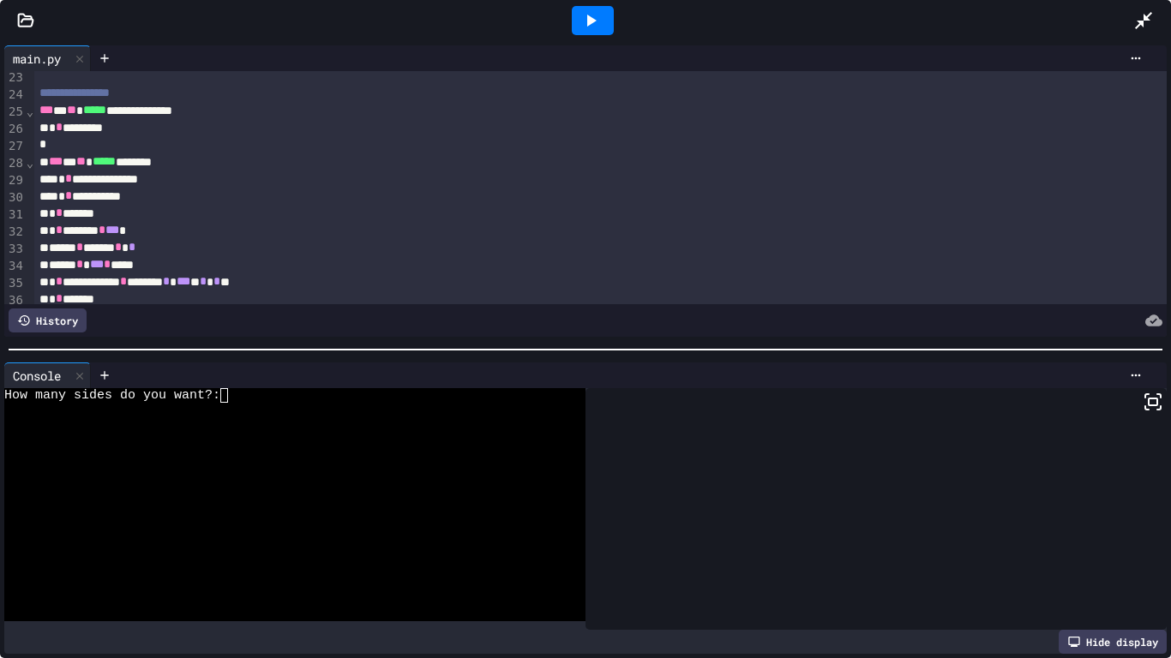
click at [1148, 15] on icon at bounding box center [1143, 20] width 17 height 17
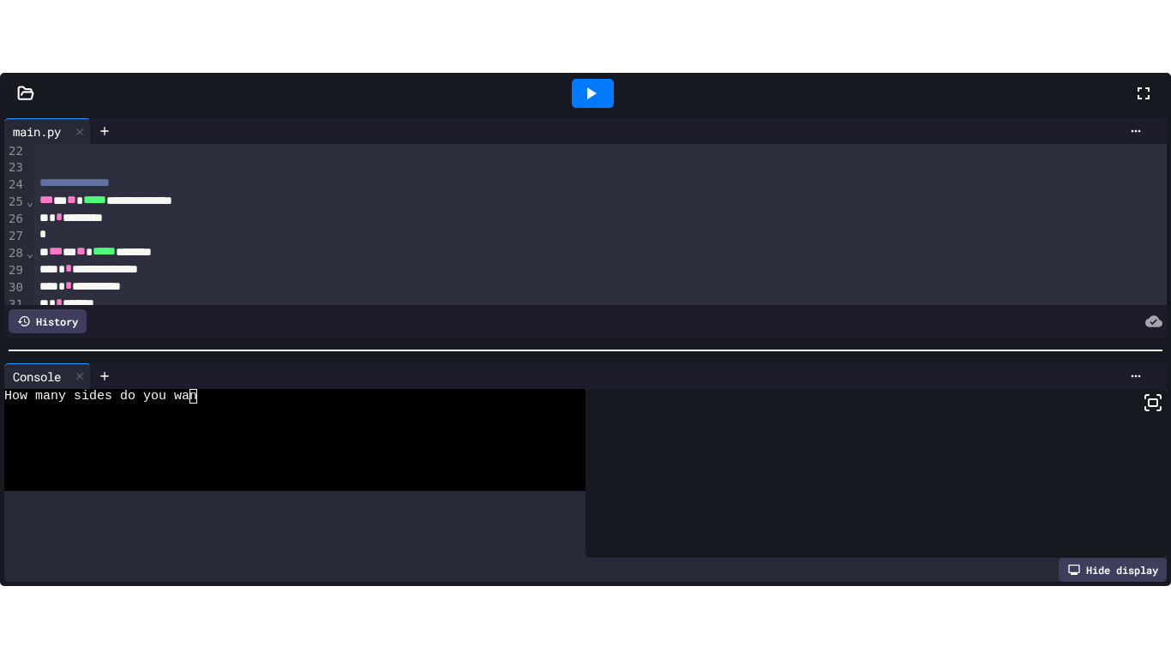
scroll to position [399, 0]
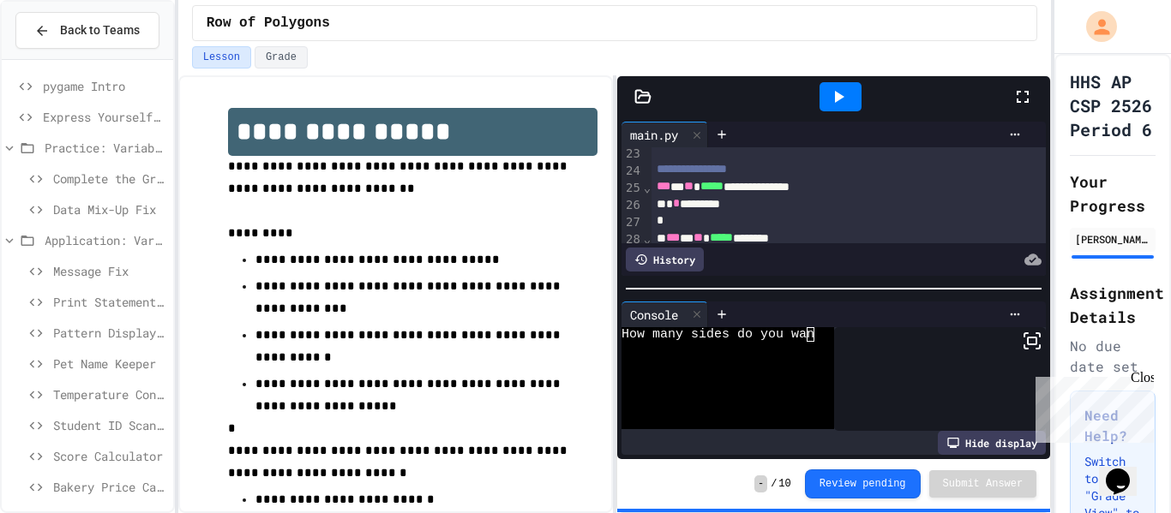
click at [1026, 94] on icon at bounding box center [1022, 97] width 21 height 21
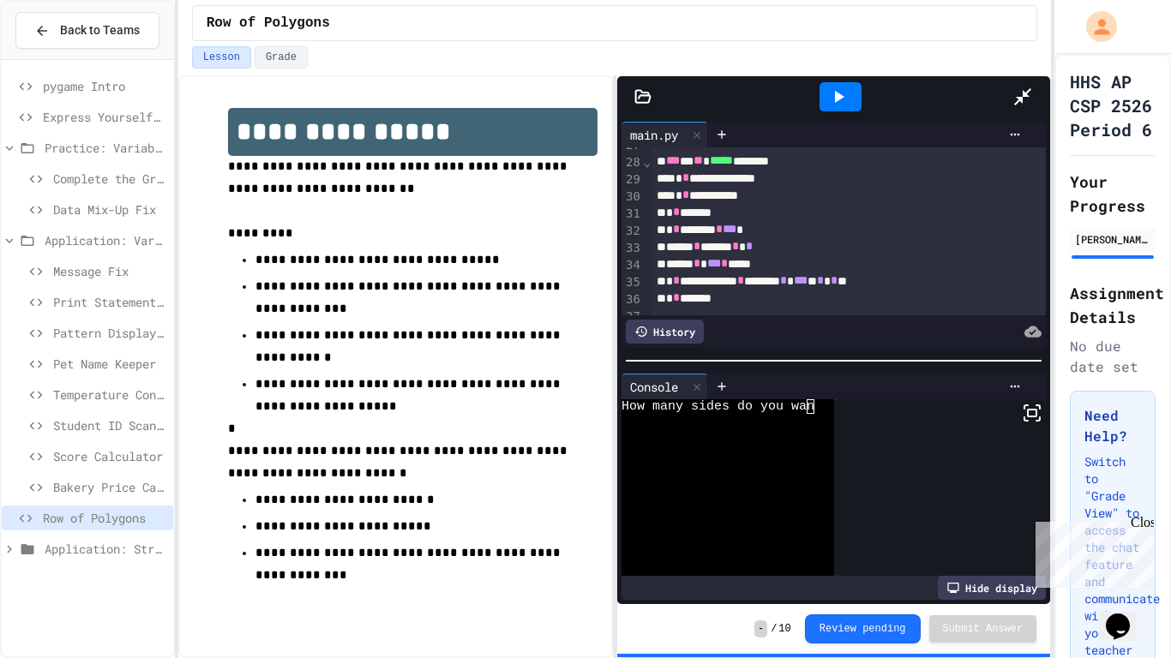
scroll to position [461, 0]
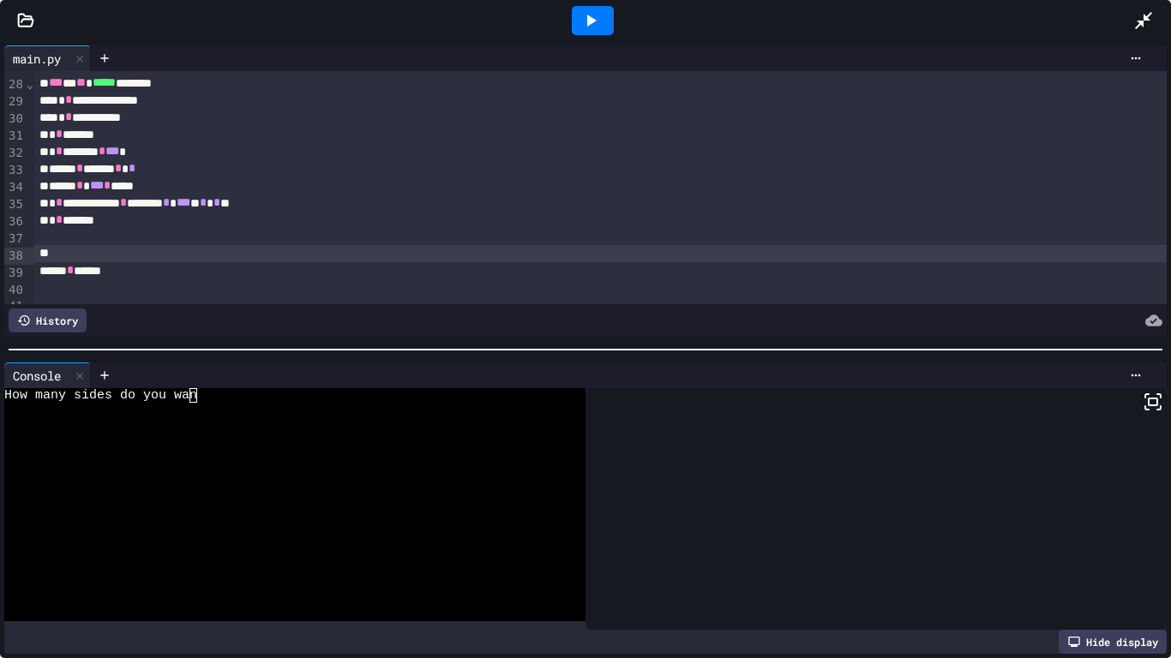
click at [566, 16] on div at bounding box center [592, 20] width 59 height 46
click at [583, 19] on icon at bounding box center [590, 20] width 21 height 21
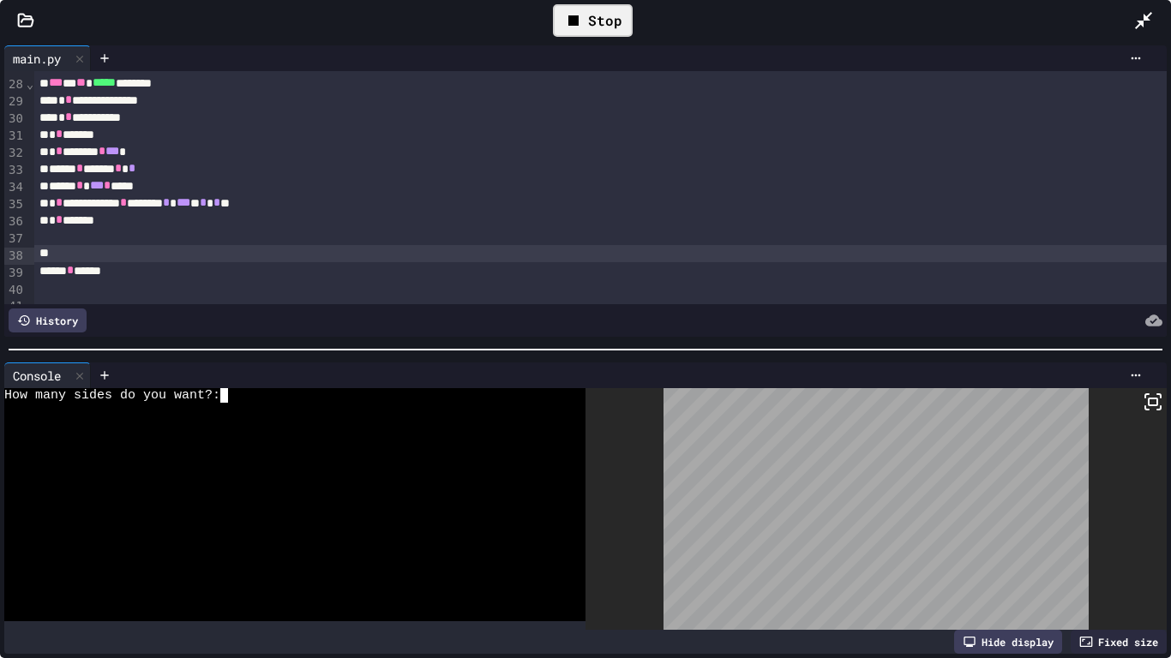
click at [429, 459] on div at bounding box center [285, 454] width 563 height 15
click at [1146, 406] on icon at bounding box center [1152, 402] width 21 height 21
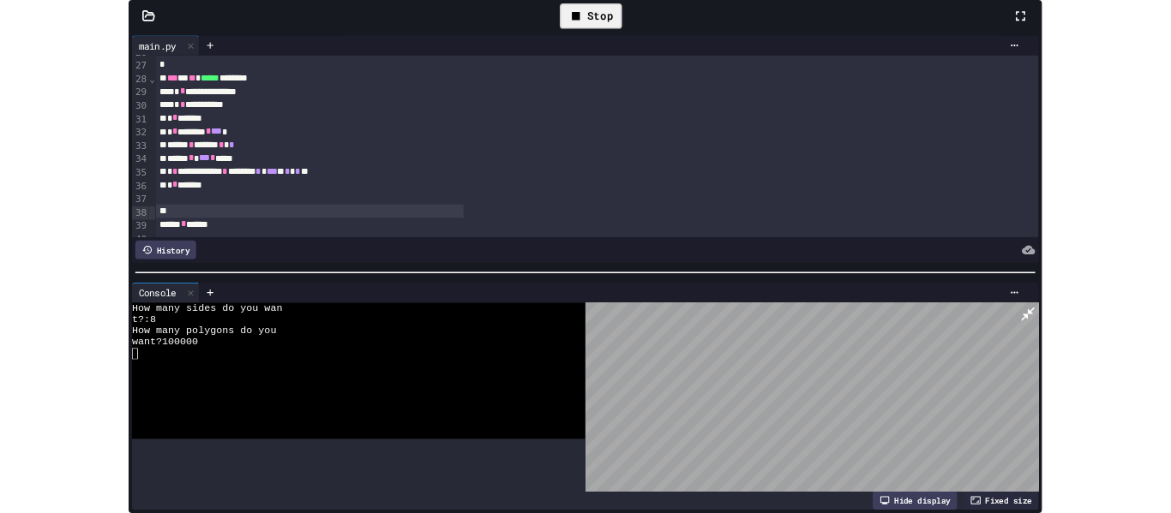
scroll to position [478, 0]
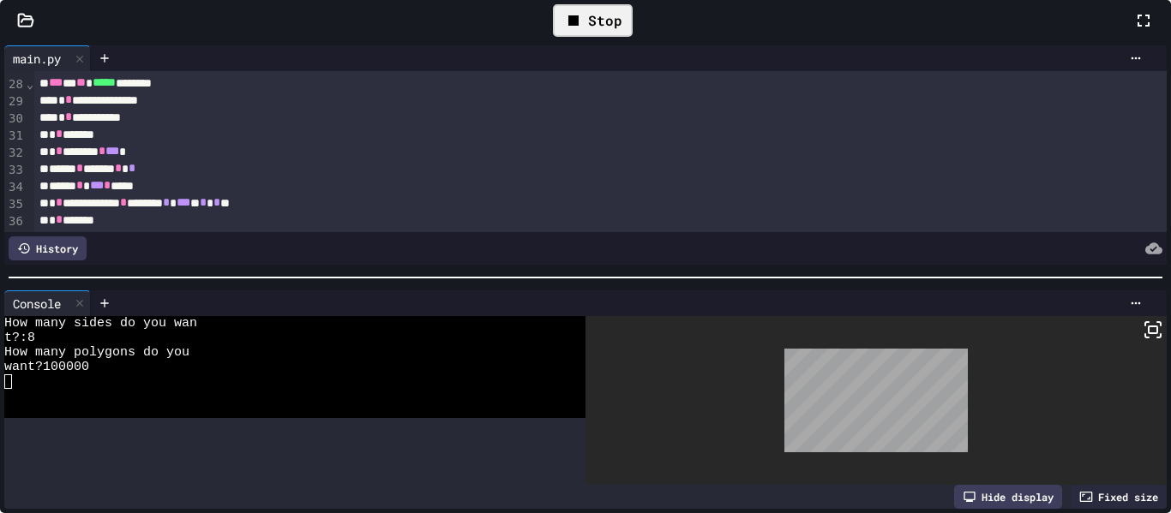
click at [641, 45] on div "Stop" at bounding box center [592, 21] width 97 height 50
click at [633, 37] on div "Stop" at bounding box center [593, 20] width 80 height 33
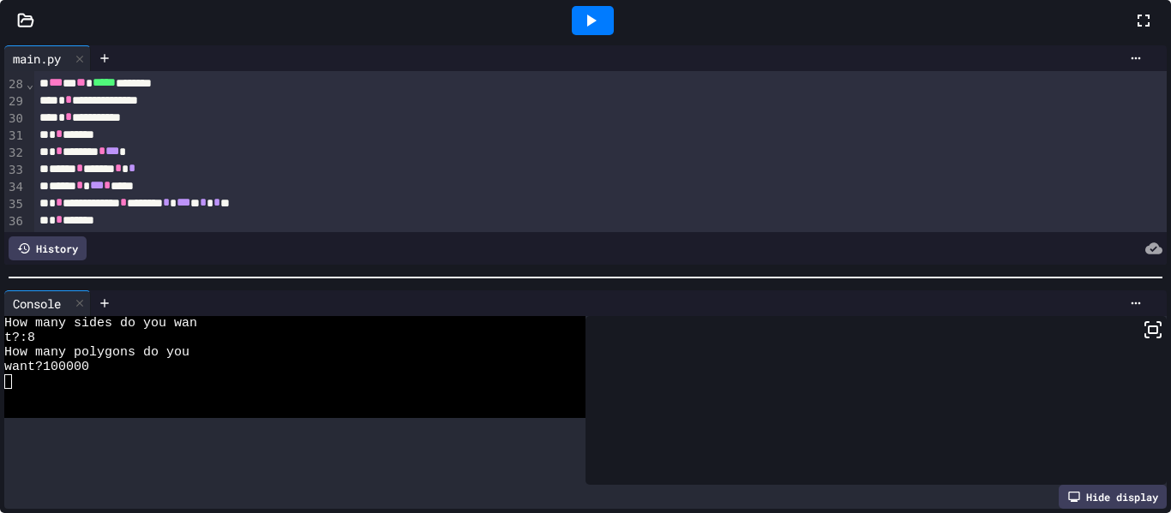
click at [597, 27] on icon at bounding box center [591, 21] width 9 height 12
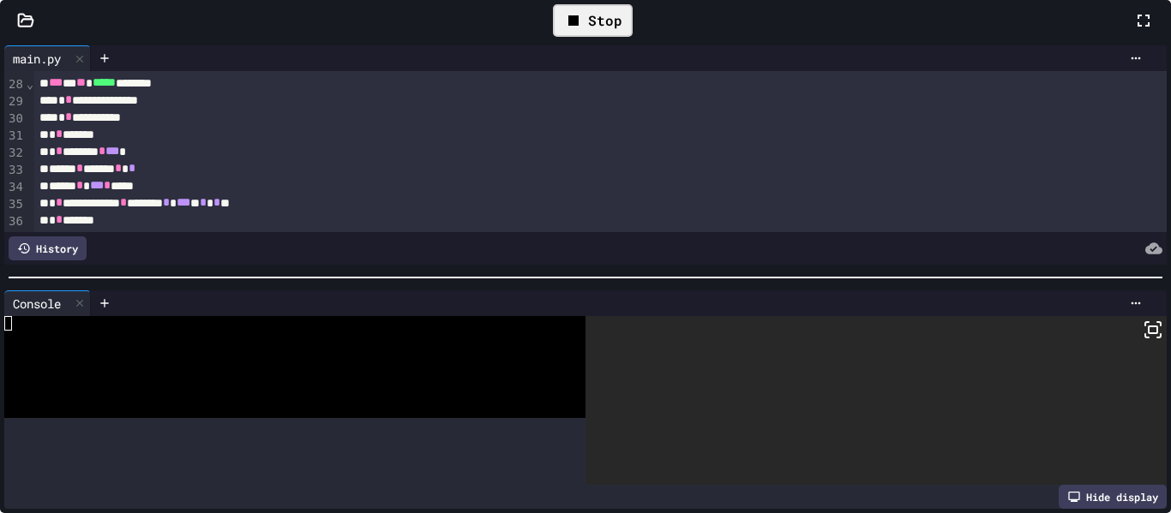
click at [633, 37] on div "Stop" at bounding box center [593, 20] width 80 height 33
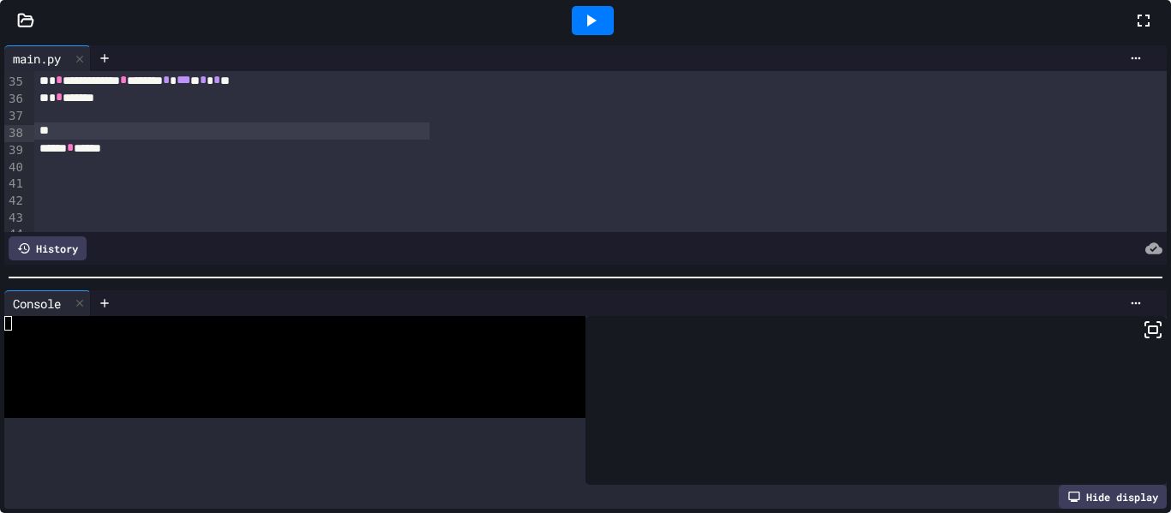
scroll to position [882, 0]
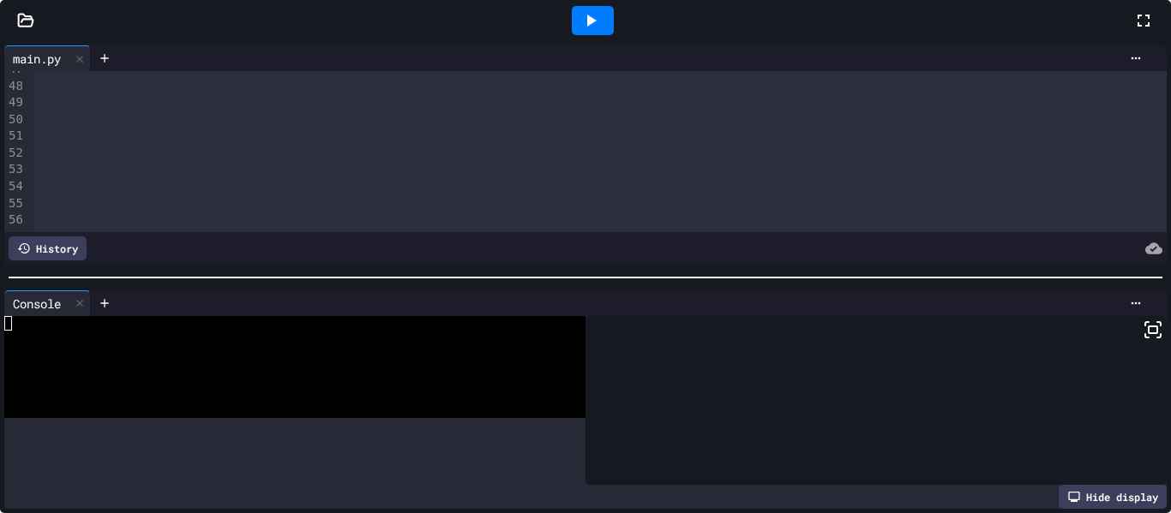
click at [844, 226] on div at bounding box center [600, 217] width 1132 height 17
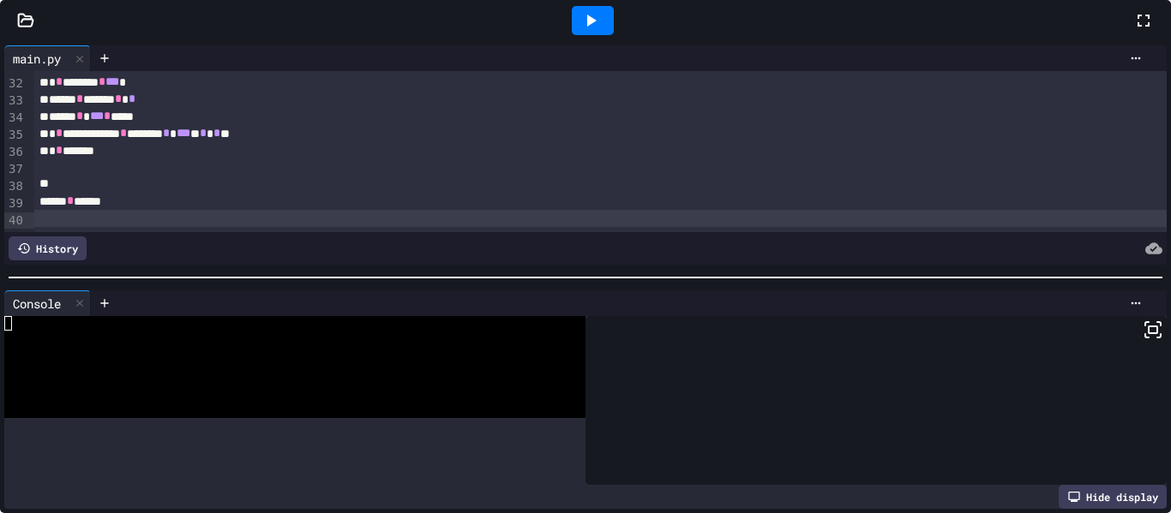
scroll to position [581, 0]
click at [429, 142] on div "**********" at bounding box center [231, 133] width 395 height 17
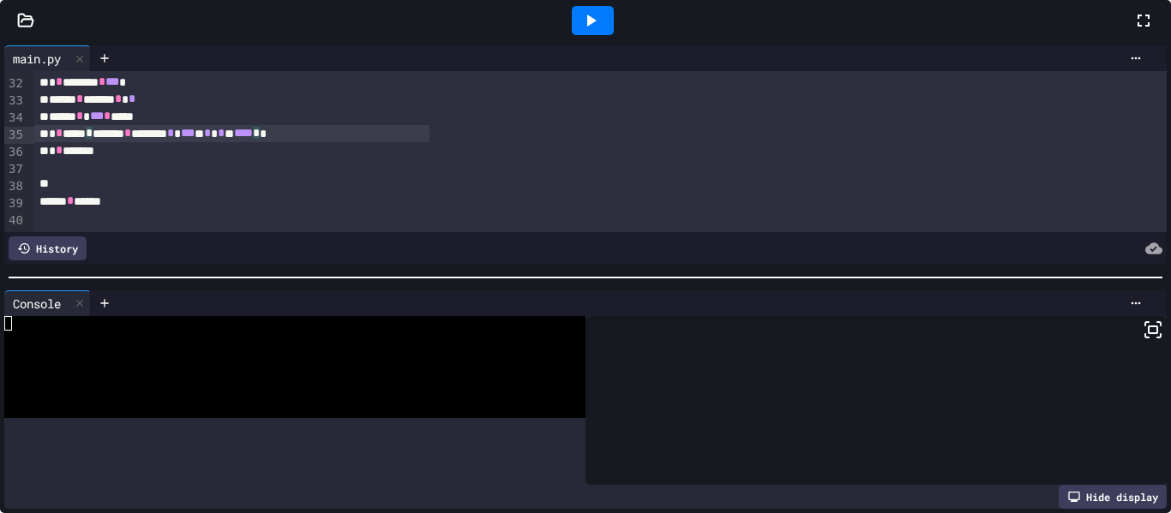
click at [601, 31] on icon at bounding box center [590, 20] width 21 height 21
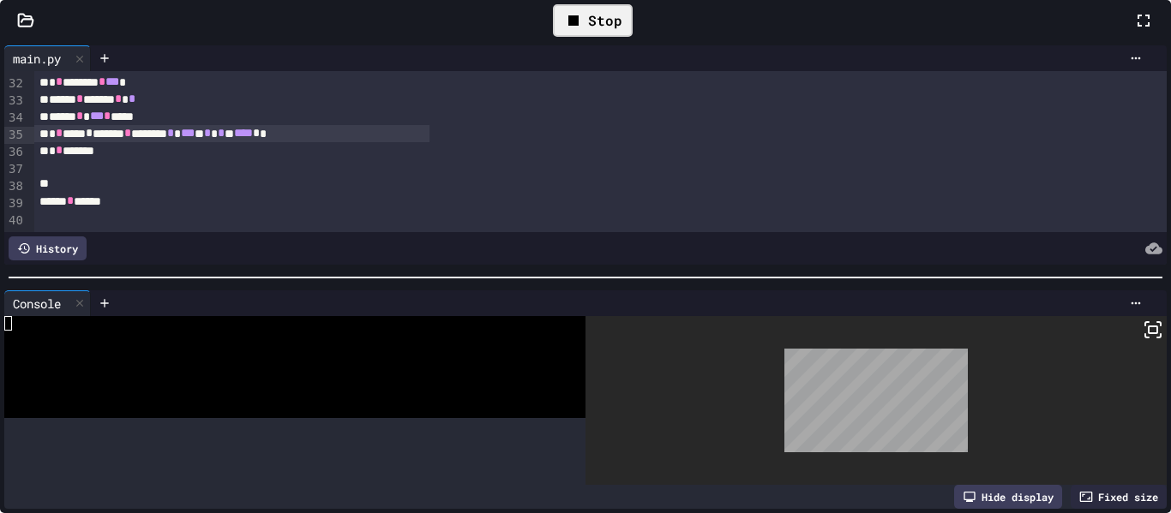
scroll to position [73, 0]
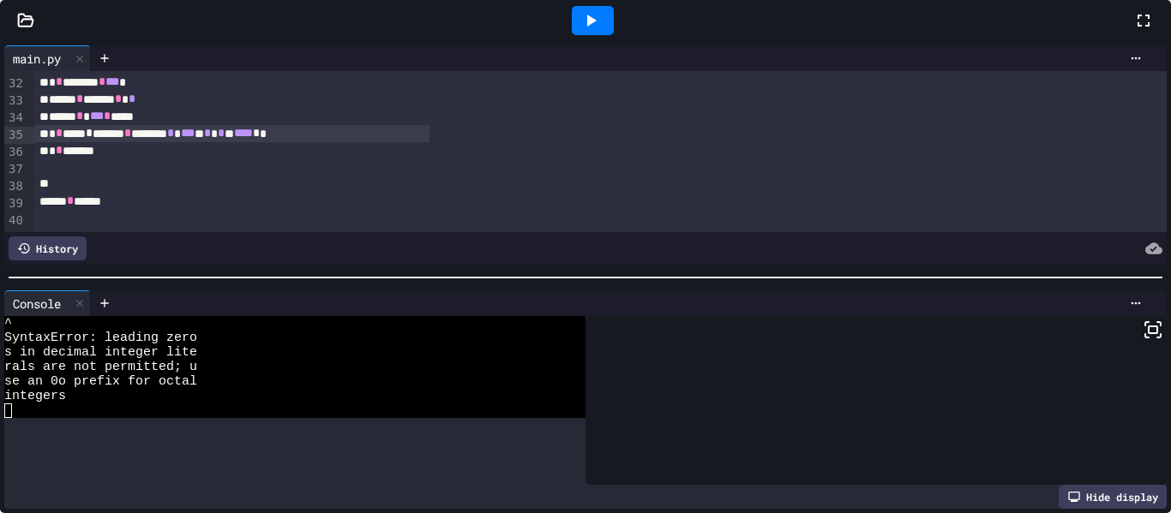
click at [260, 139] on span "*" at bounding box center [256, 133] width 7 height 12
click at [614, 35] on div at bounding box center [593, 20] width 42 height 29
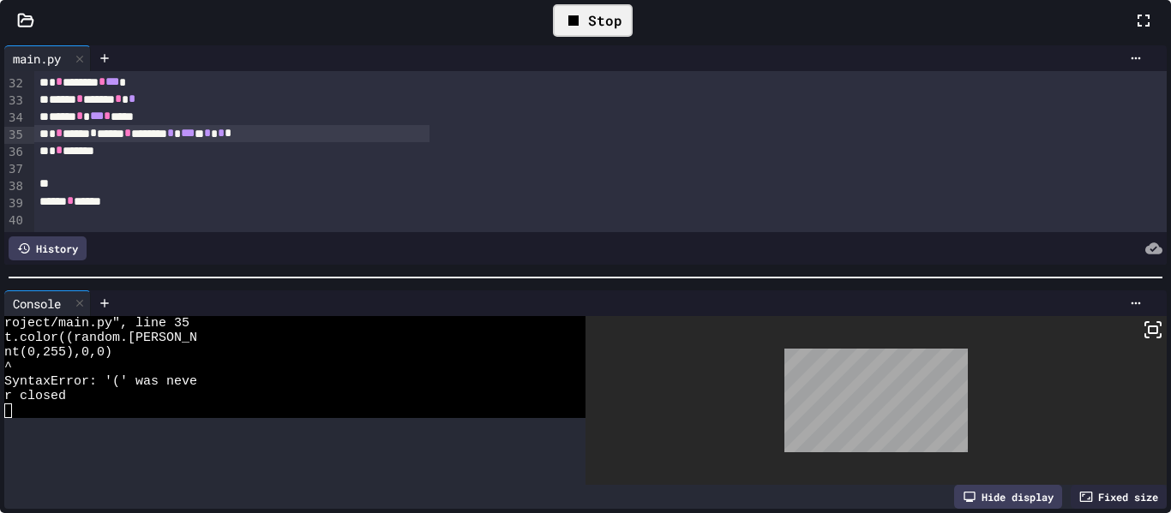
scroll to position [15, 0]
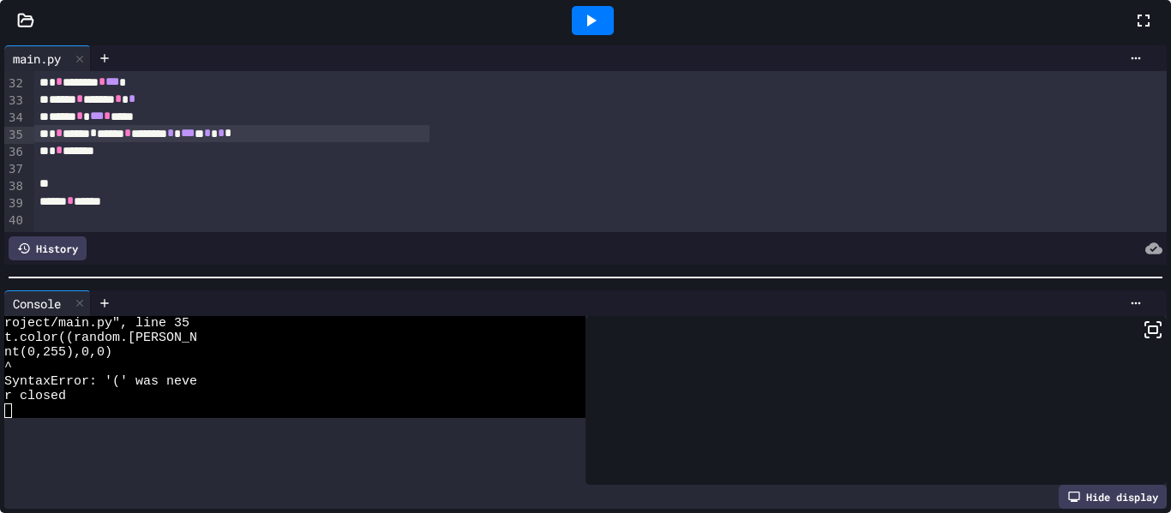
click at [225, 139] on span "*" at bounding box center [221, 133] width 7 height 12
click at [429, 142] on div "**********" at bounding box center [231, 133] width 395 height 17
click at [601, 31] on icon at bounding box center [590, 20] width 21 height 21
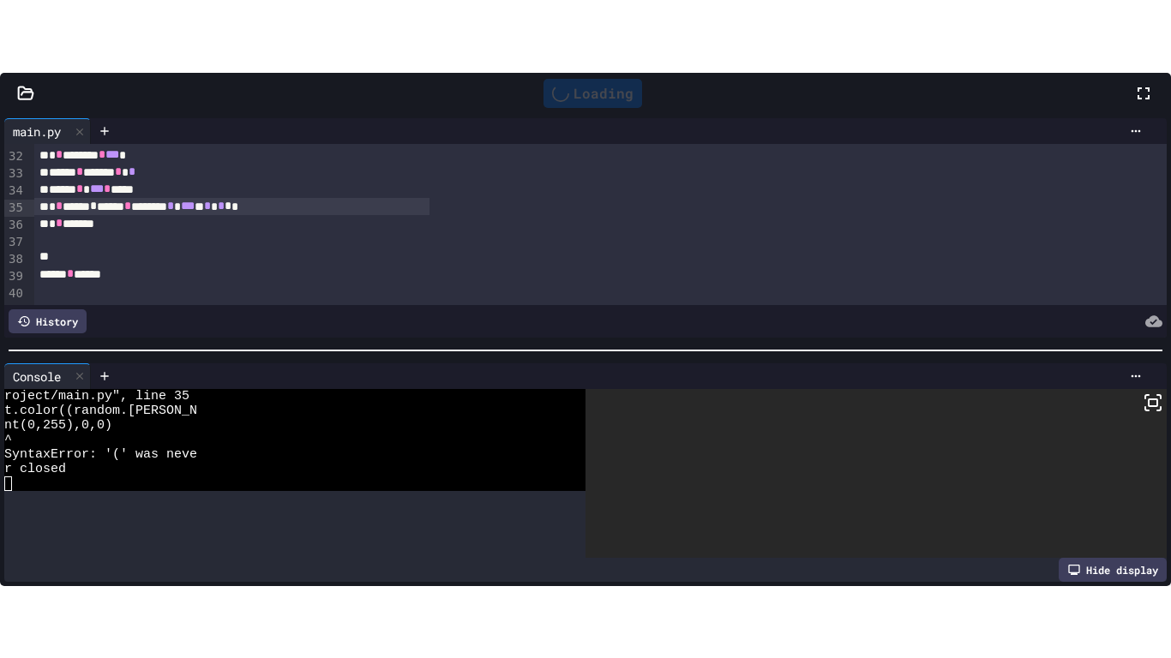
scroll to position [0, 0]
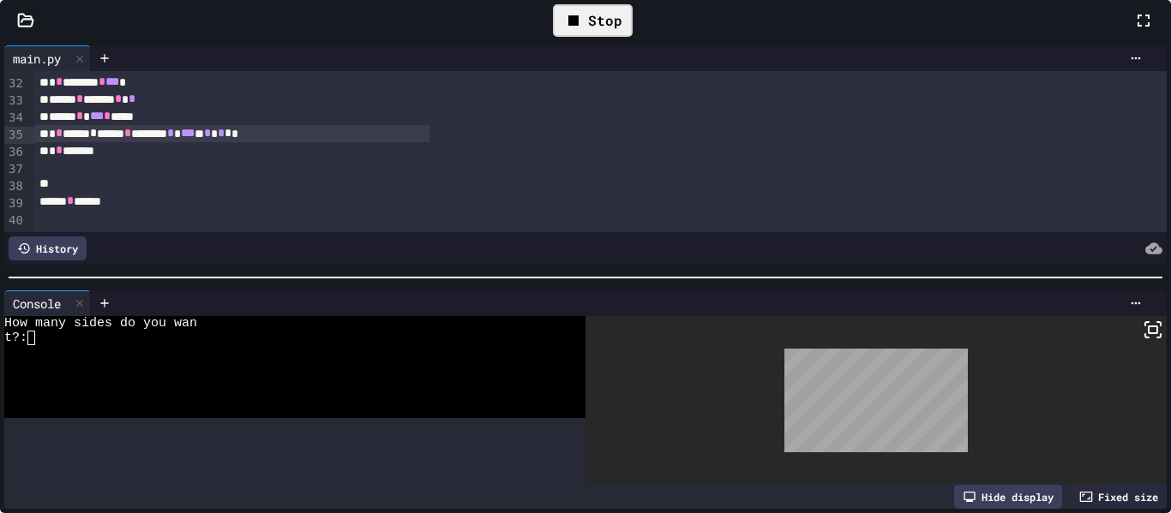
click at [197, 345] on div "t?:" at bounding box center [100, 338] width 193 height 15
click at [1058, 338] on div "**********" at bounding box center [585, 256] width 1171 height 513
click at [1142, 340] on icon at bounding box center [1152, 330] width 21 height 21
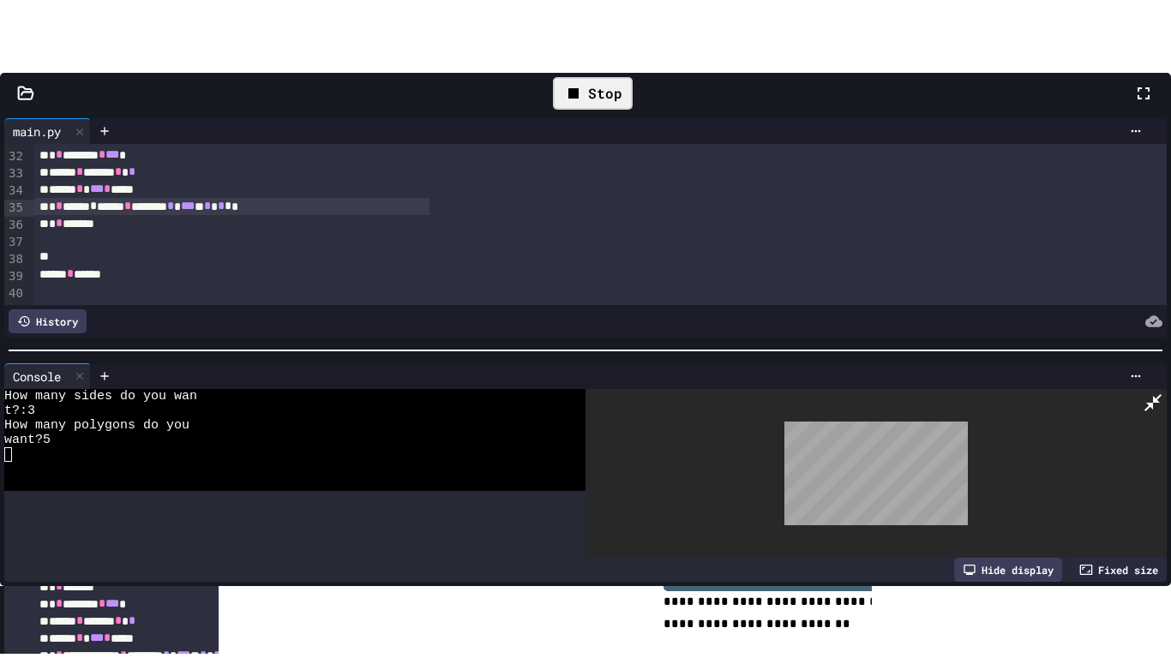
scroll to position [541, 0]
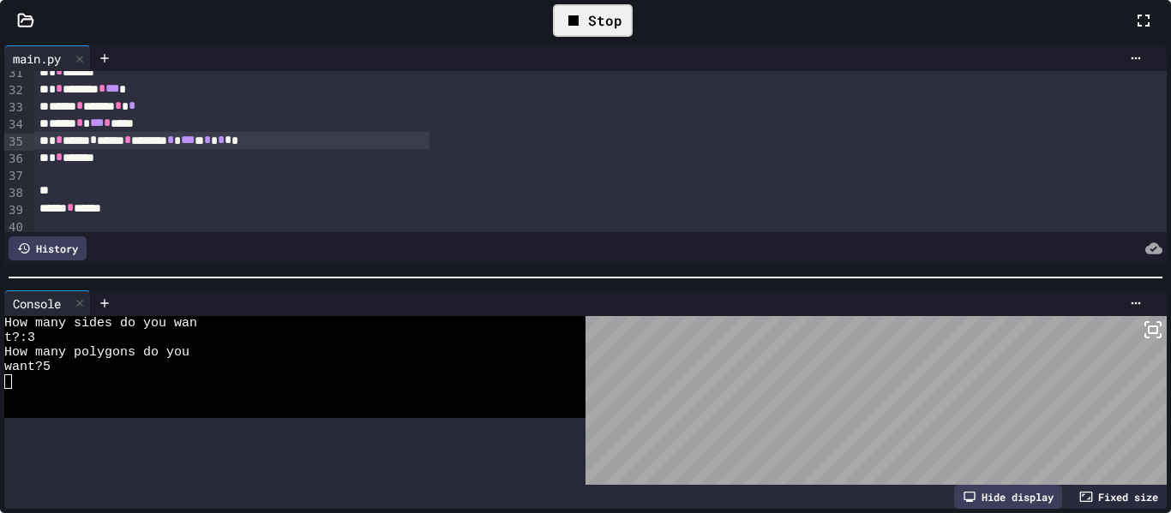
click at [633, 37] on div "Stop" at bounding box center [593, 20] width 80 height 33
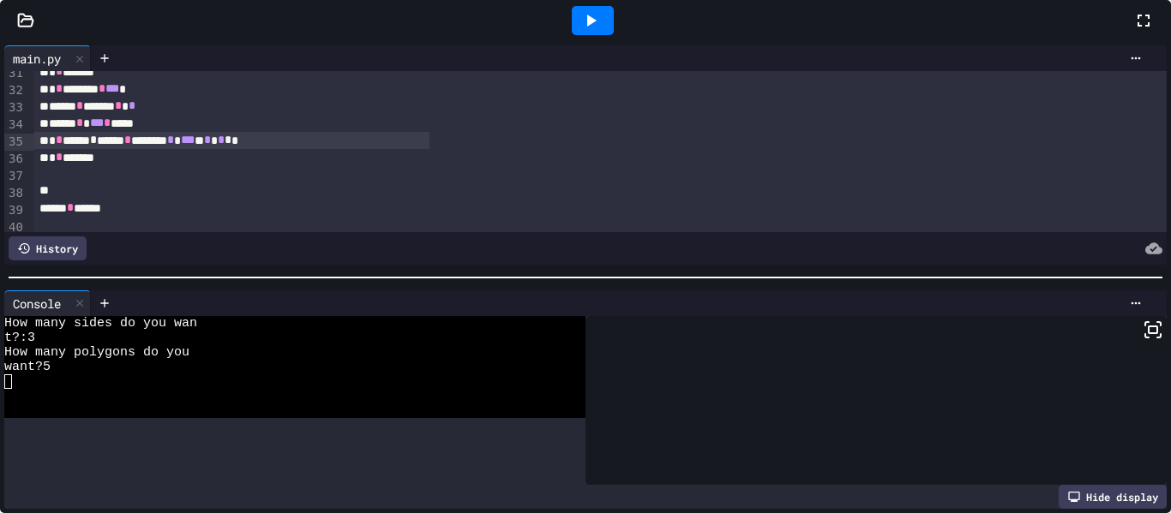
click at [1133, 31] on icon at bounding box center [1143, 20] width 21 height 21
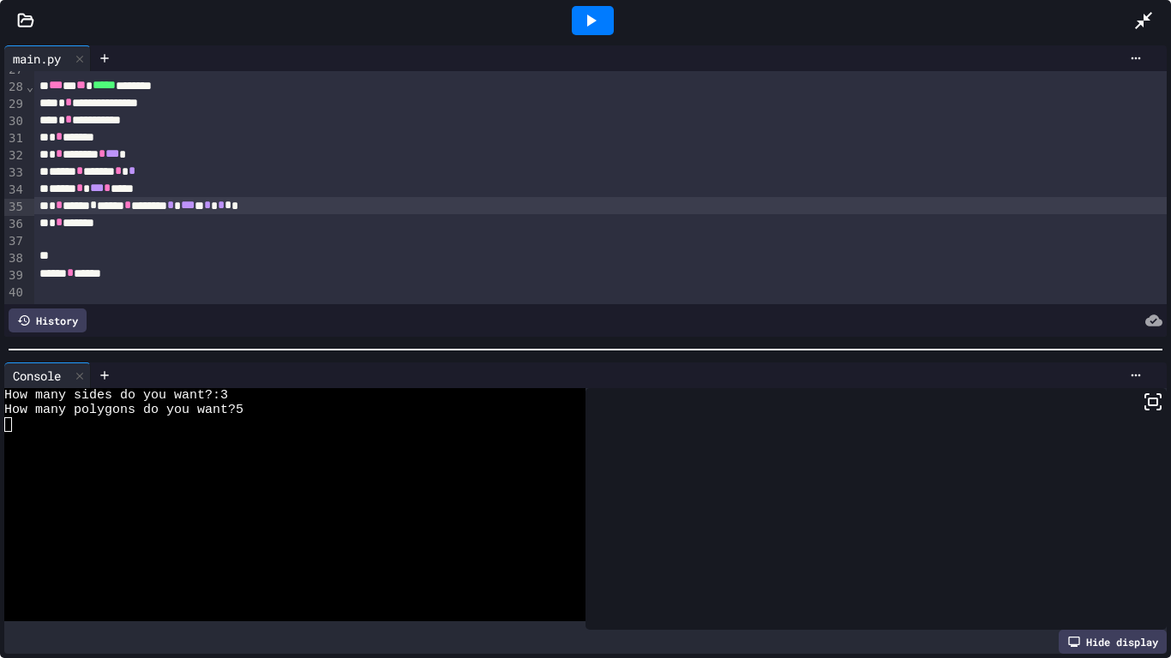
click at [1144, 27] on icon at bounding box center [1143, 20] width 21 height 21
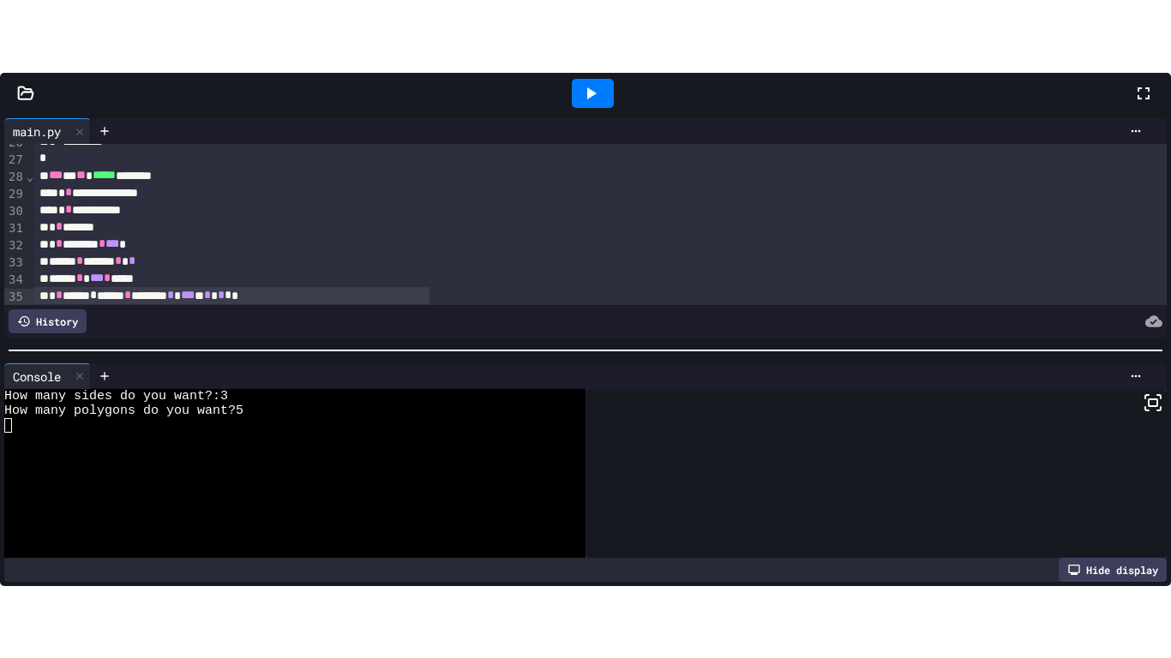
scroll to position [476, 0]
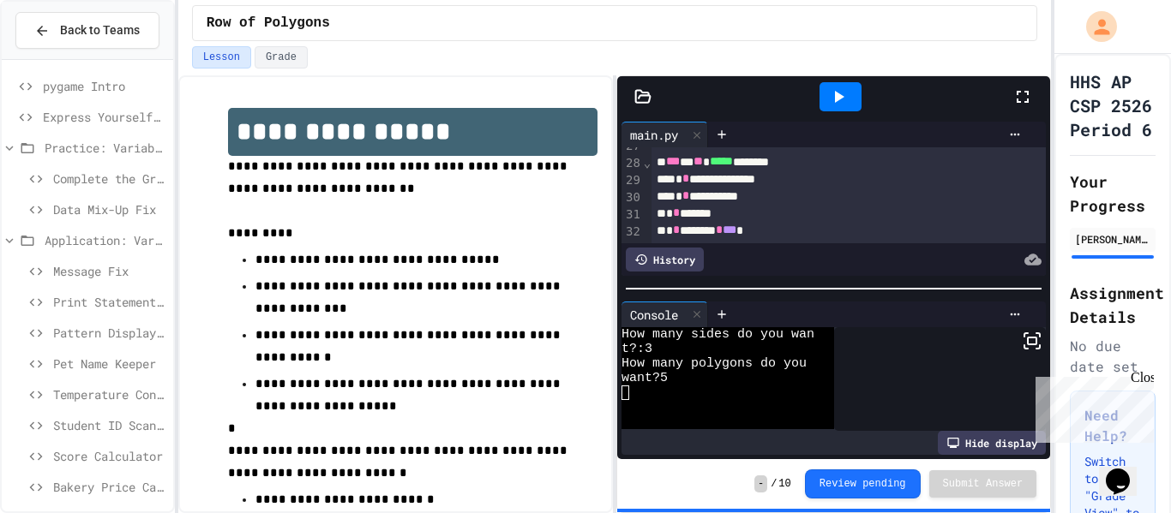
click at [1018, 99] on icon at bounding box center [1022, 97] width 21 height 21
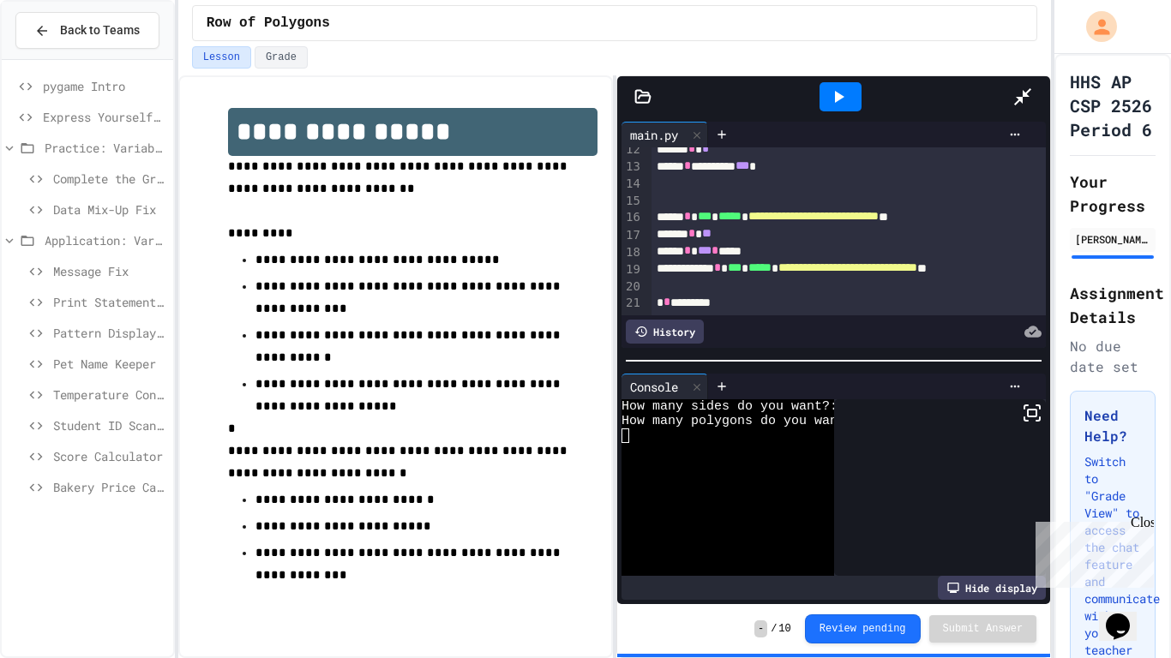
scroll to position [459, 0]
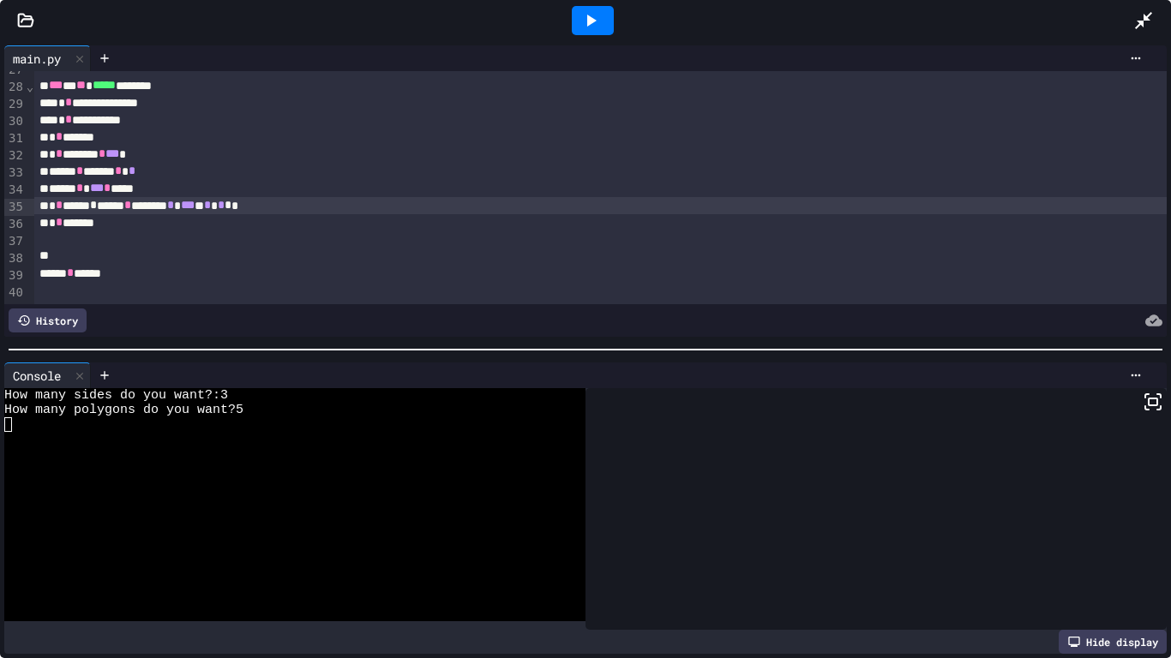
click at [353, 285] on div at bounding box center [600, 290] width 1133 height 17
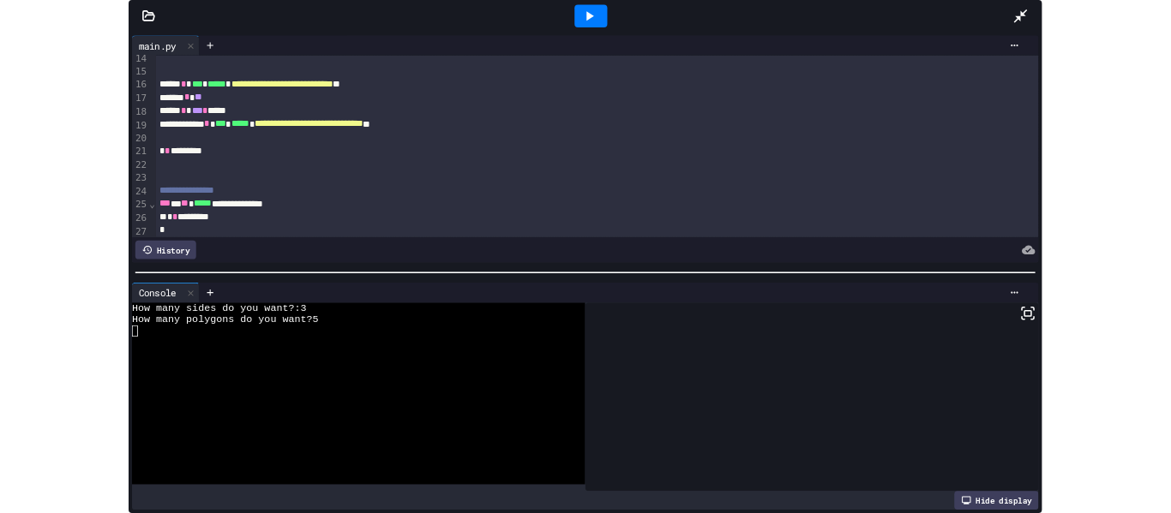
scroll to position [232, 0]
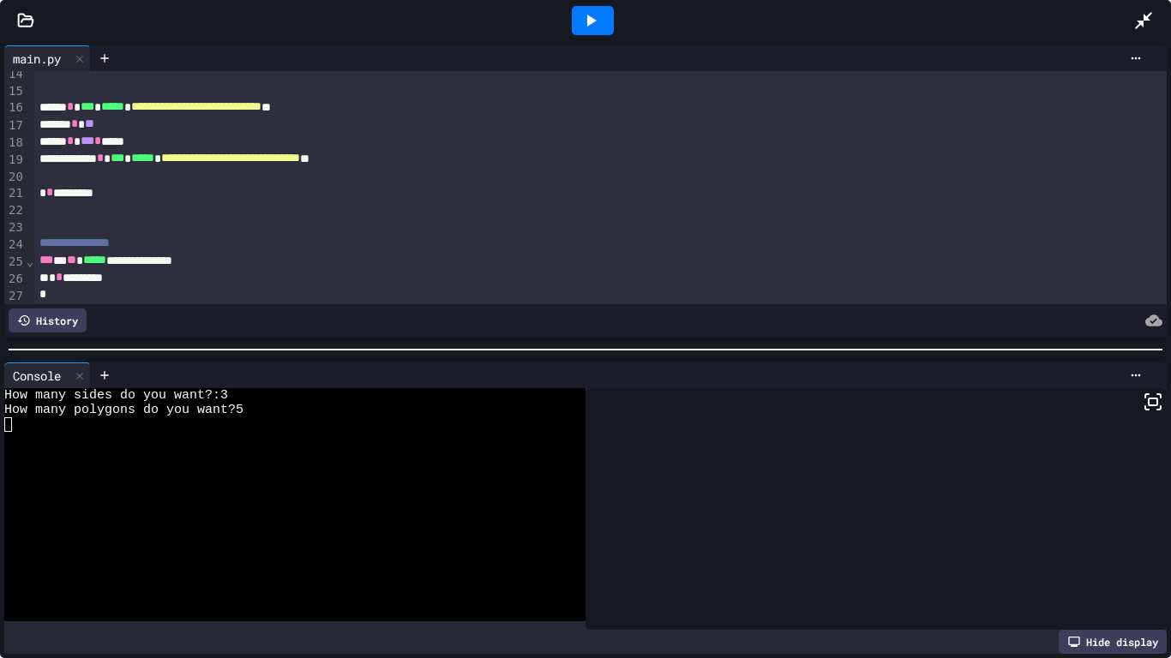
click at [589, 17] on icon at bounding box center [591, 21] width 9 height 12
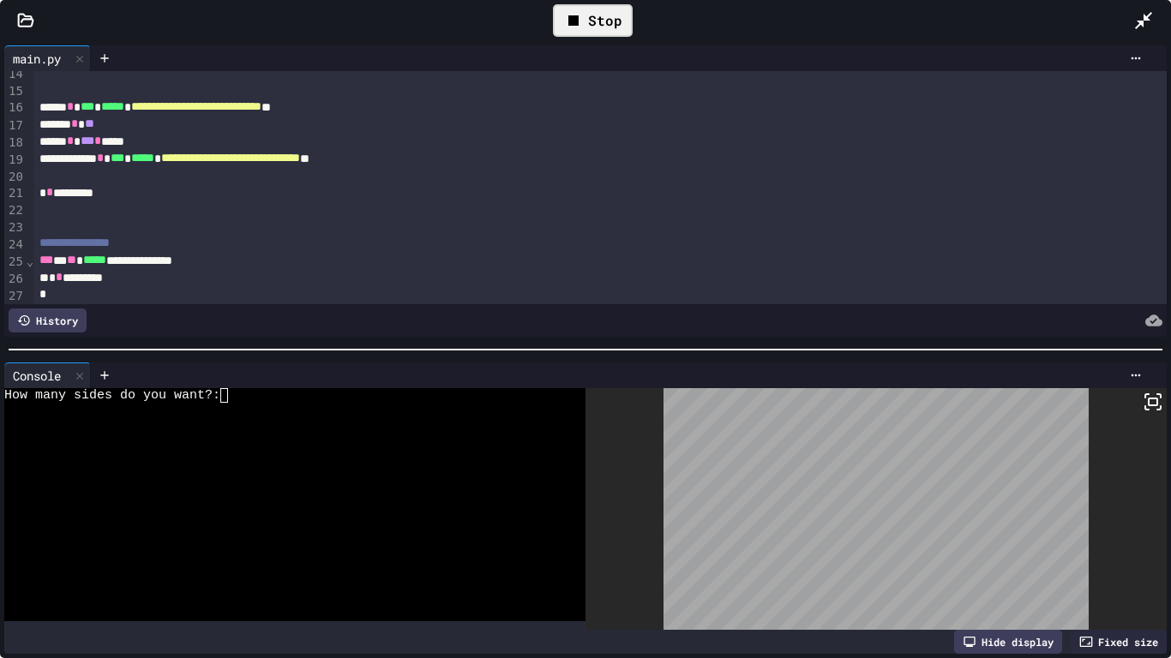
click at [230, 401] on div "How many sides do you want?:" at bounding box center [285, 395] width 563 height 15
click at [1163, 404] on div at bounding box center [875, 509] width 581 height 242
click at [1153, 405] on rect at bounding box center [1152, 402] width 9 height 7
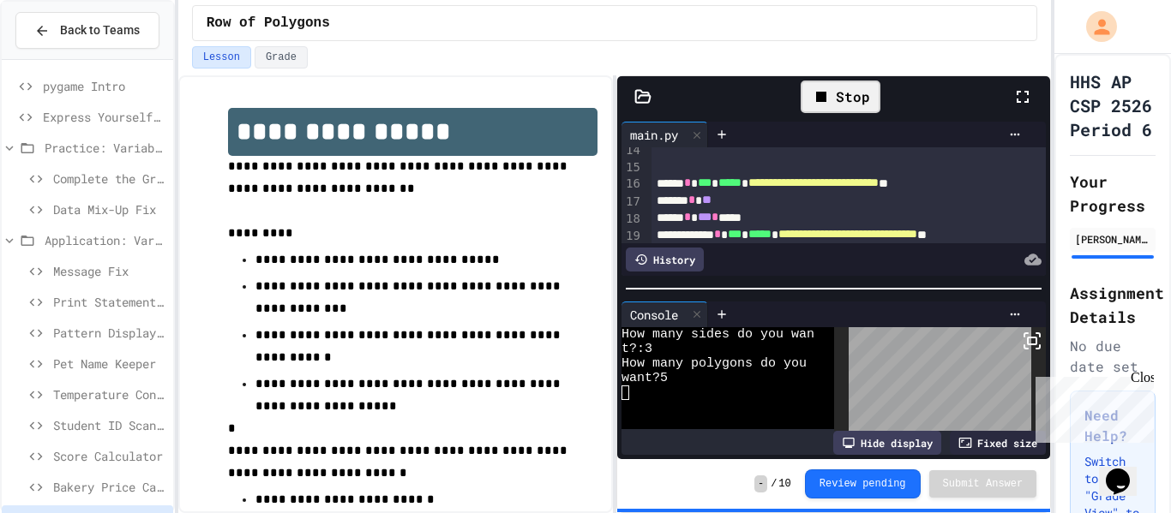
click at [847, 111] on div "Stop" at bounding box center [841, 97] width 80 height 33
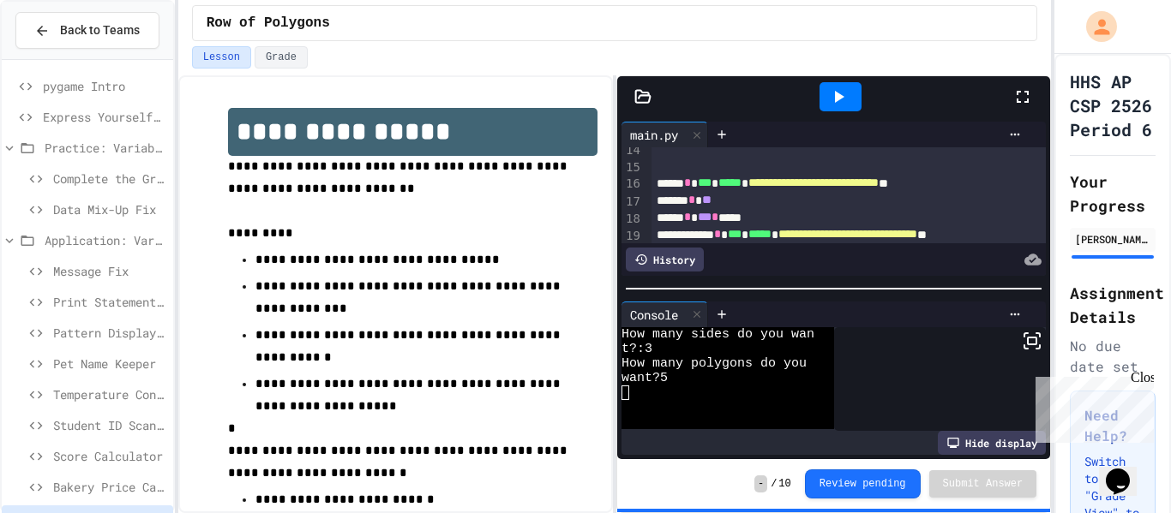
click at [1034, 339] on icon at bounding box center [1032, 341] width 21 height 21
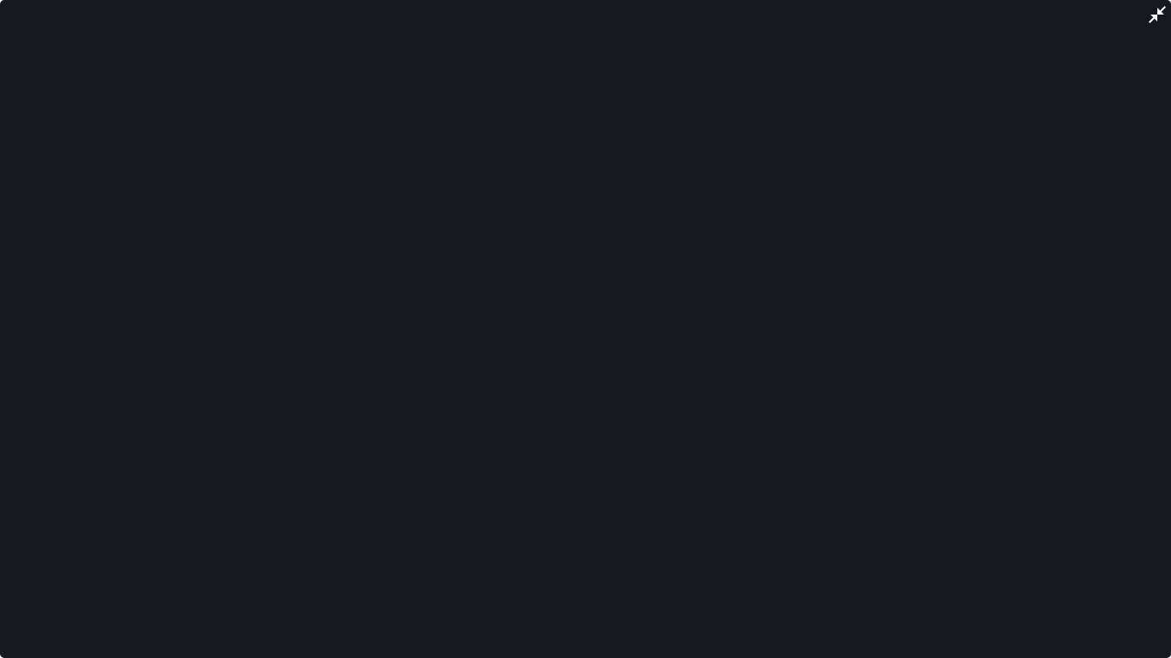
click at [1148, 13] on icon at bounding box center [1157, 14] width 21 height 21
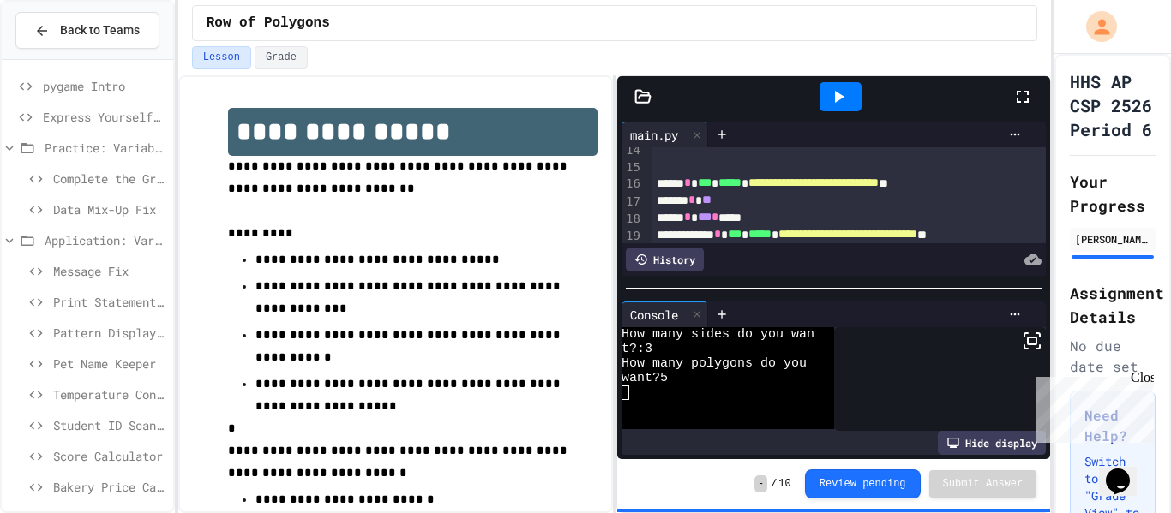
click at [847, 109] on div at bounding box center [840, 96] width 42 height 29
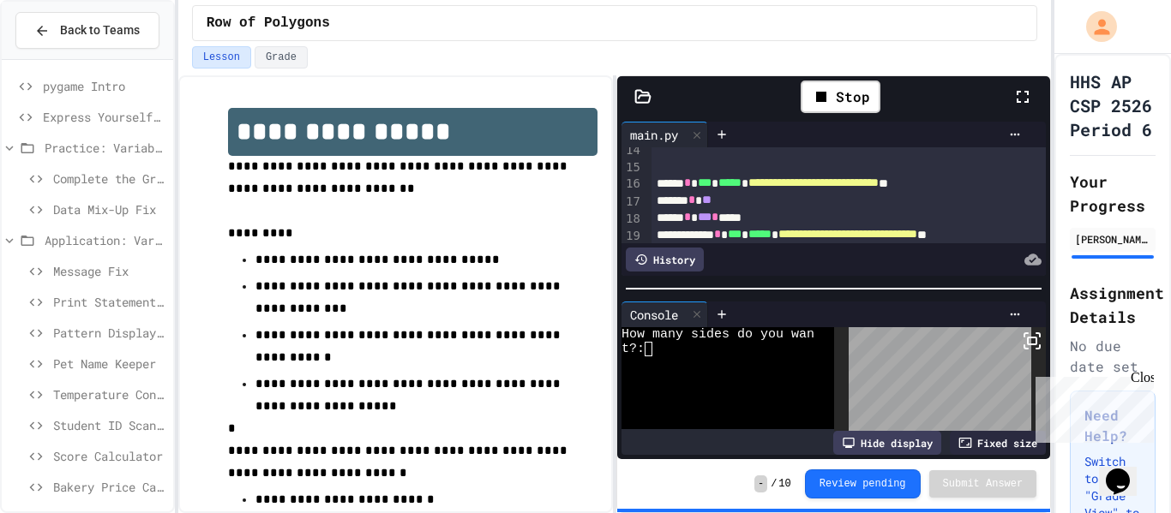
click at [653, 352] on div "t?:" at bounding box center [717, 349] width 193 height 15
click at [1026, 341] on icon at bounding box center [1032, 341] width 21 height 21
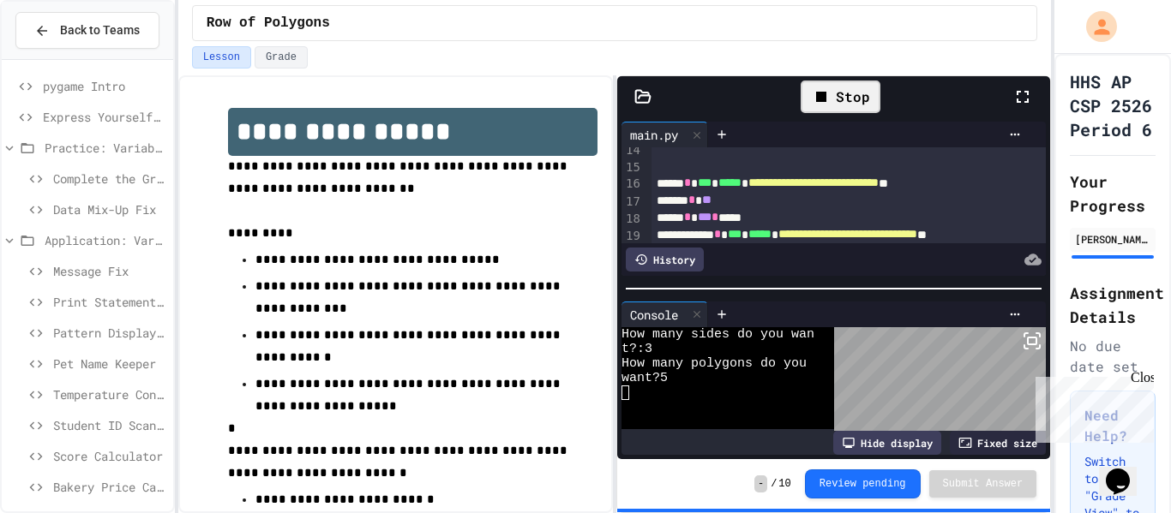
click at [807, 99] on div "Stop" at bounding box center [841, 97] width 80 height 33
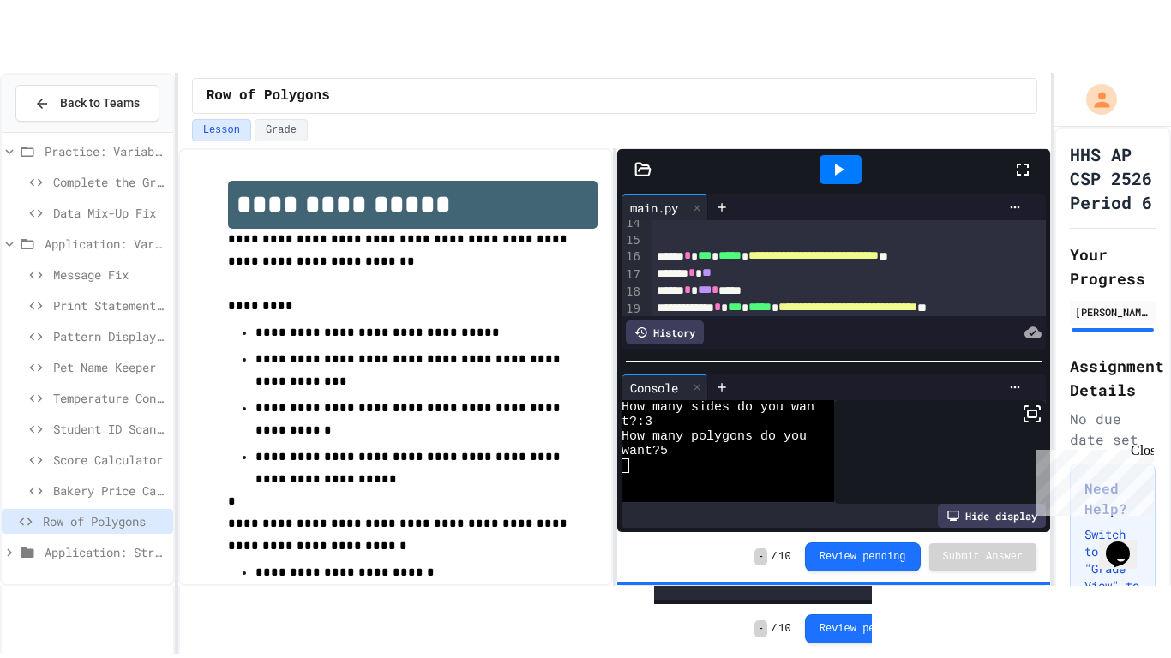
scroll to position [62, 0]
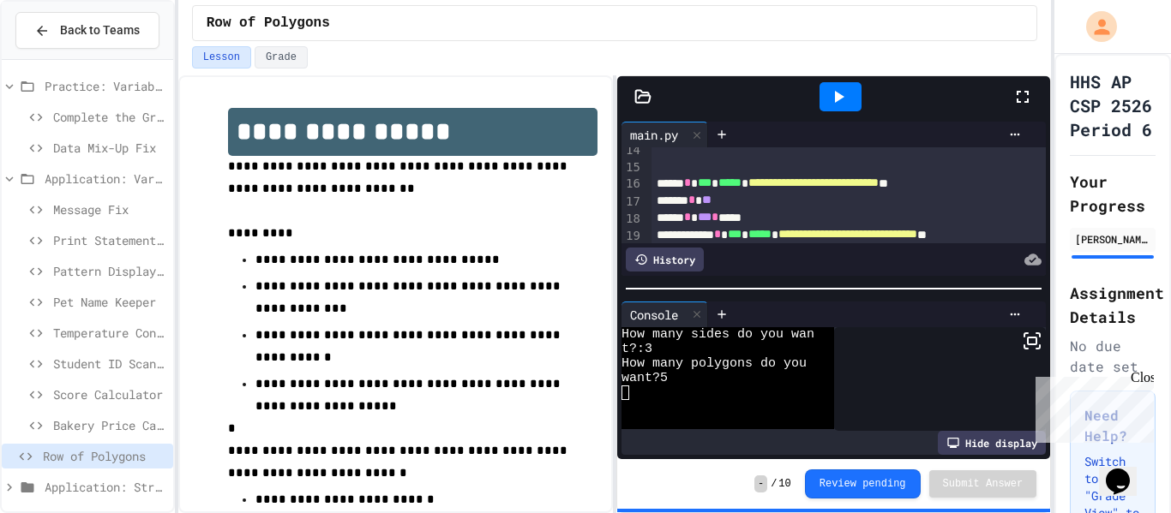
click at [1028, 99] on icon at bounding box center [1022, 97] width 12 height 12
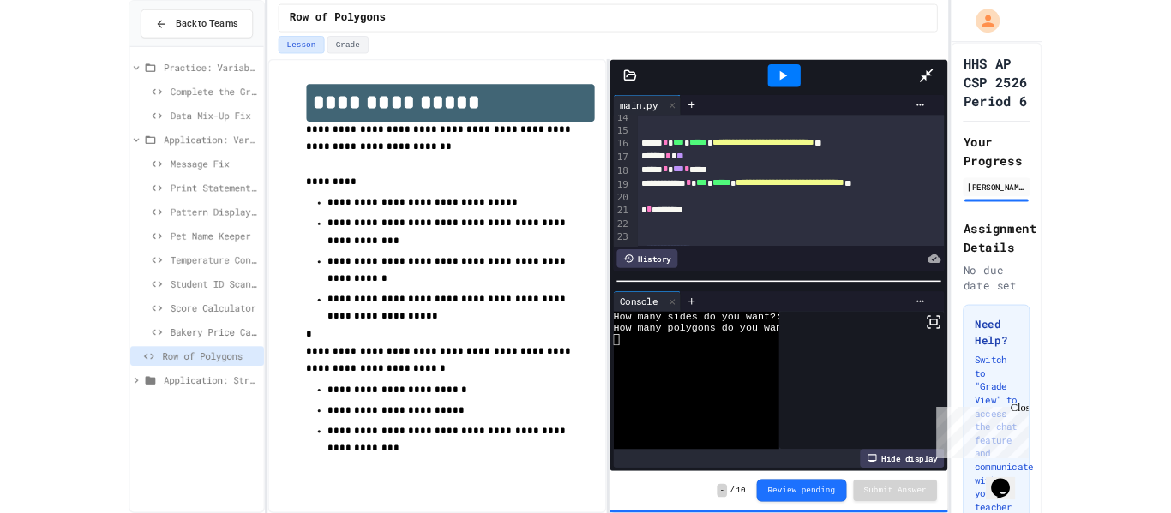
scroll to position [0, 0]
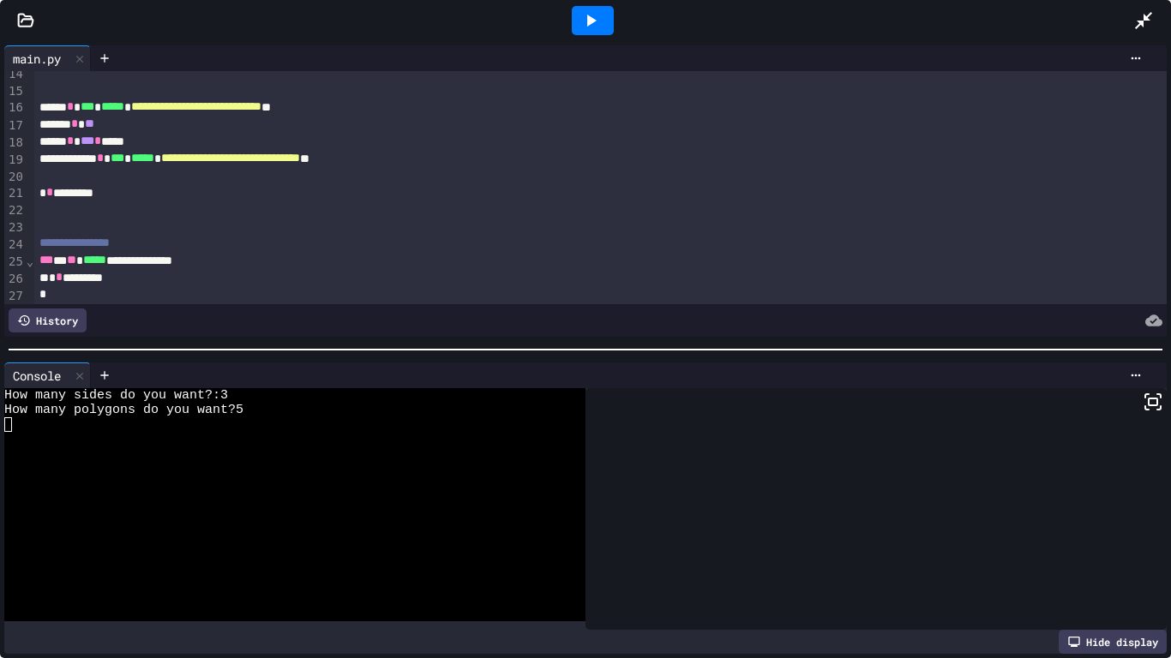
click at [1149, 14] on icon at bounding box center [1143, 20] width 17 height 17
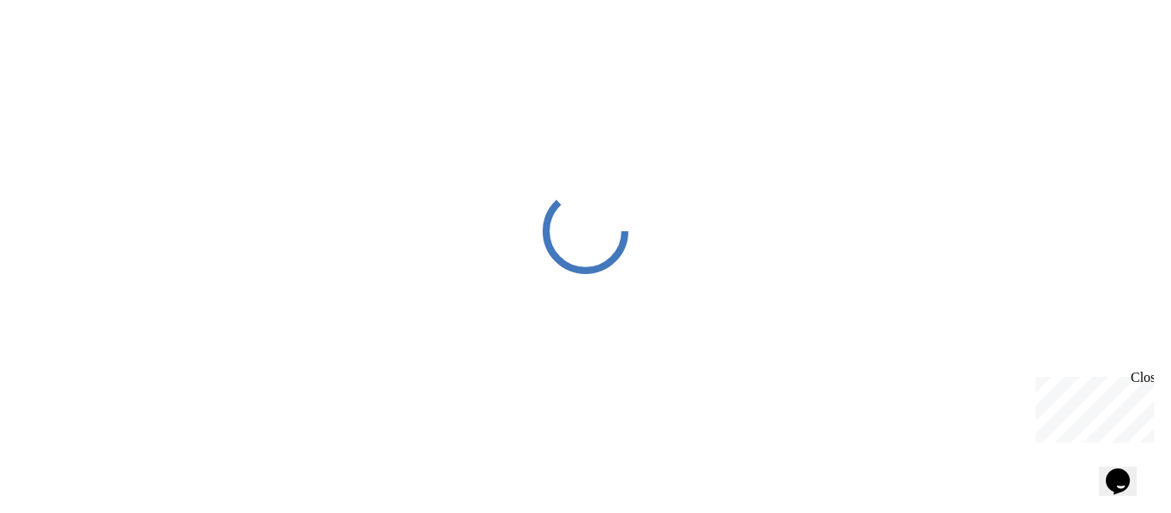
click at [236, 218] on div at bounding box center [585, 231] width 1171 height 462
click at [242, 218] on div at bounding box center [585, 231] width 1171 height 462
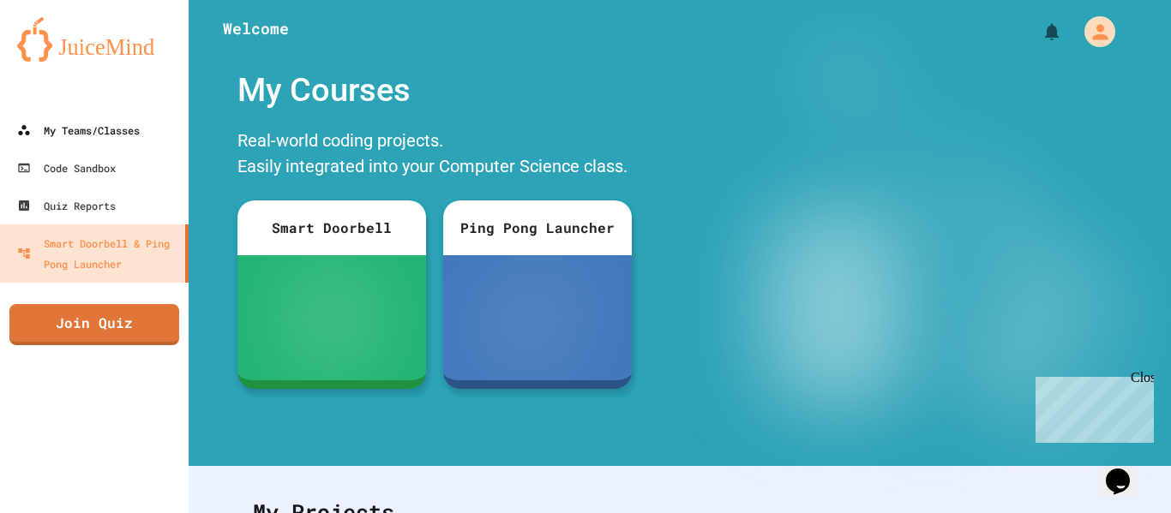
click at [83, 135] on div "My Teams/Classes" at bounding box center [78, 130] width 123 height 21
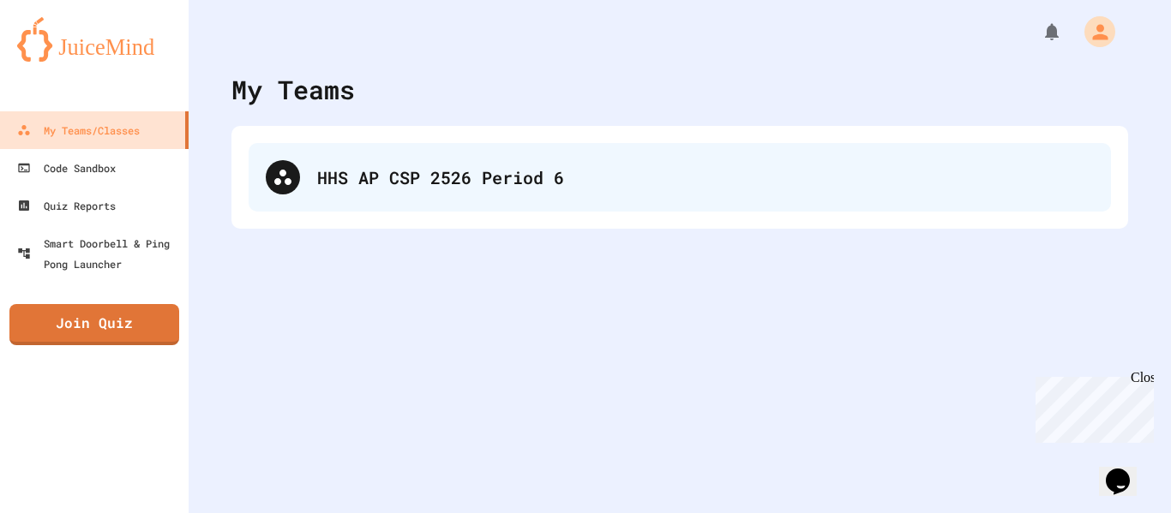
click at [360, 149] on div "HHS AP CSP 2526 Period 6" at bounding box center [680, 177] width 862 height 69
